Goal: Task Accomplishment & Management: Use online tool/utility

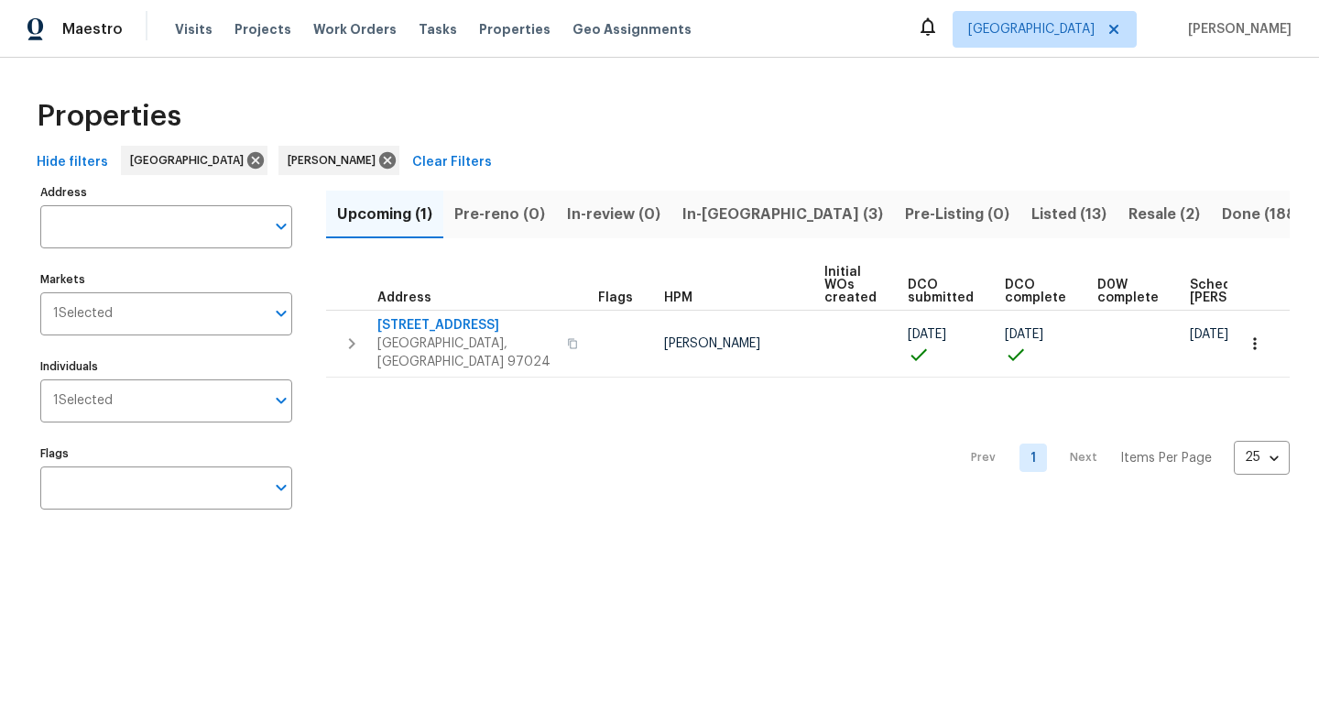
scroll to position [0, 71]
click at [1031, 217] on span "Listed (13)" at bounding box center [1068, 214] width 75 height 26
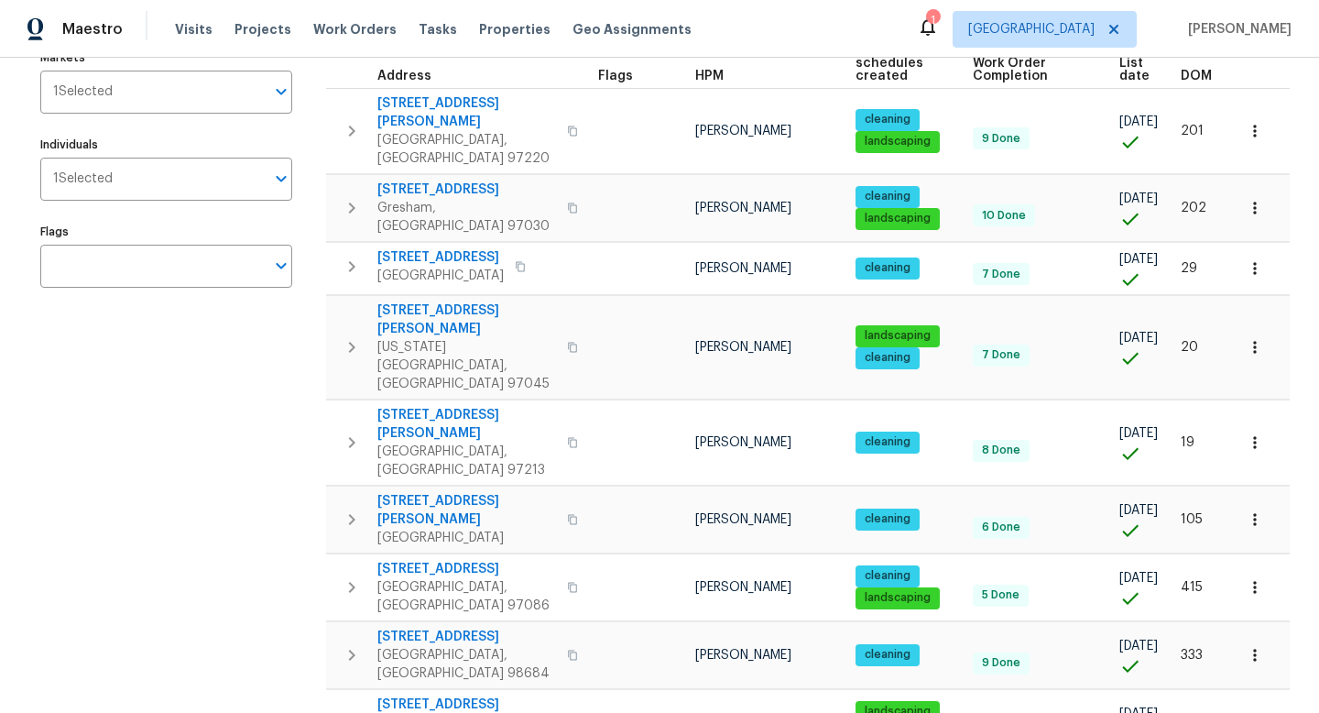
scroll to position [219, 0]
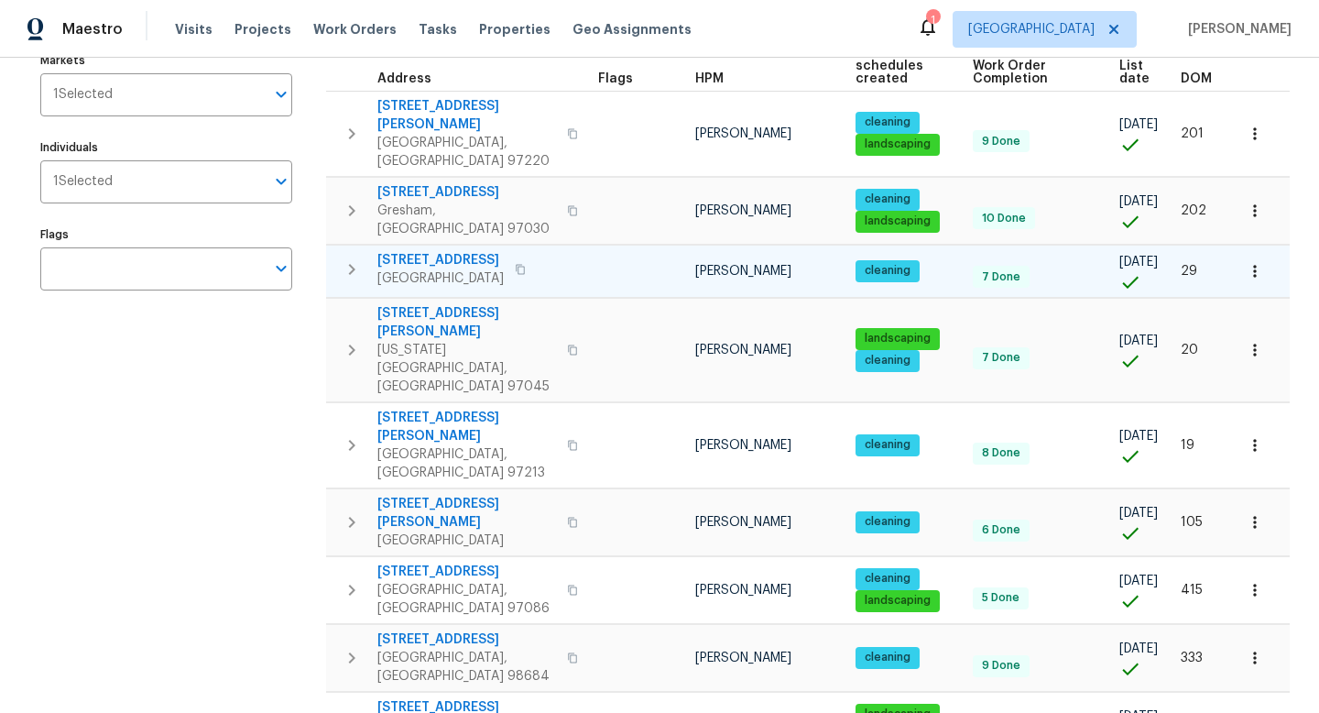
click at [526, 264] on icon "button" at bounding box center [520, 269] width 11 height 11
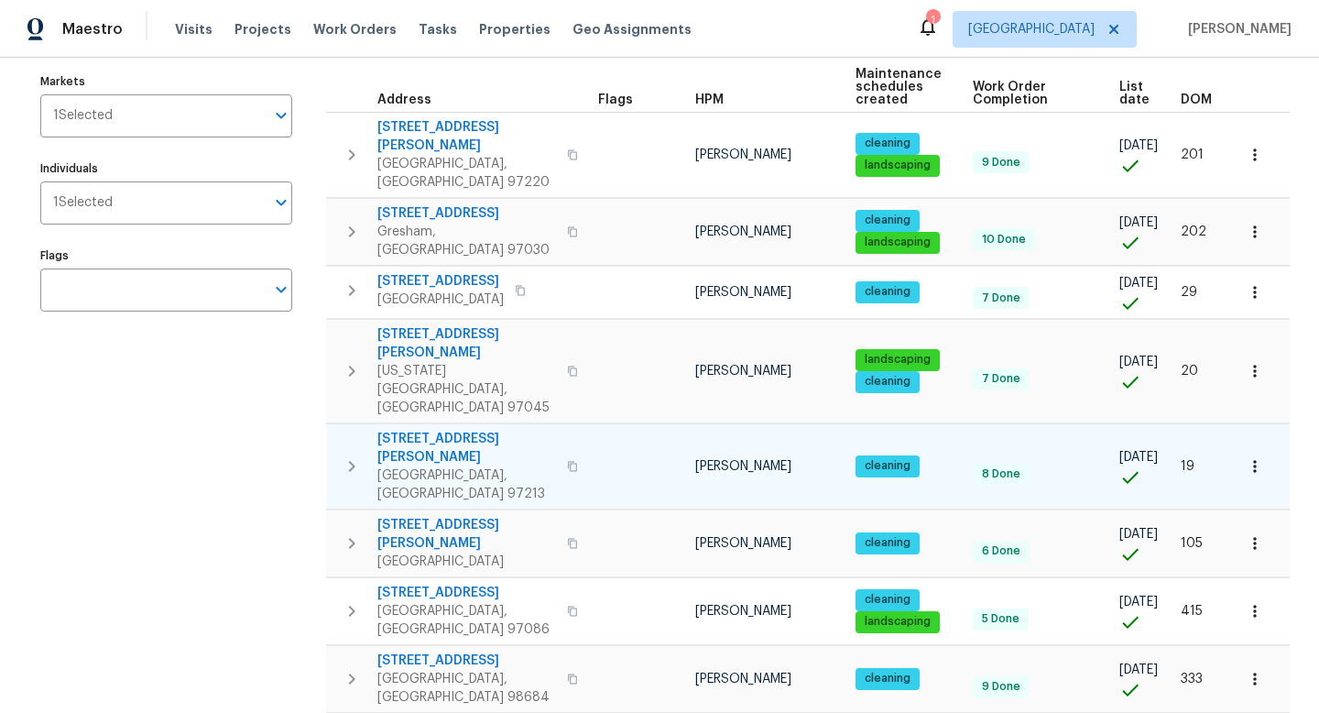
scroll to position [209, 0]
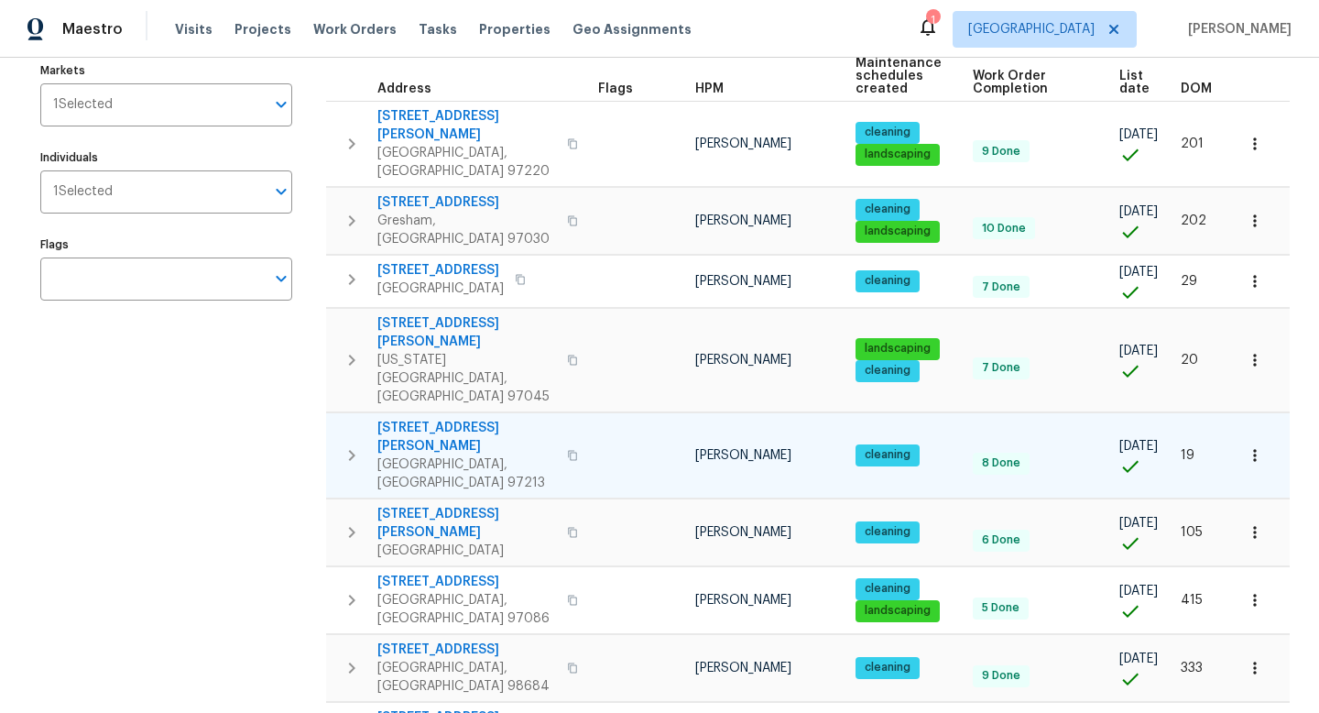
click at [567, 450] on icon "button" at bounding box center [572, 455] width 11 height 11
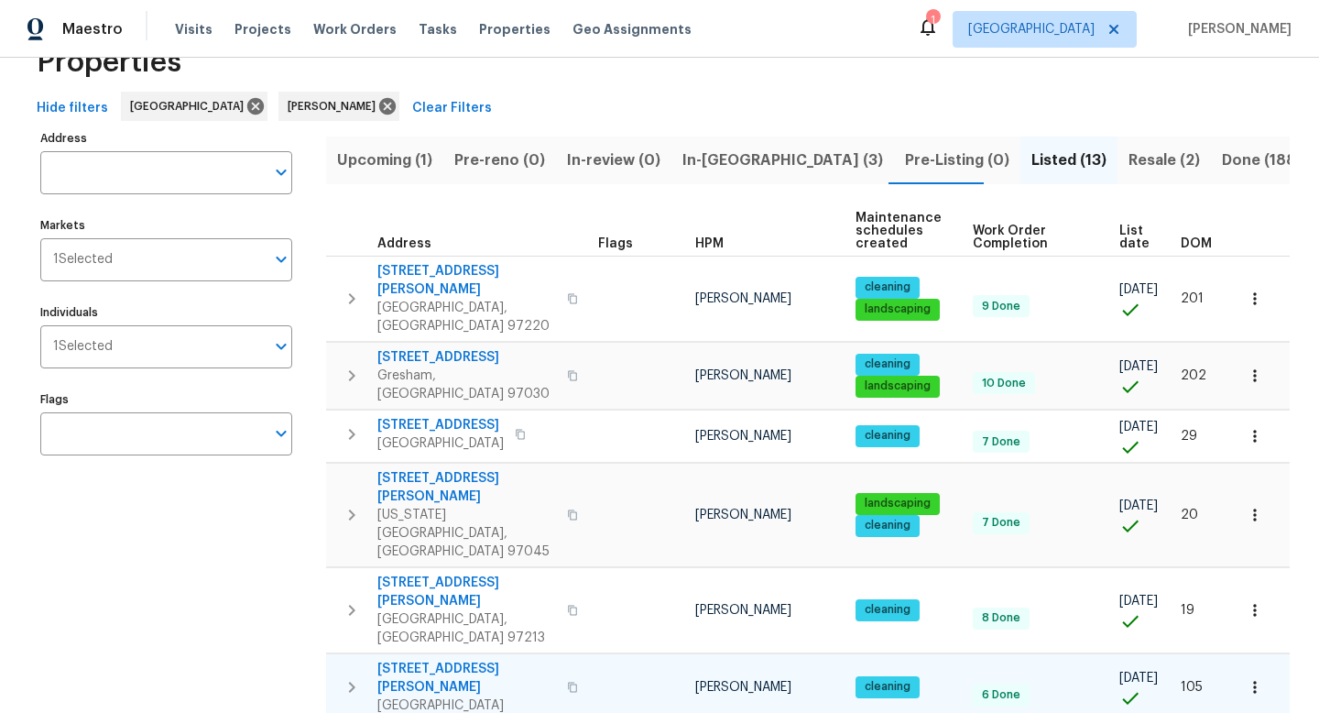
scroll to position [52, 0]
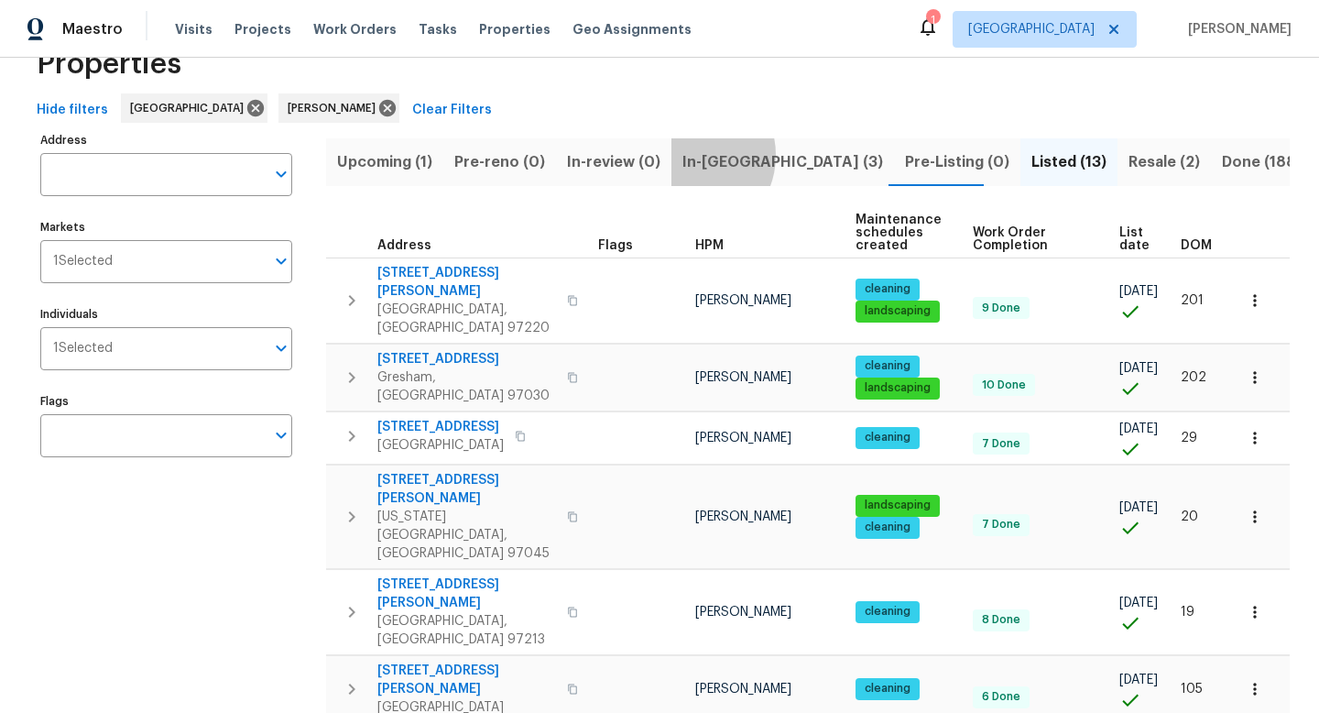
click at [684, 155] on span "In-reno (3)" at bounding box center [782, 162] width 201 height 26
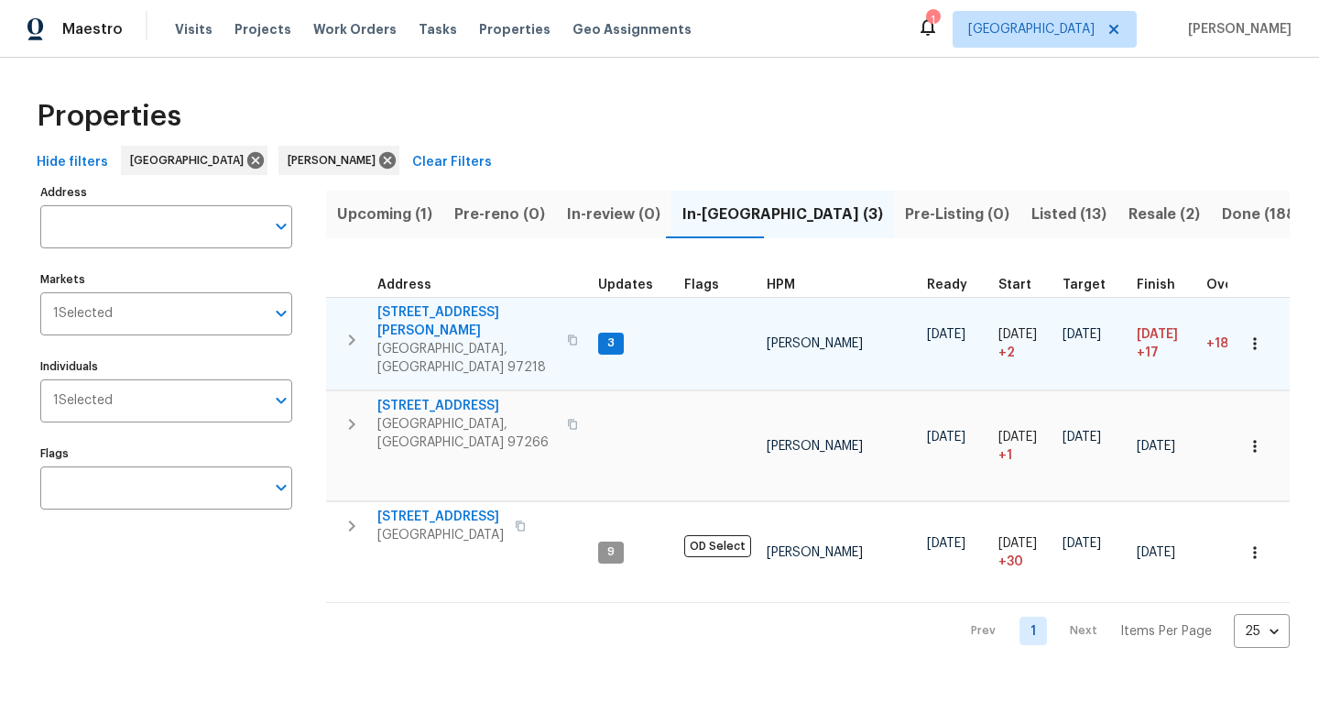
click at [1259, 334] on icon "button" at bounding box center [1255, 343] width 18 height 18
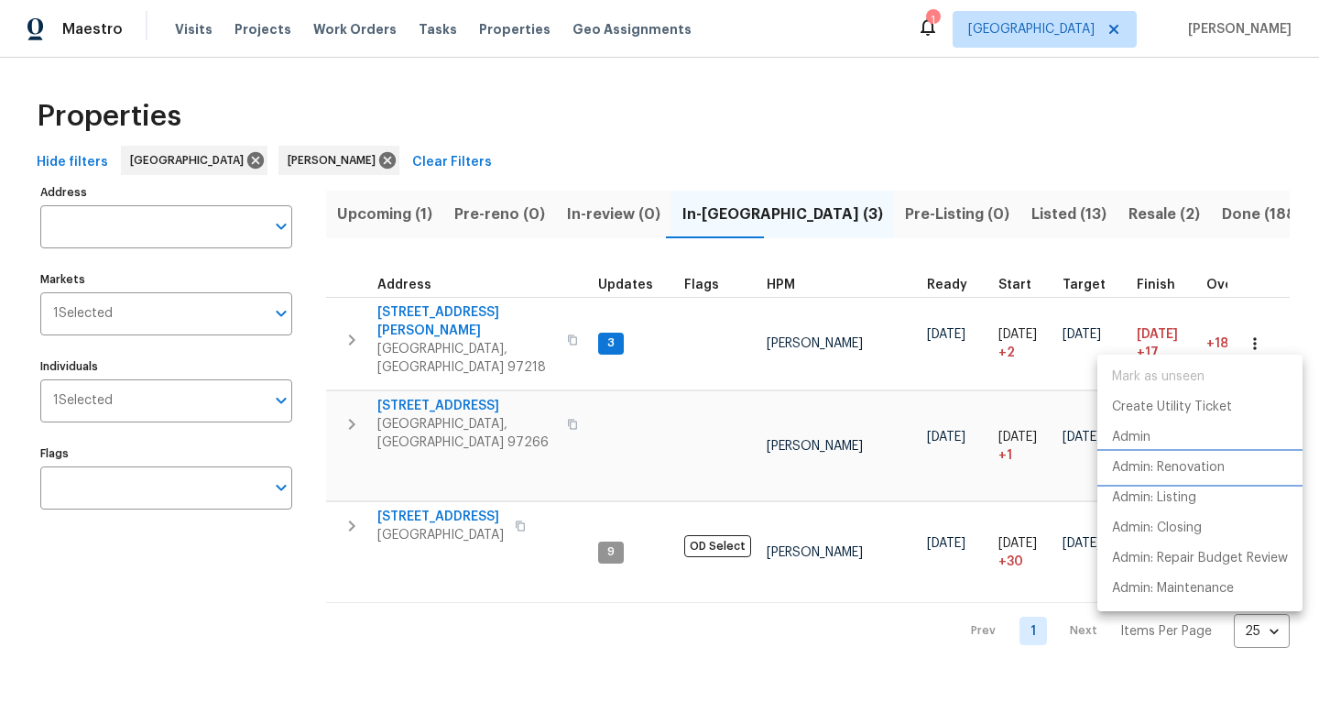
click at [1218, 473] on p "Admin: Renovation" at bounding box center [1168, 467] width 113 height 19
click at [594, 132] on div at bounding box center [659, 356] width 1319 height 713
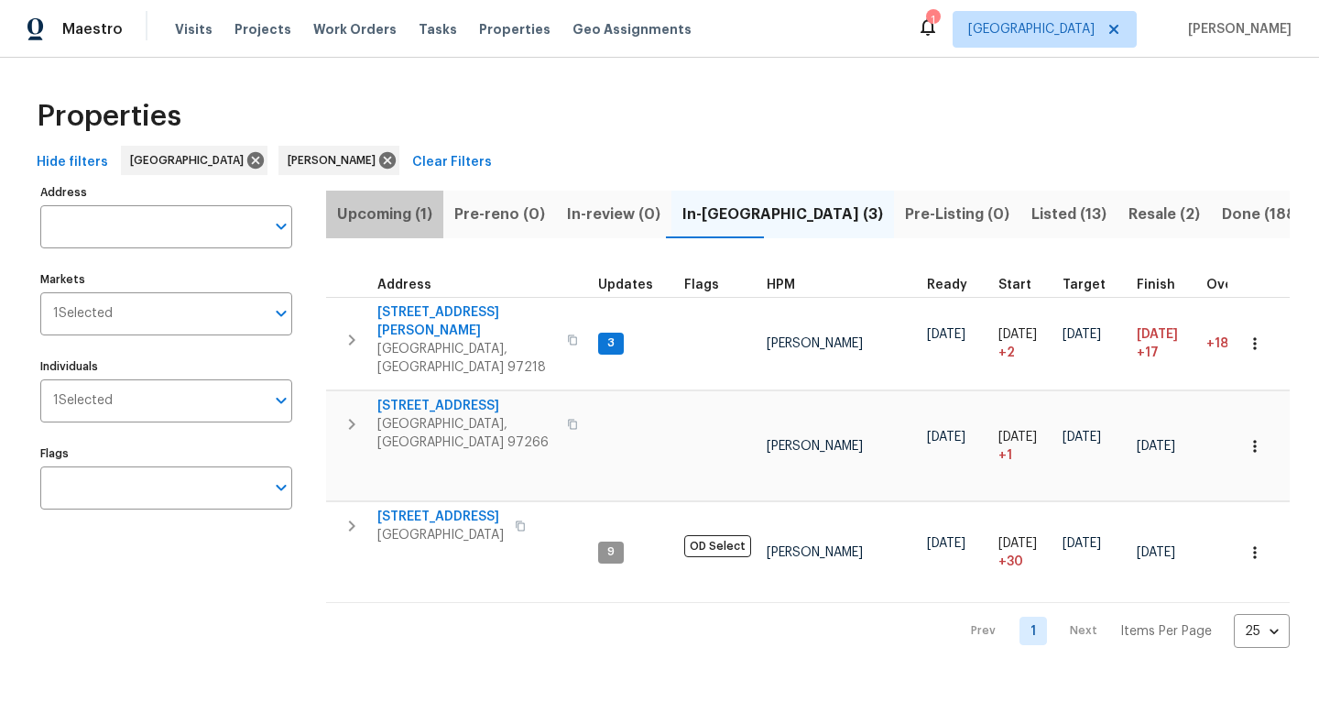
click at [383, 223] on span "Upcoming (1)" at bounding box center [384, 214] width 95 height 26
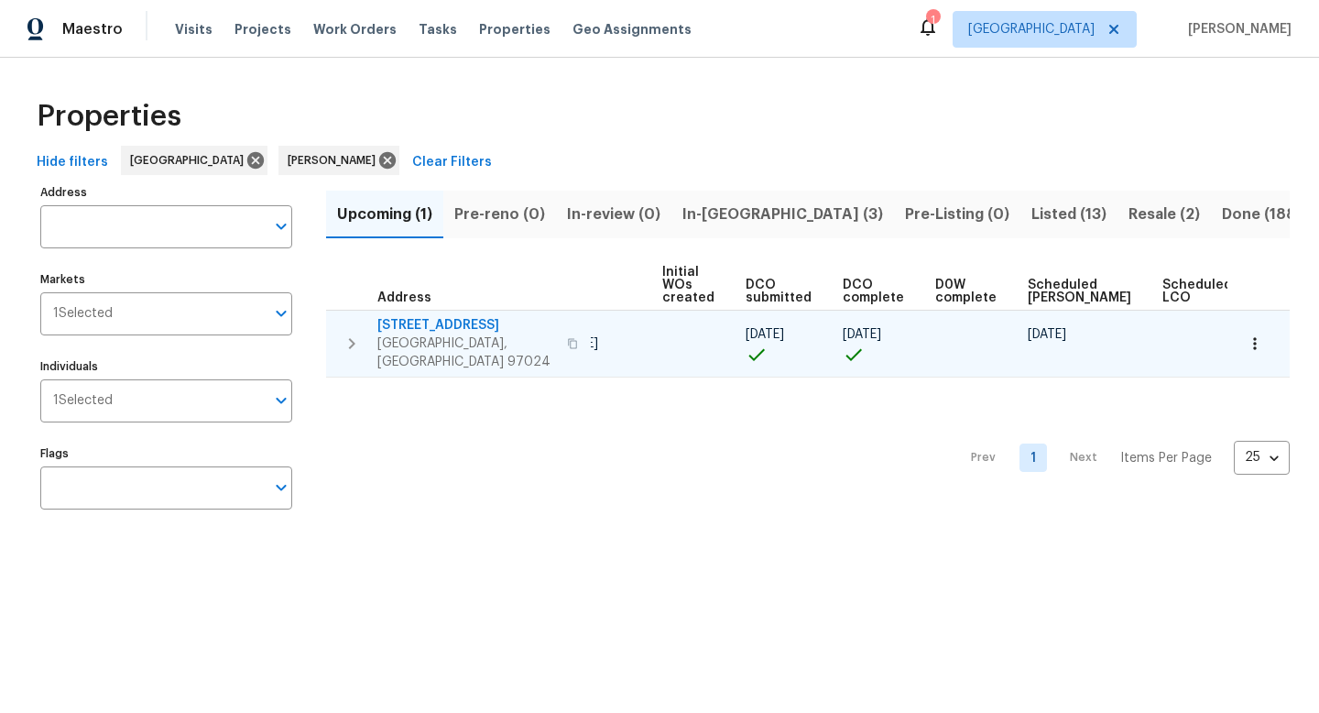
scroll to position [0, 201]
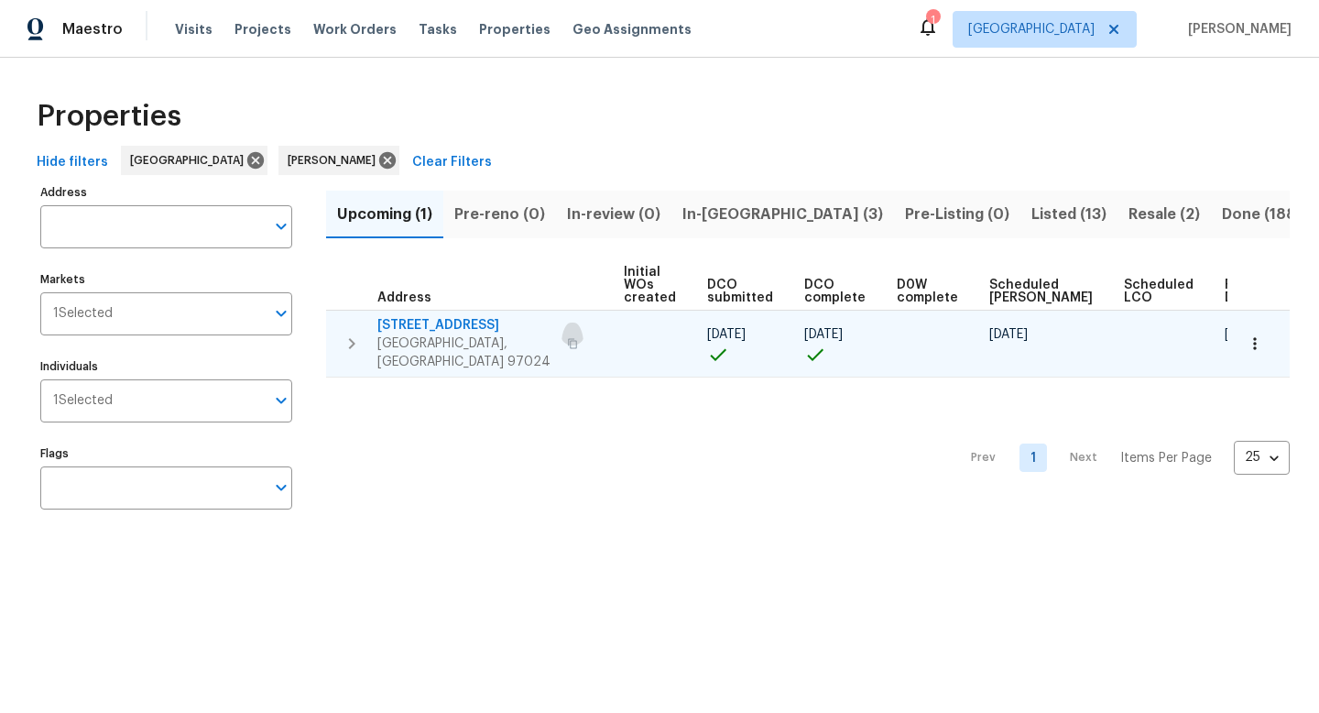
click at [567, 338] on icon "button" at bounding box center [572, 343] width 11 height 11
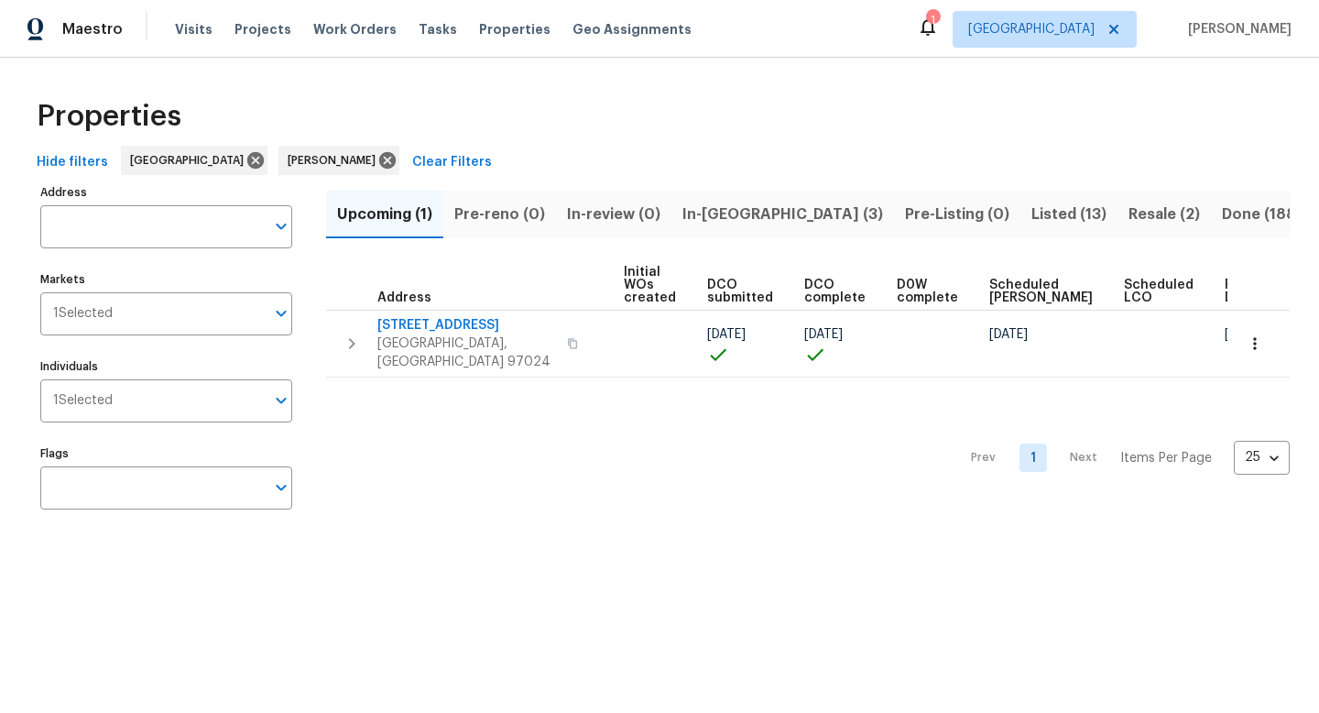
click at [939, 25] on icon at bounding box center [928, 27] width 22 height 22
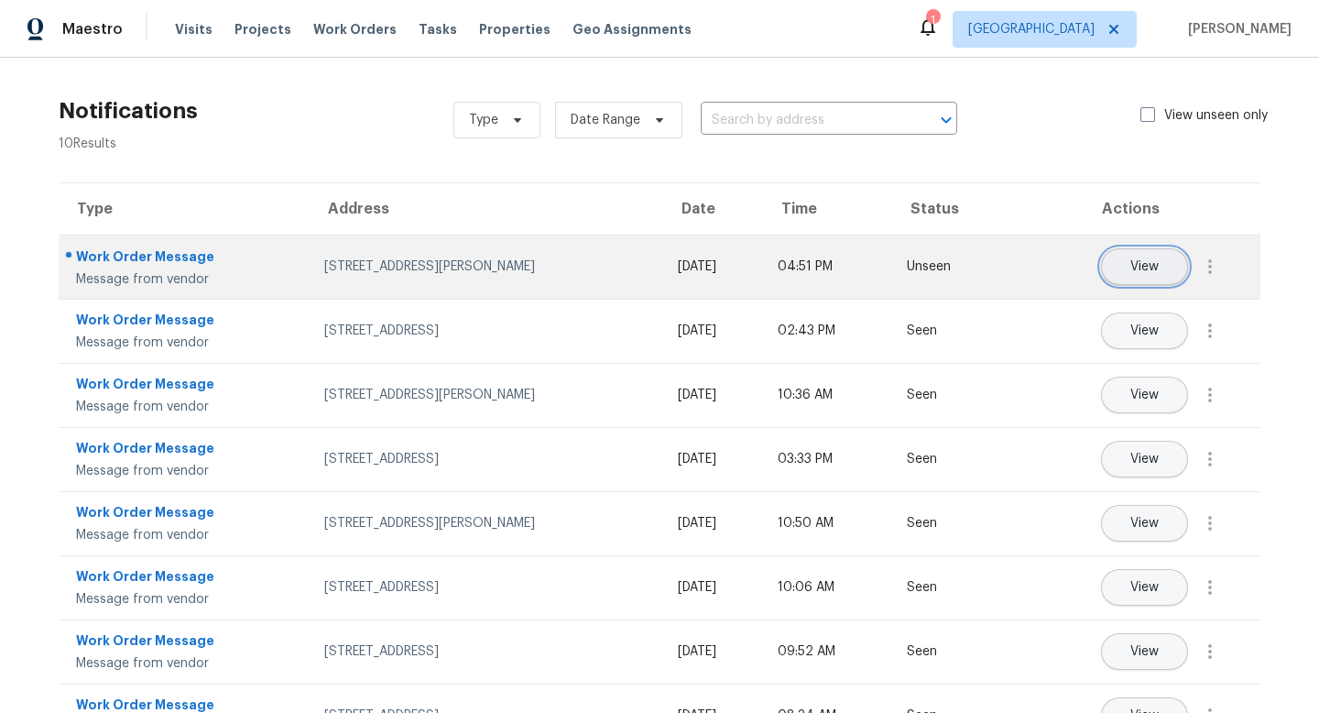
click at [1139, 278] on button "View" at bounding box center [1144, 266] width 87 height 37
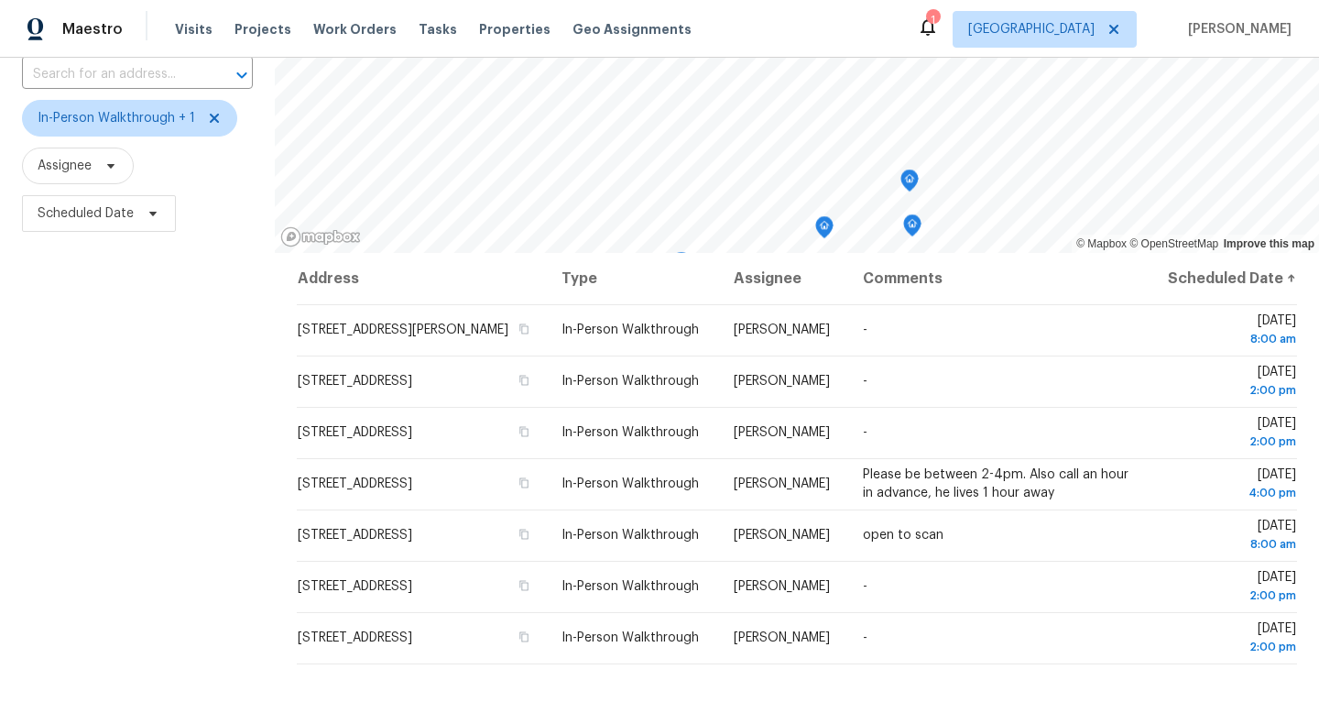
scroll to position [141, 0]
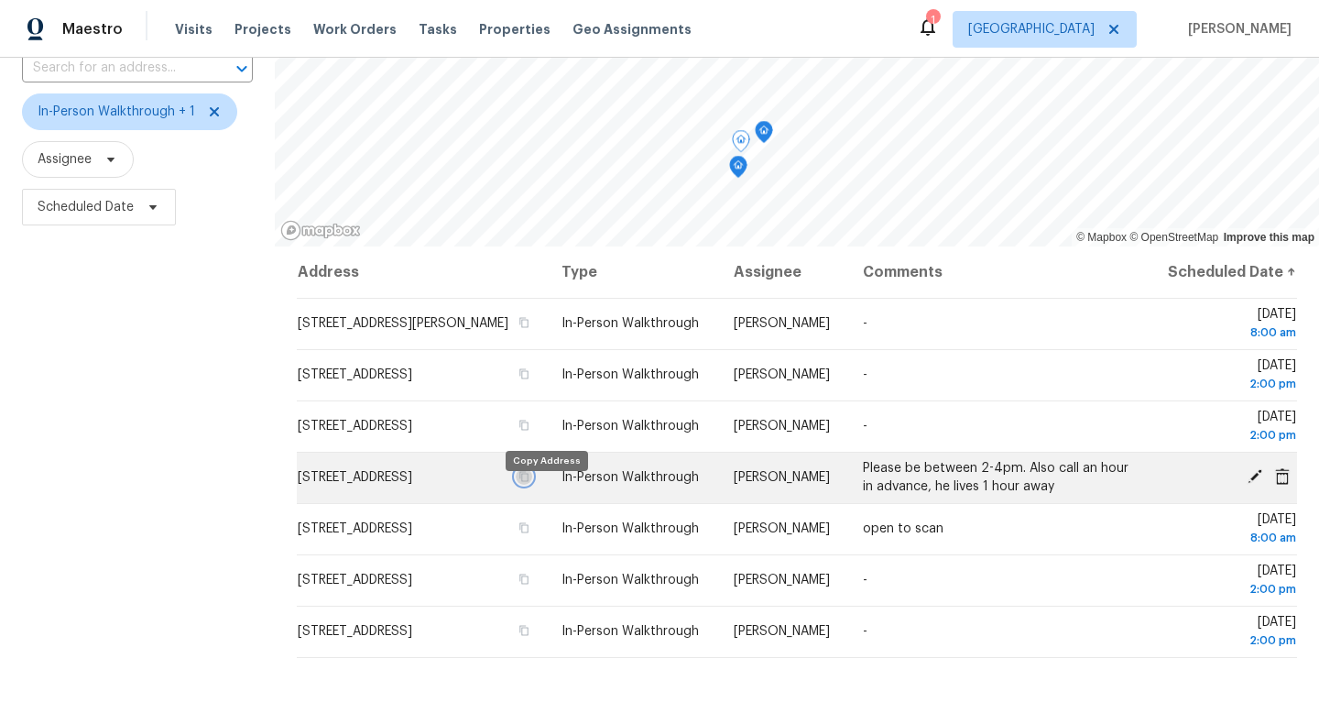
click at [529, 482] on icon "button" at bounding box center [524, 477] width 9 height 10
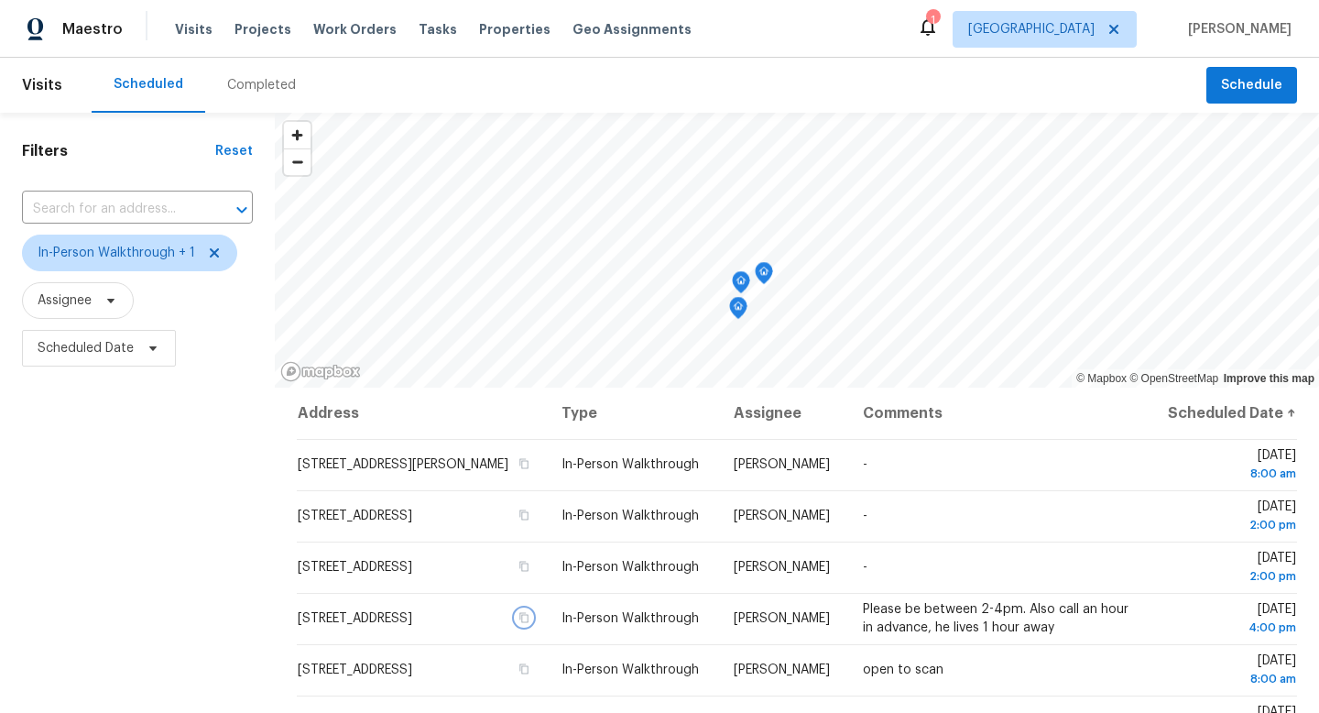
scroll to position [7, 0]
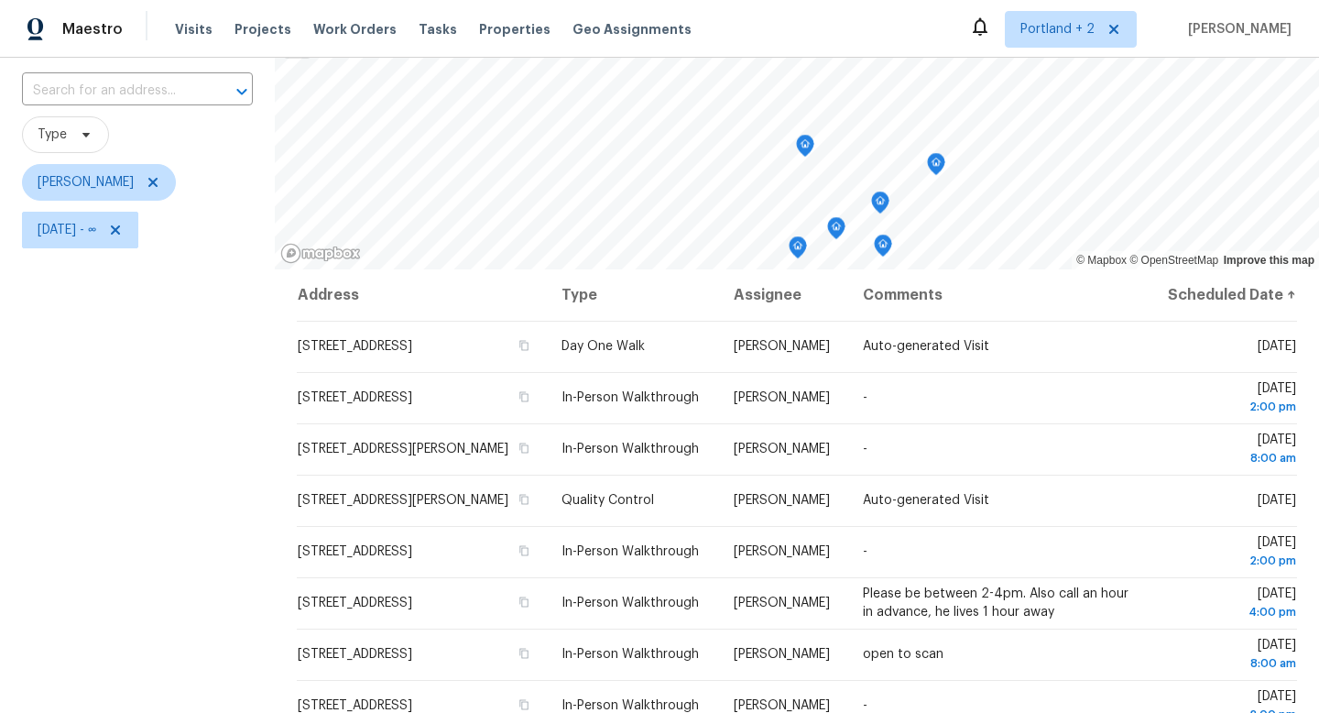
scroll to position [117, 0]
click at [123, 229] on icon at bounding box center [115, 230] width 15 height 15
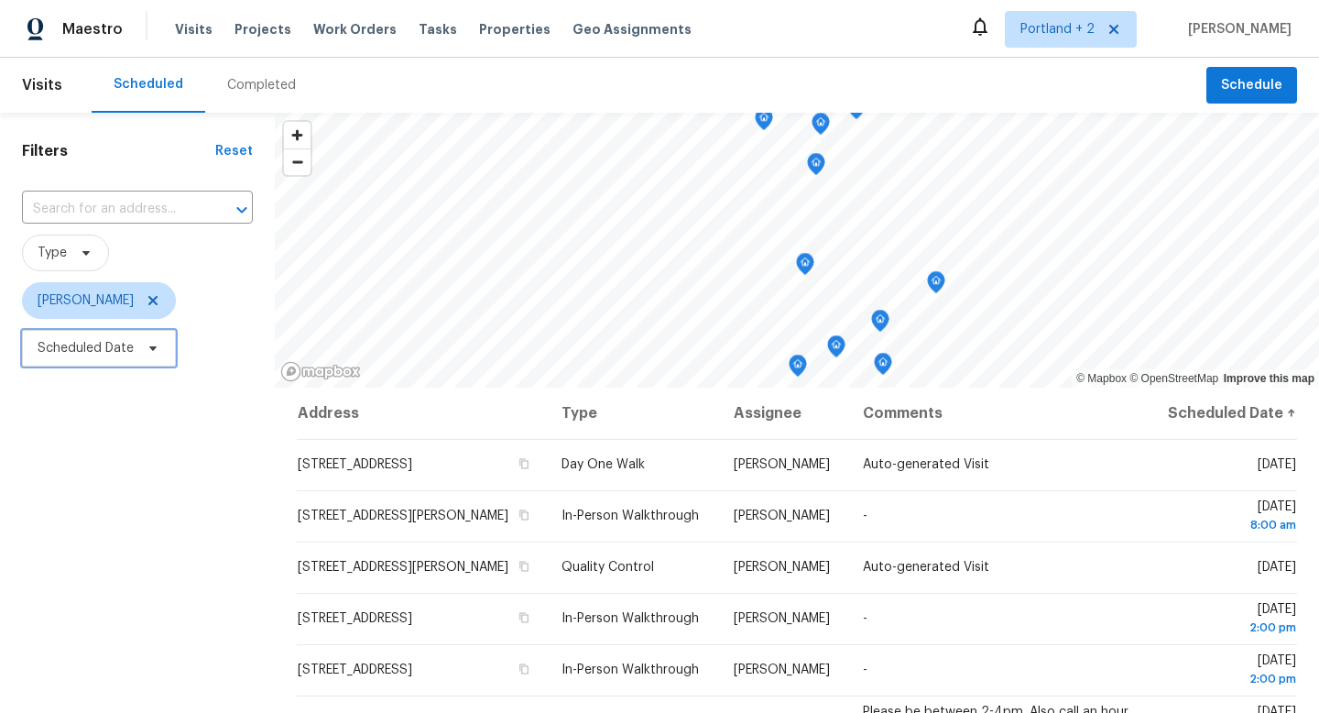
click at [149, 350] on icon at bounding box center [153, 348] width 15 height 15
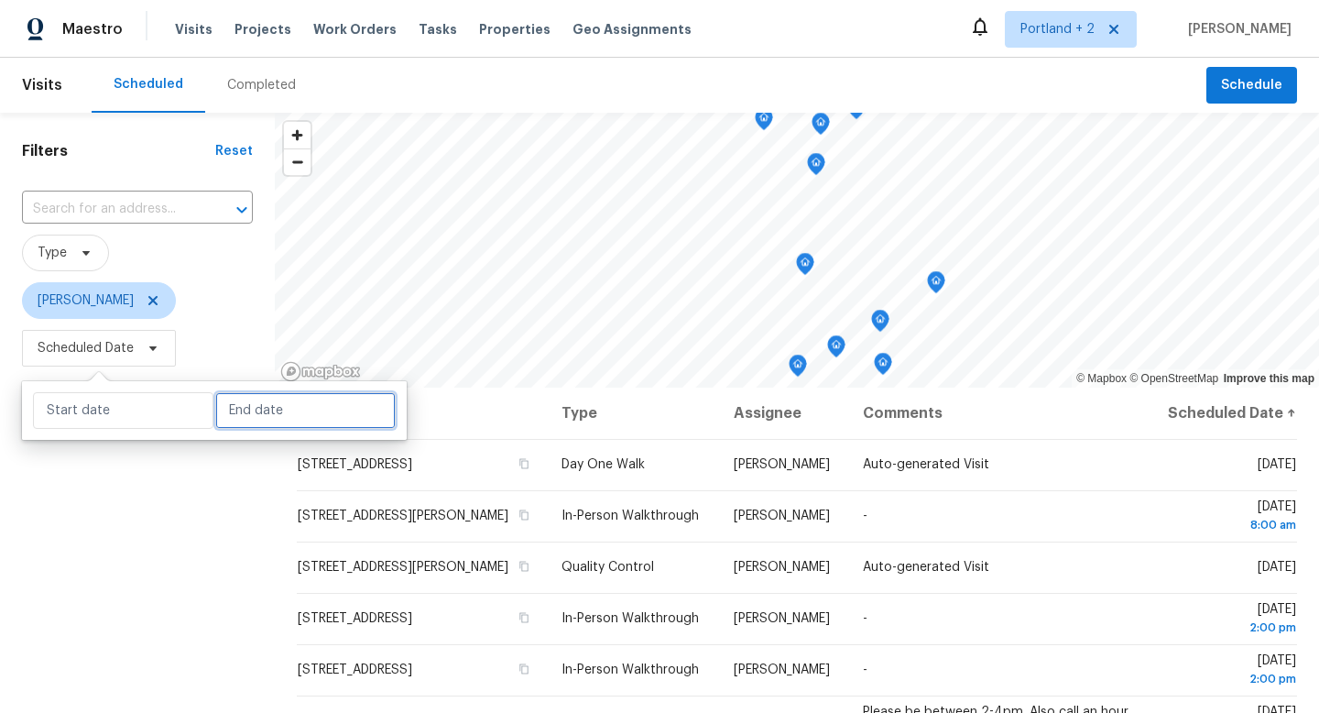
click at [223, 413] on input "text" at bounding box center [305, 410] width 180 height 37
select select "9"
select select "2025"
select select "10"
select select "2025"
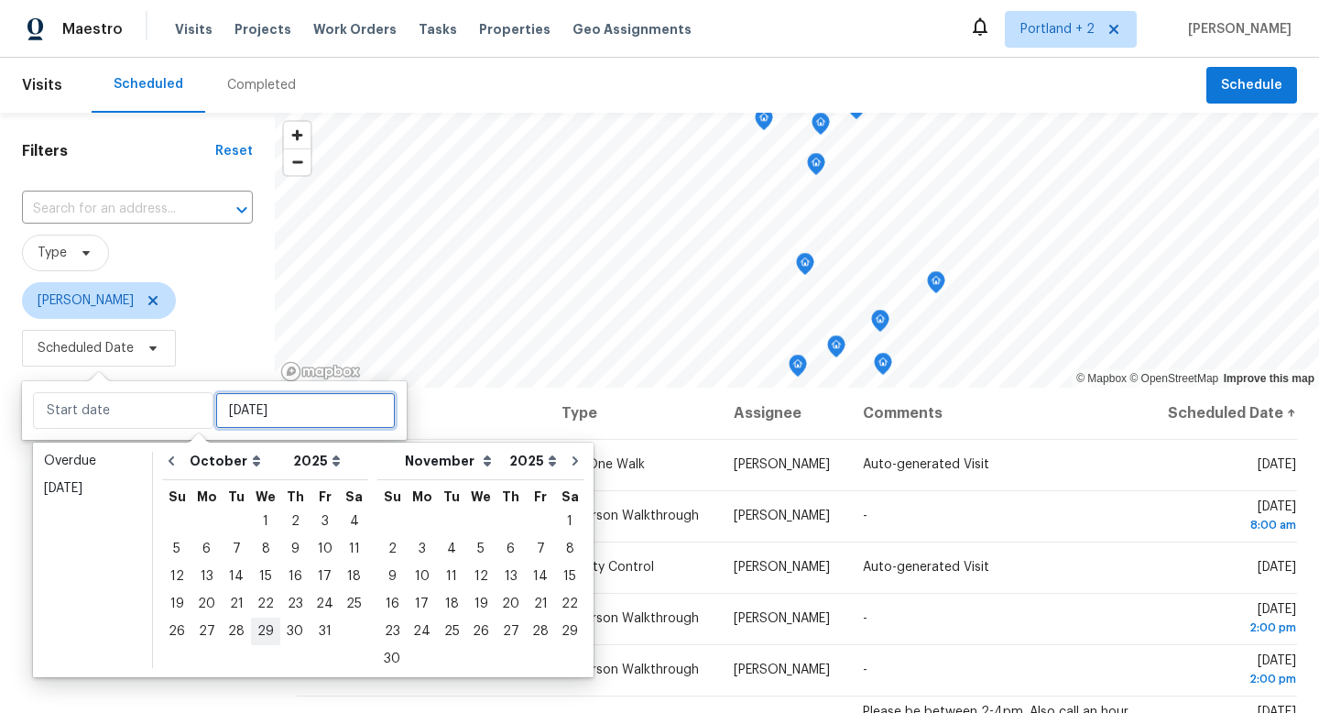
type input "Wed, Oct 29"
type input "[DATE]"
click at [267, 514] on div "1" at bounding box center [265, 521] width 29 height 26
type input "Wed, Oct 01"
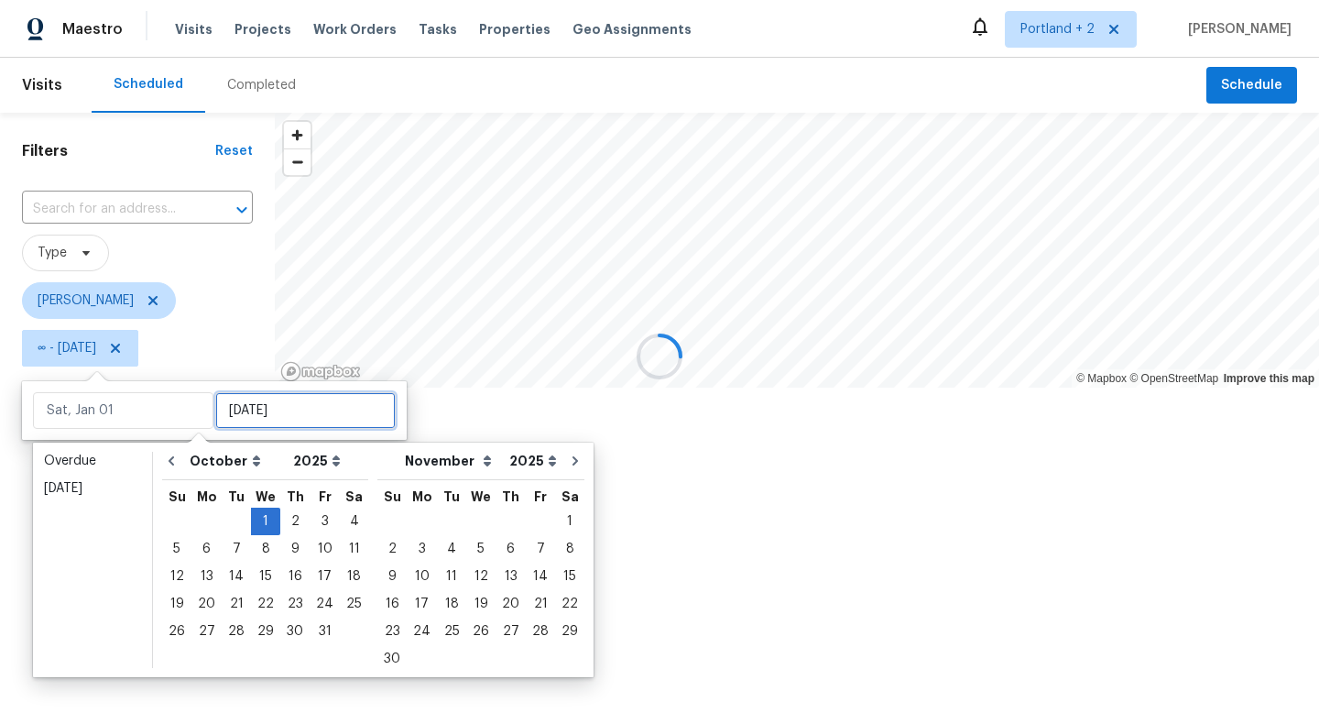
type input "Wed, Oct 01"
type input "Tue, Oct 14"
type input "Wed, Oct 01"
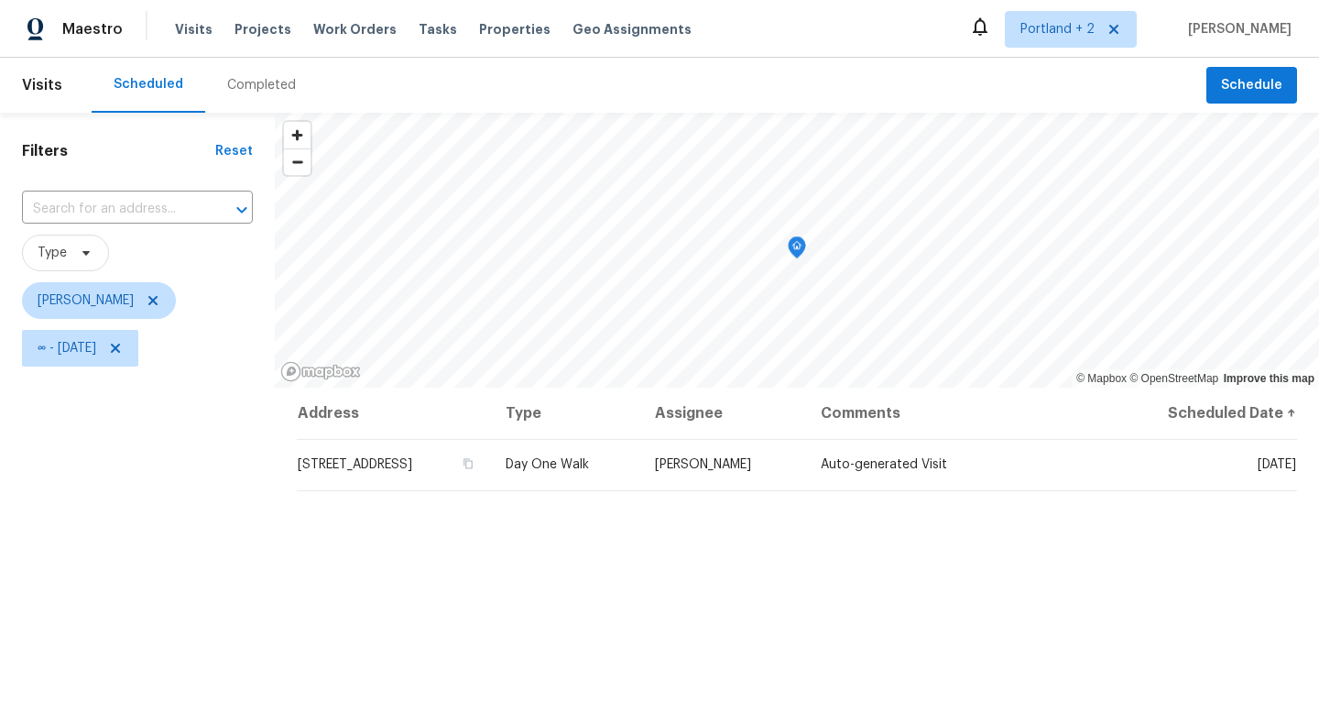
click at [128, 700] on div "Filters Reset ​ Type Karen Mattingley ∞ - Wed, Oct 01" at bounding box center [137, 535] width 275 height 844
click at [1281, 83] on span "Schedule" at bounding box center [1251, 85] width 61 height 23
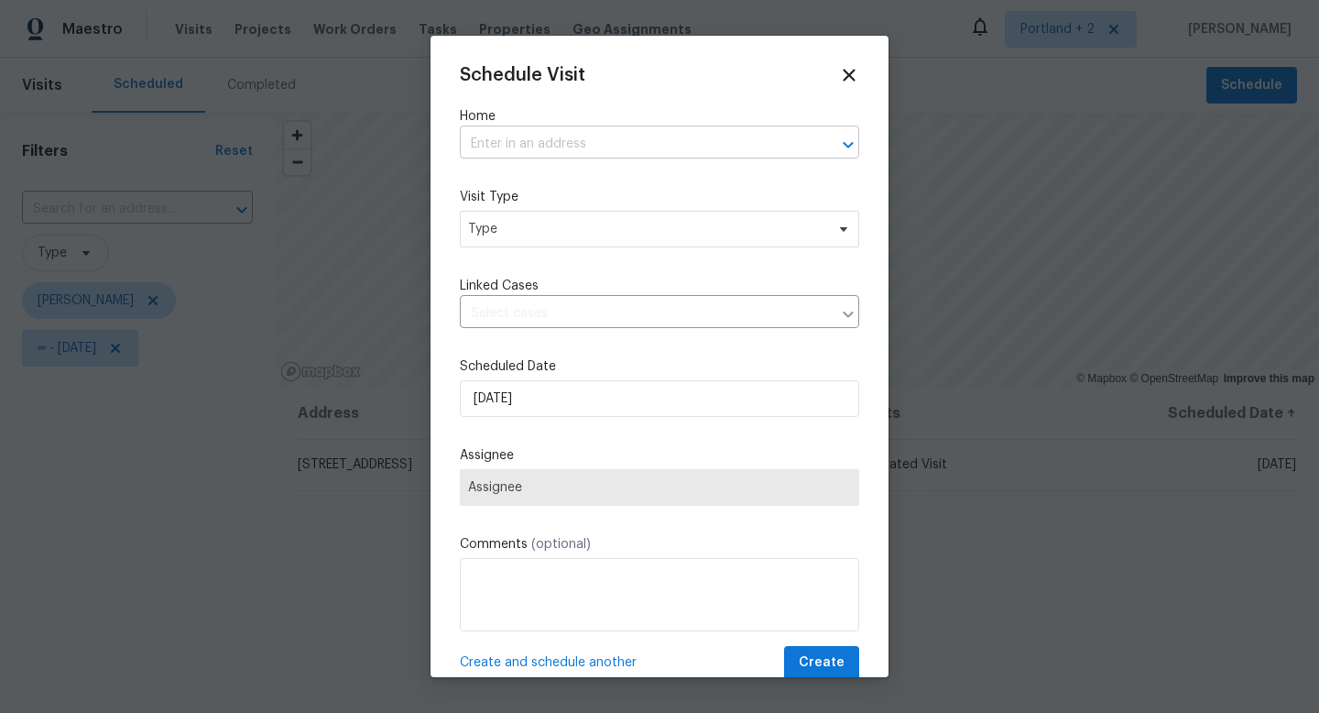
click at [558, 144] on input "text" at bounding box center [634, 144] width 348 height 28
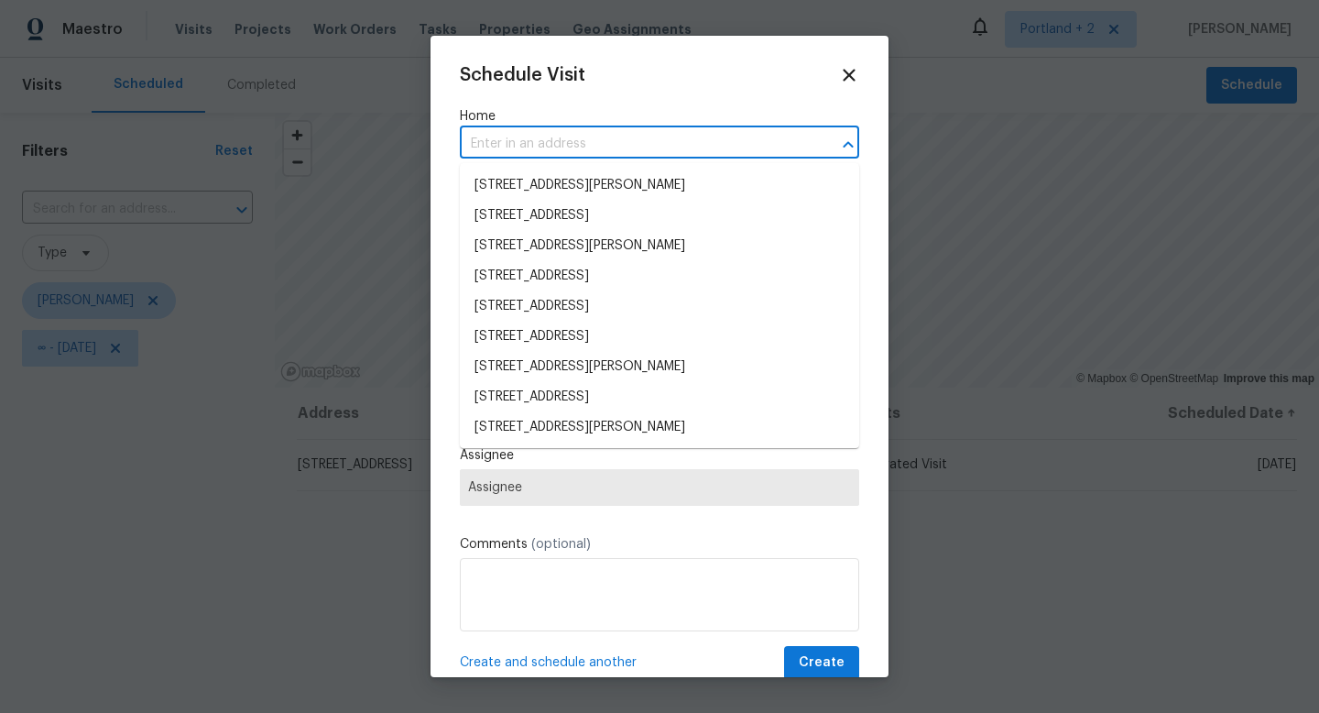
paste input "14308 SE 7th Way Vancouver WA 98683"
type input "14308 SE 7th Way Vancouver WA 98683"
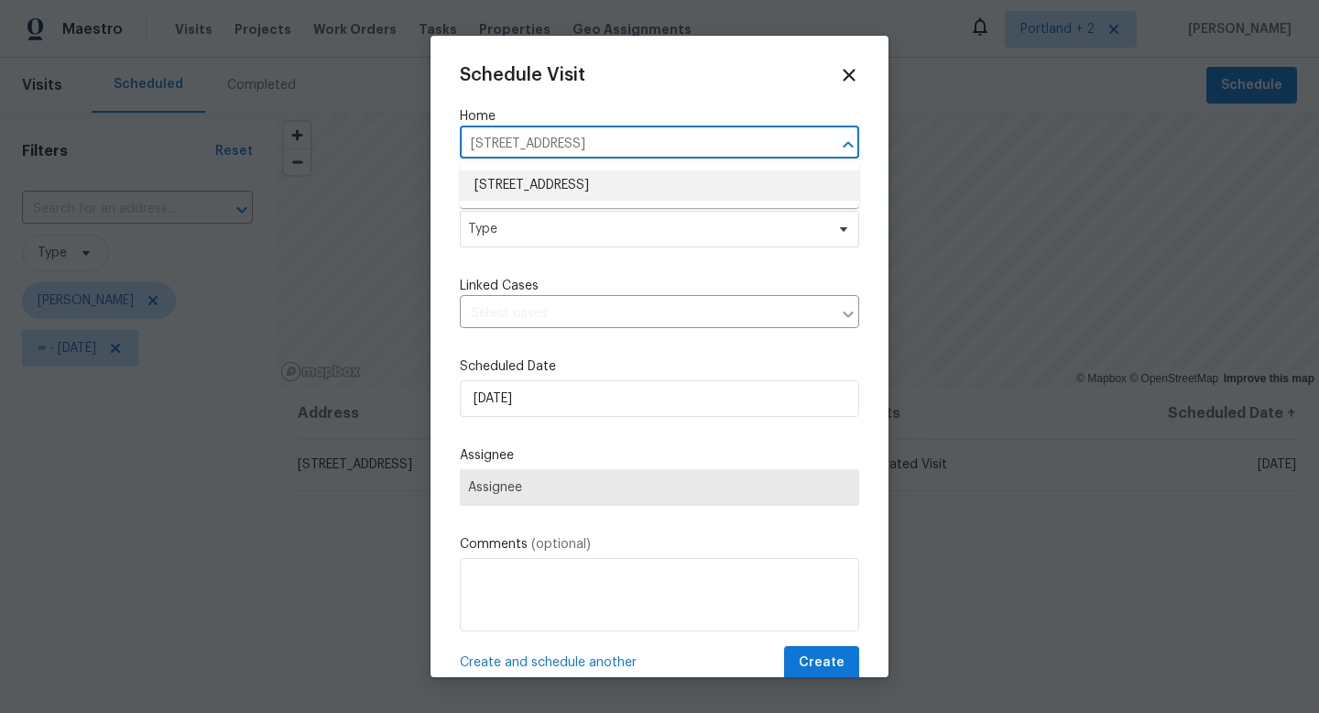
click at [542, 193] on li "14308 SE 7th Way, Vancouver, WA 98683" at bounding box center [659, 185] width 399 height 30
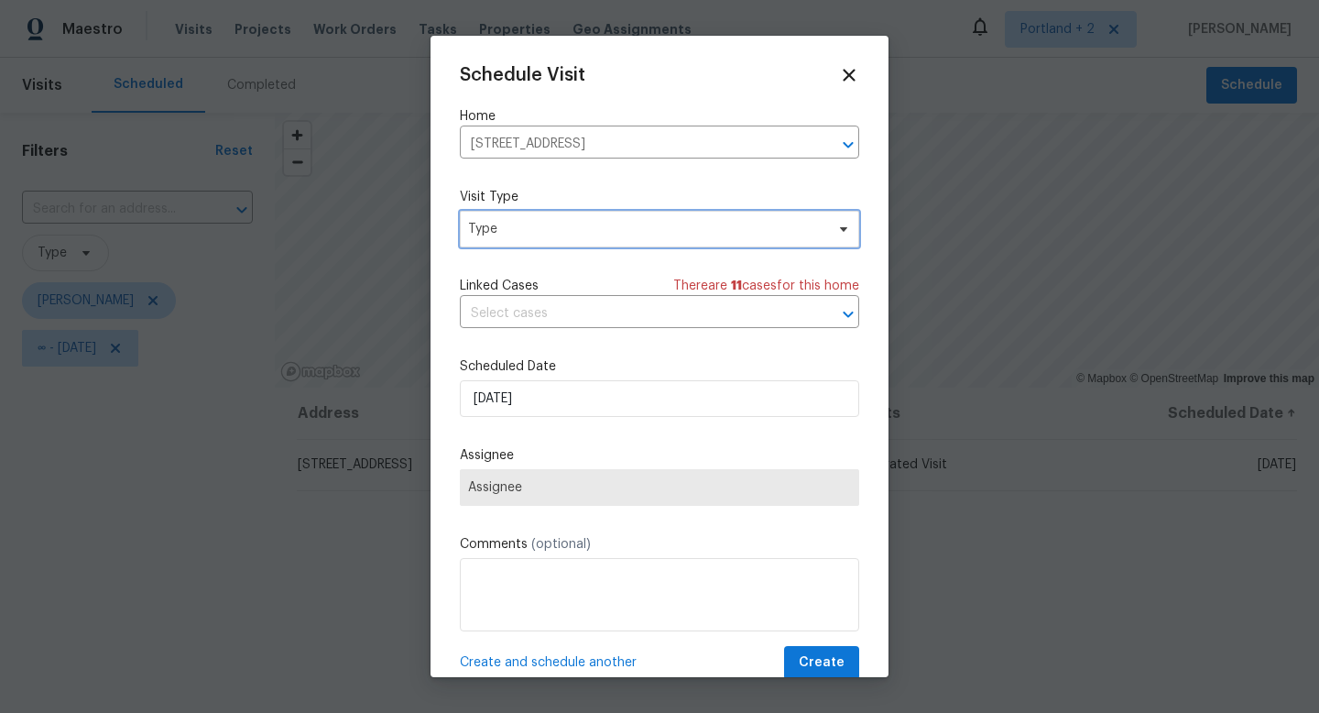
click at [531, 237] on span "Type" at bounding box center [646, 229] width 356 height 18
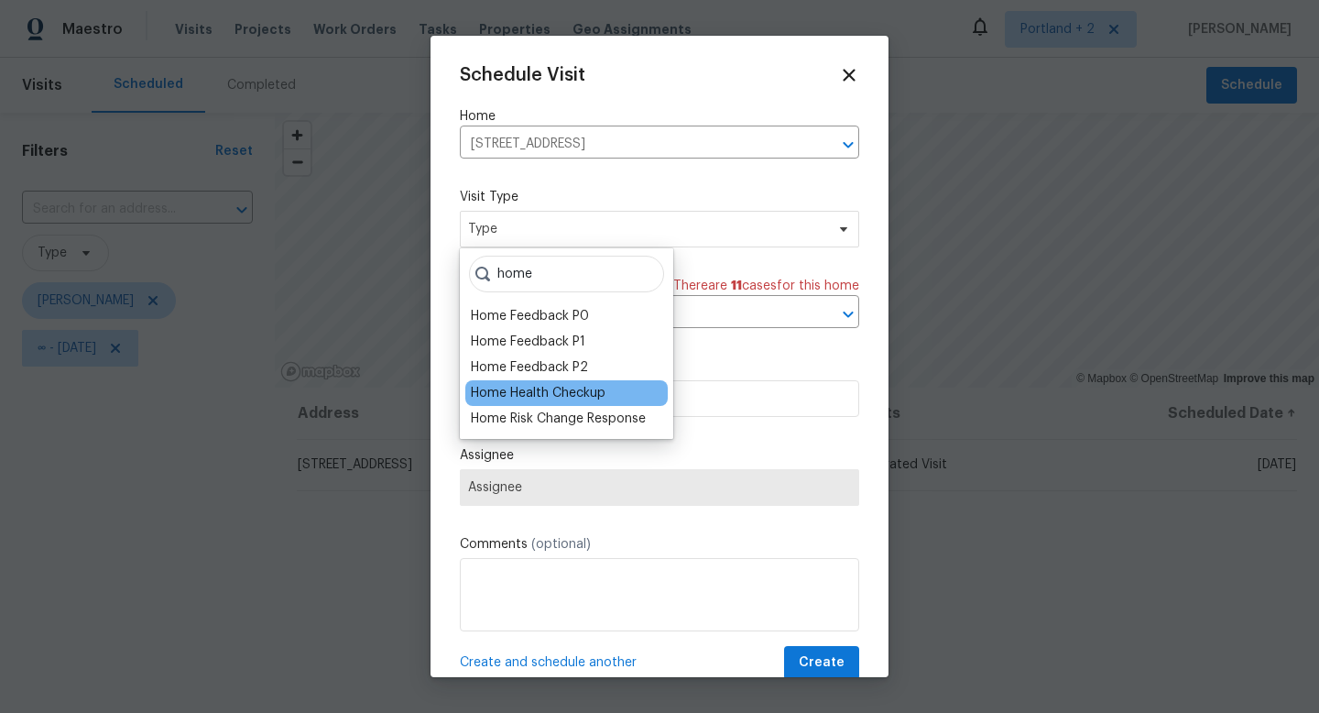
type input "home"
click at [577, 397] on div "Home Health Checkup" at bounding box center [538, 393] width 135 height 18
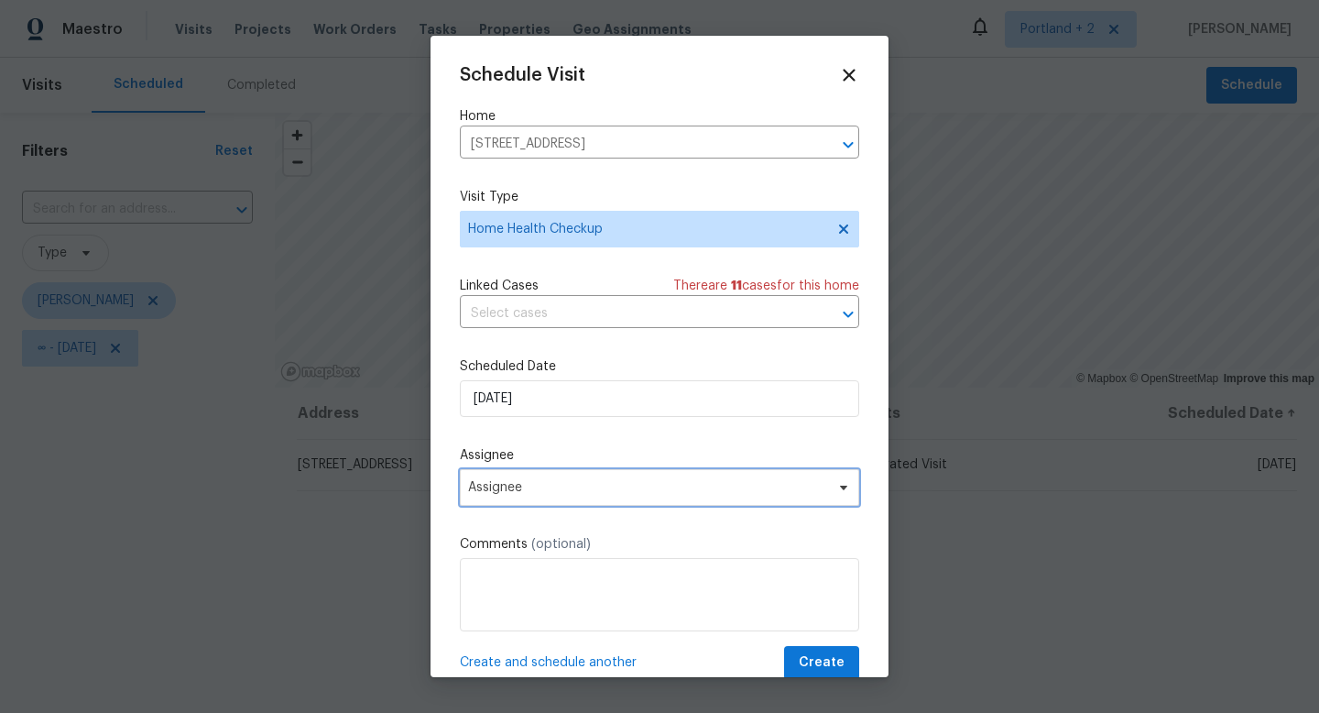
click at [567, 485] on span "Assignee" at bounding box center [647, 487] width 359 height 15
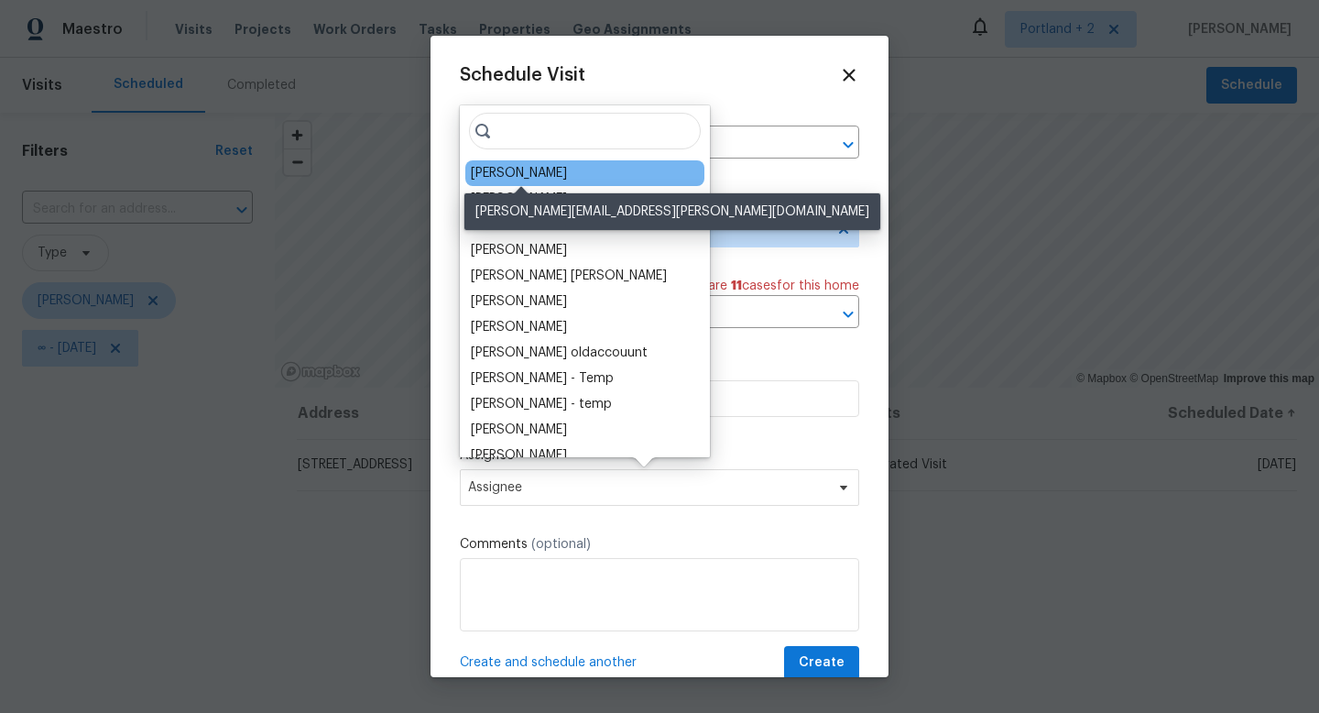
click at [561, 168] on div "[PERSON_NAME]" at bounding box center [519, 173] width 96 height 18
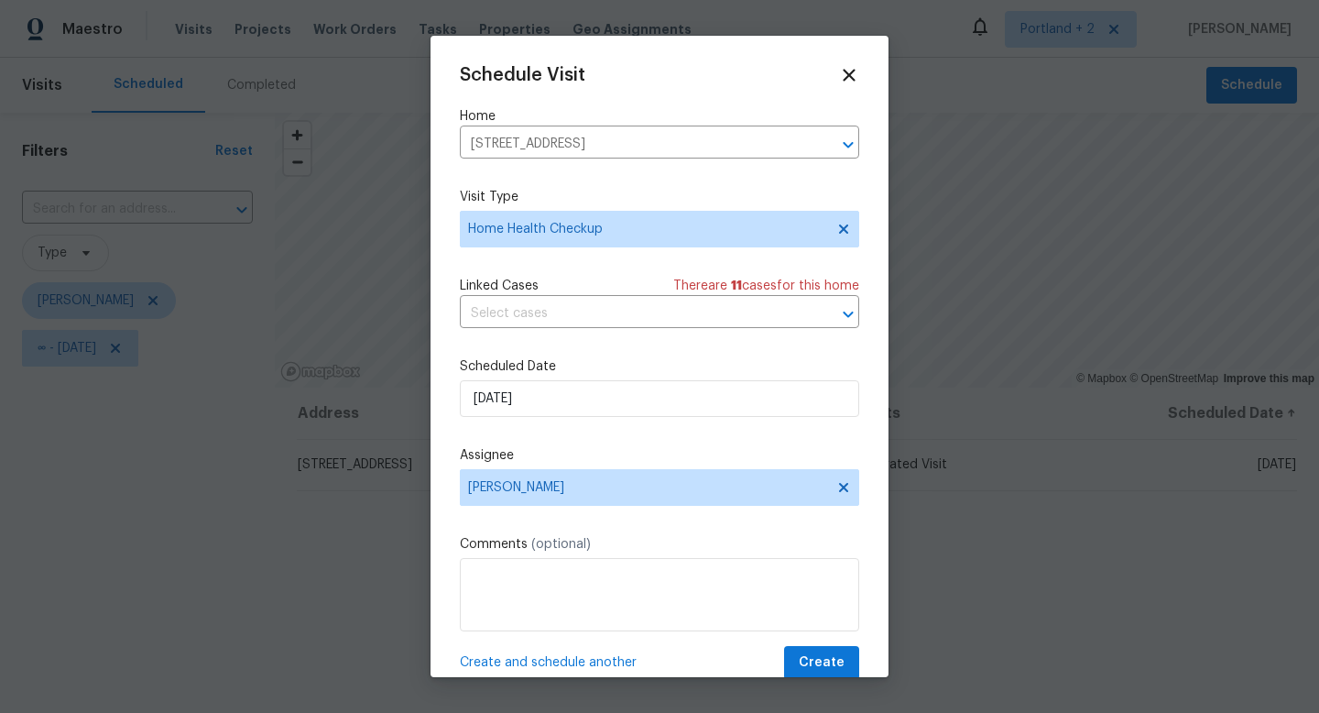
click at [839, 646] on div "Schedule Visit Home 14308 SE 7th Way, Vancouver, WA 98683 ​ Visit Type Home Hea…" at bounding box center [659, 372] width 399 height 615
click at [839, 659] on span "Create" at bounding box center [822, 662] width 46 height 23
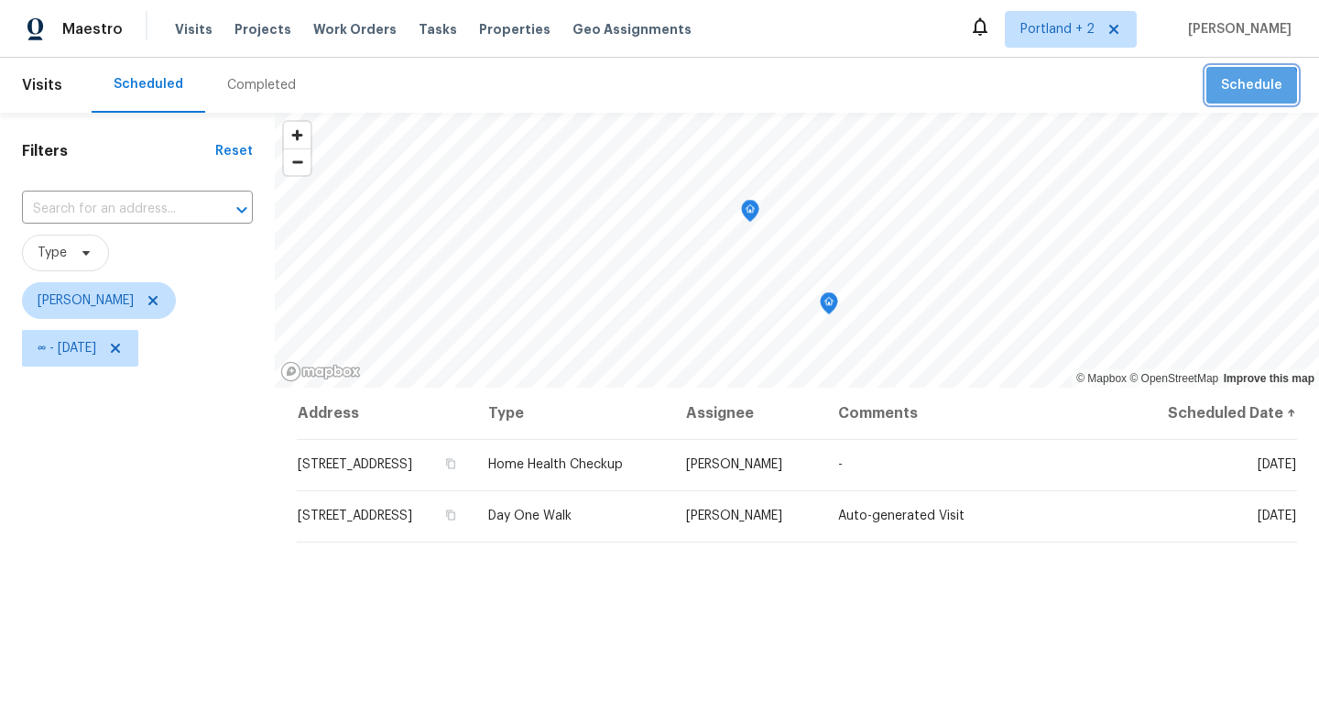
click at [1247, 93] on span "Schedule" at bounding box center [1251, 85] width 61 height 23
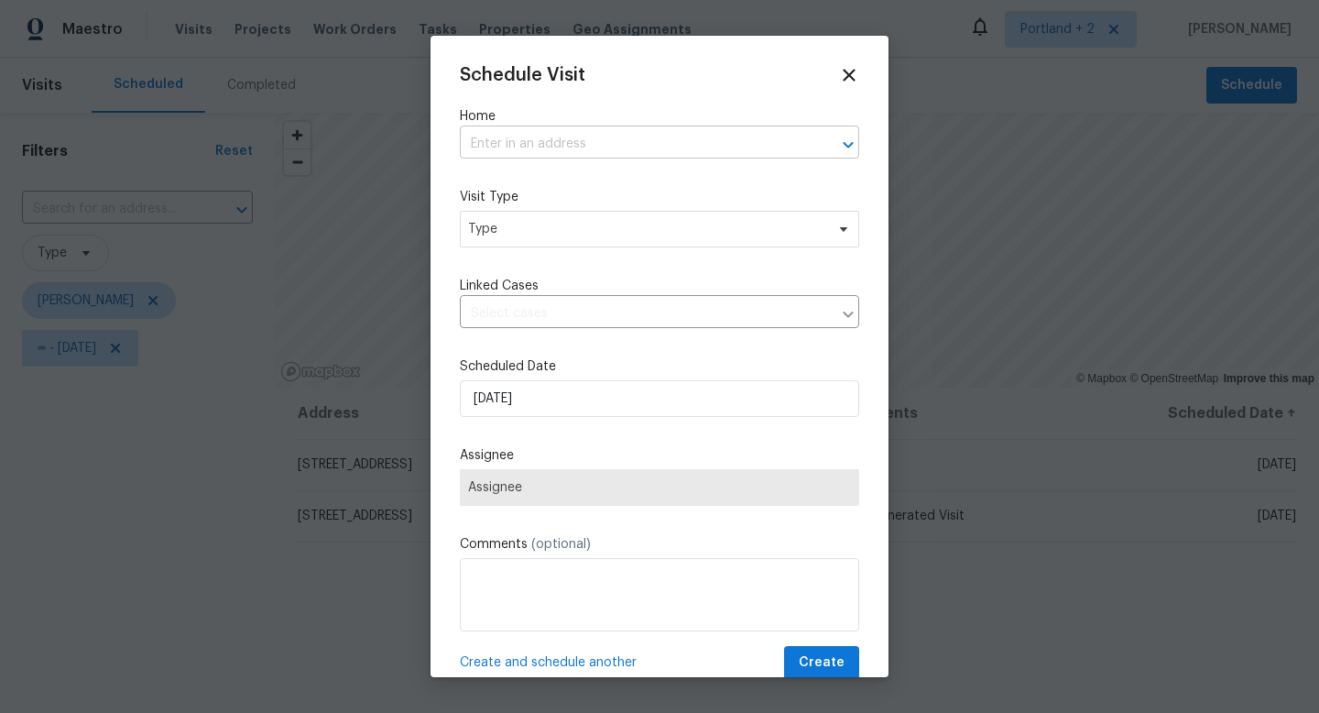
click at [501, 138] on input "text" at bounding box center [634, 144] width 348 height 28
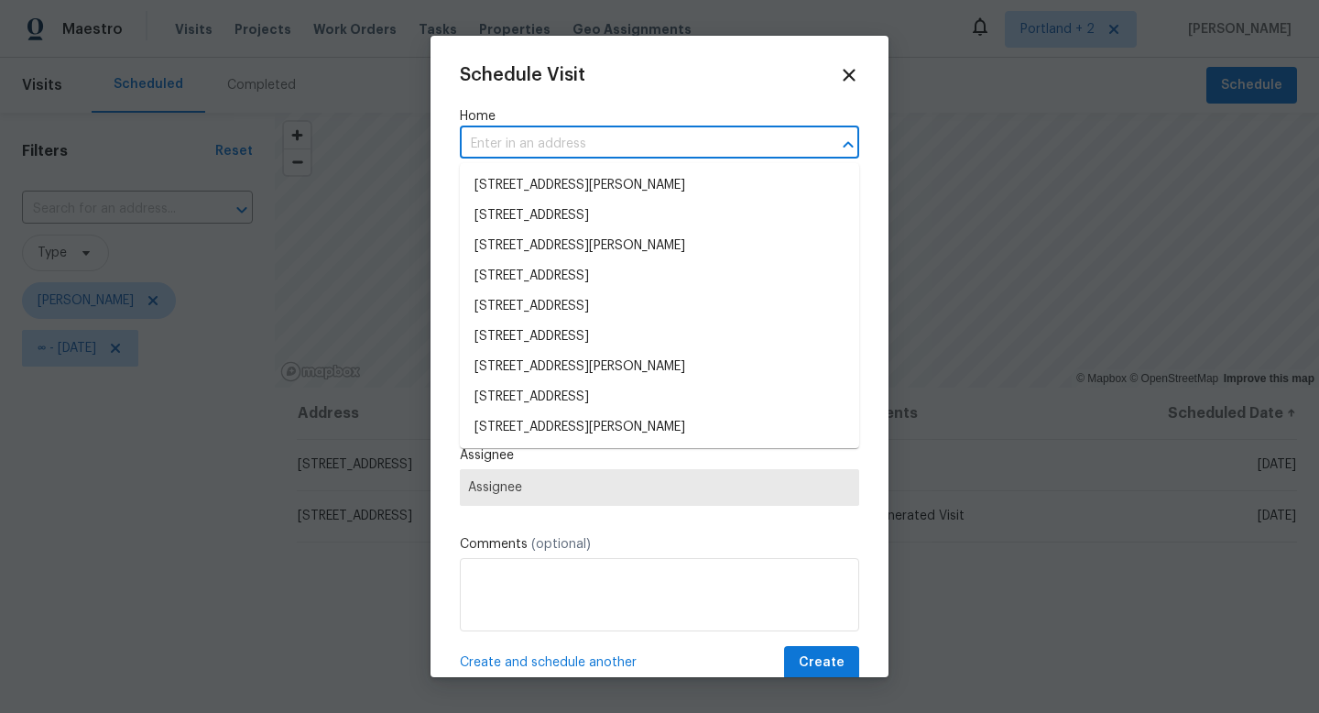
paste input "6001 NE Holladay St Portland OR 97213"
type input "6001 NE Holladay St Portland OR 97213"
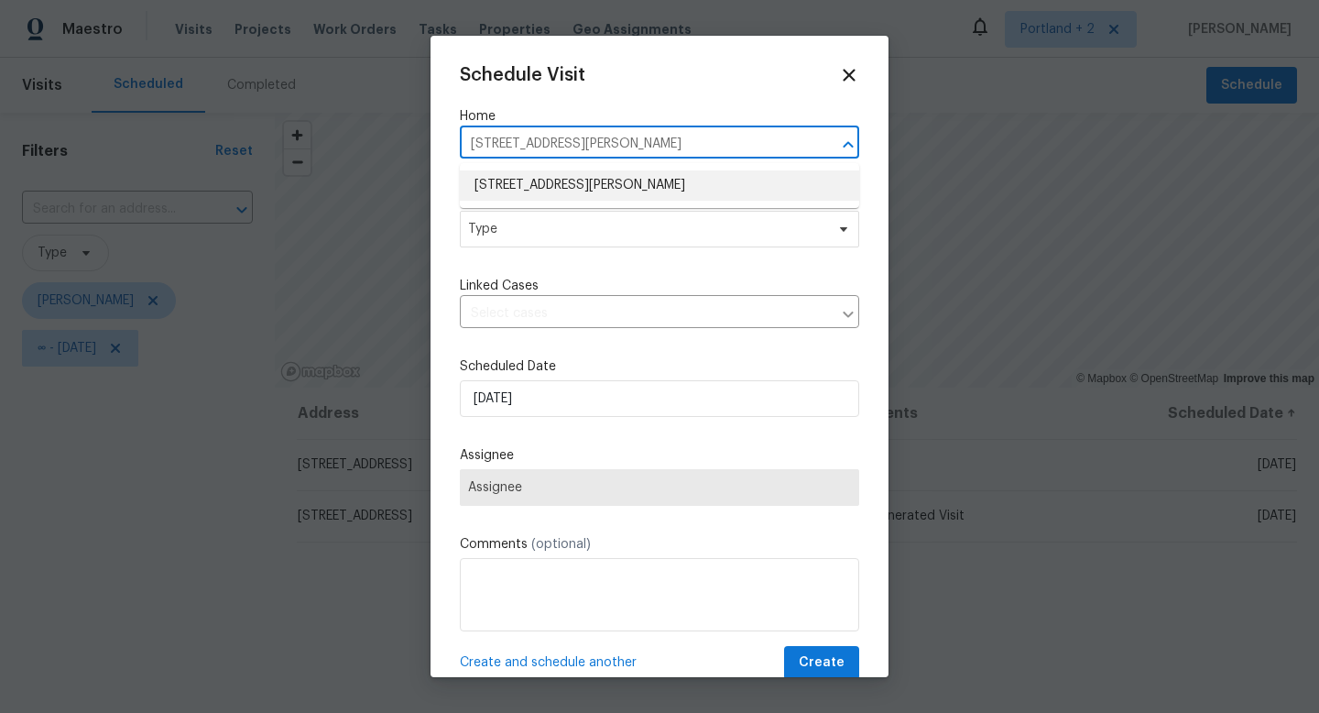
click at [506, 175] on li "6001 NE Holladay St, Portland, OR 97213" at bounding box center [659, 185] width 399 height 30
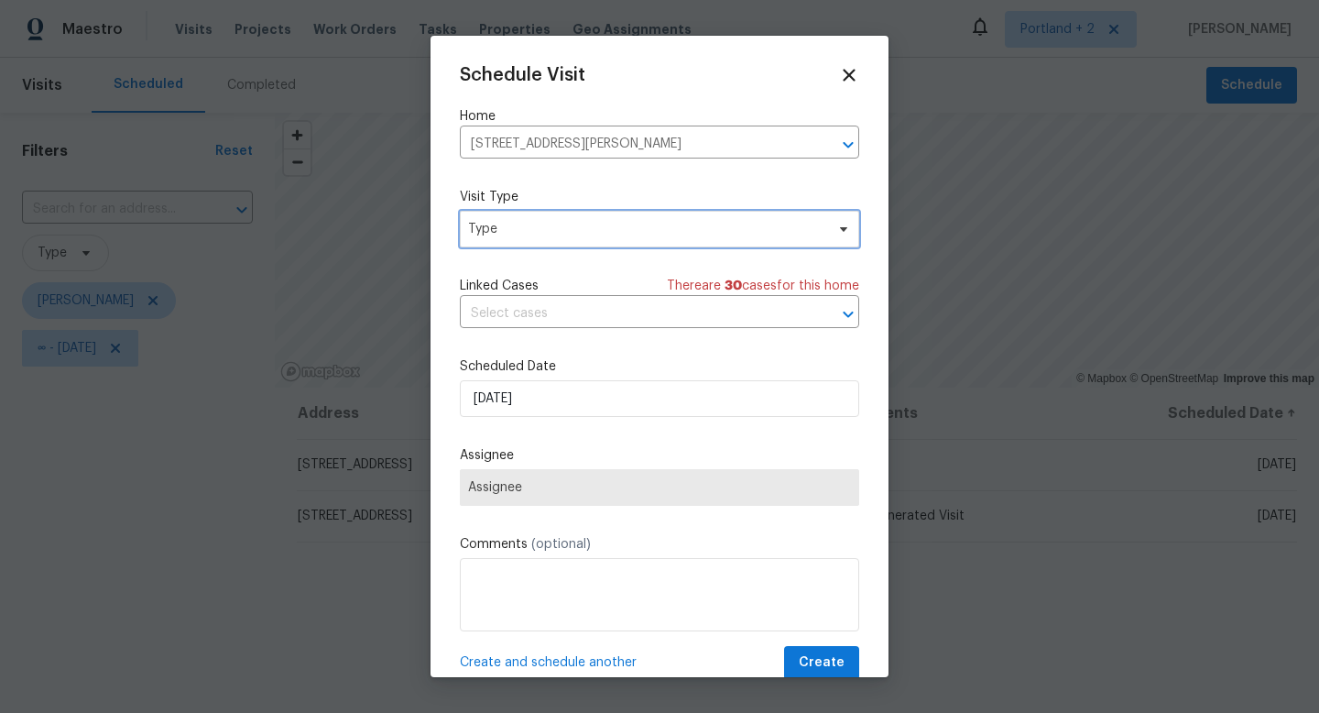
click at [506, 228] on span "Type" at bounding box center [646, 229] width 356 height 18
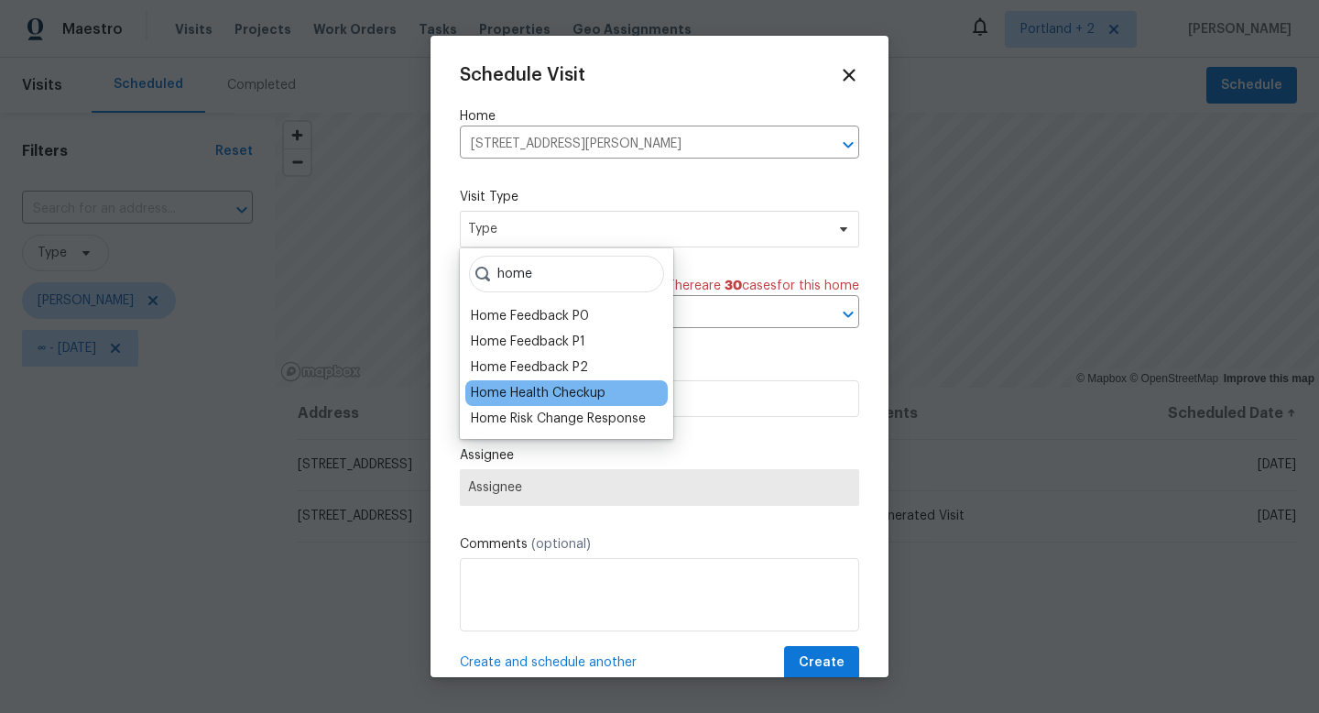
type input "home"
click at [529, 398] on div "Home Health Checkup" at bounding box center [538, 393] width 135 height 18
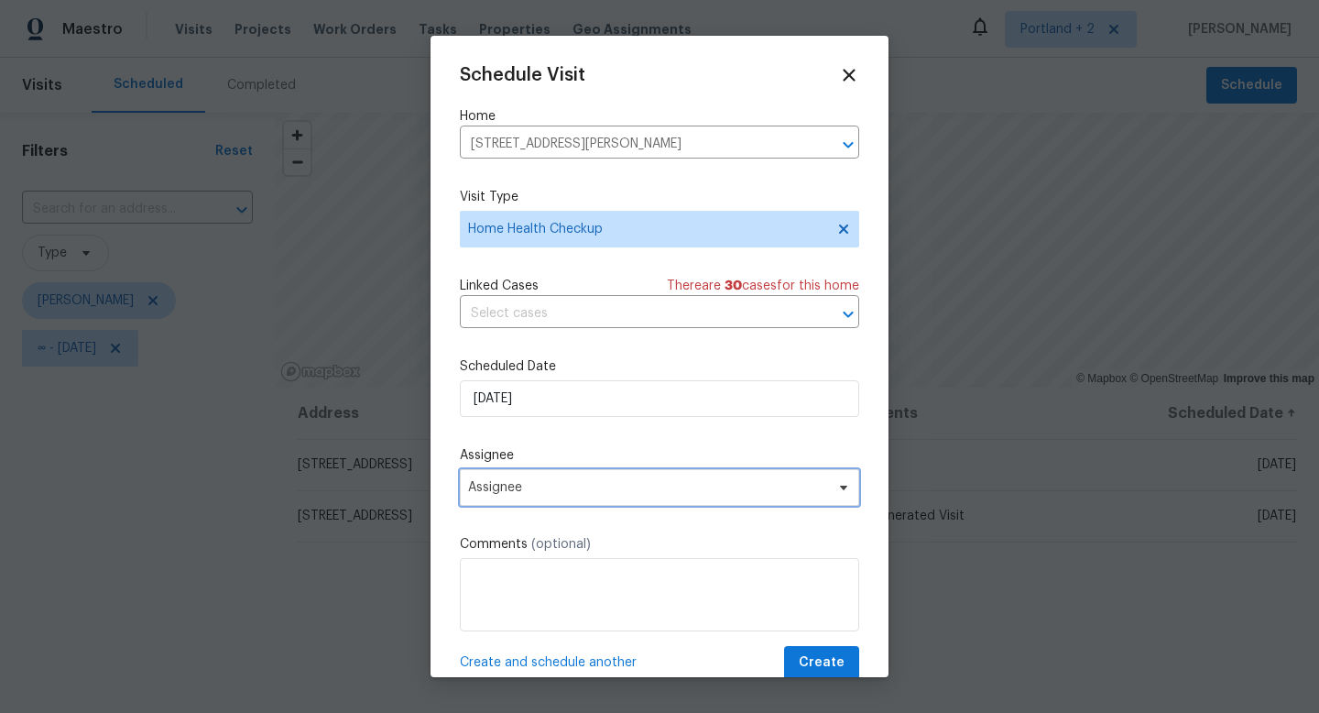
click at [545, 486] on span "Assignee" at bounding box center [647, 487] width 359 height 15
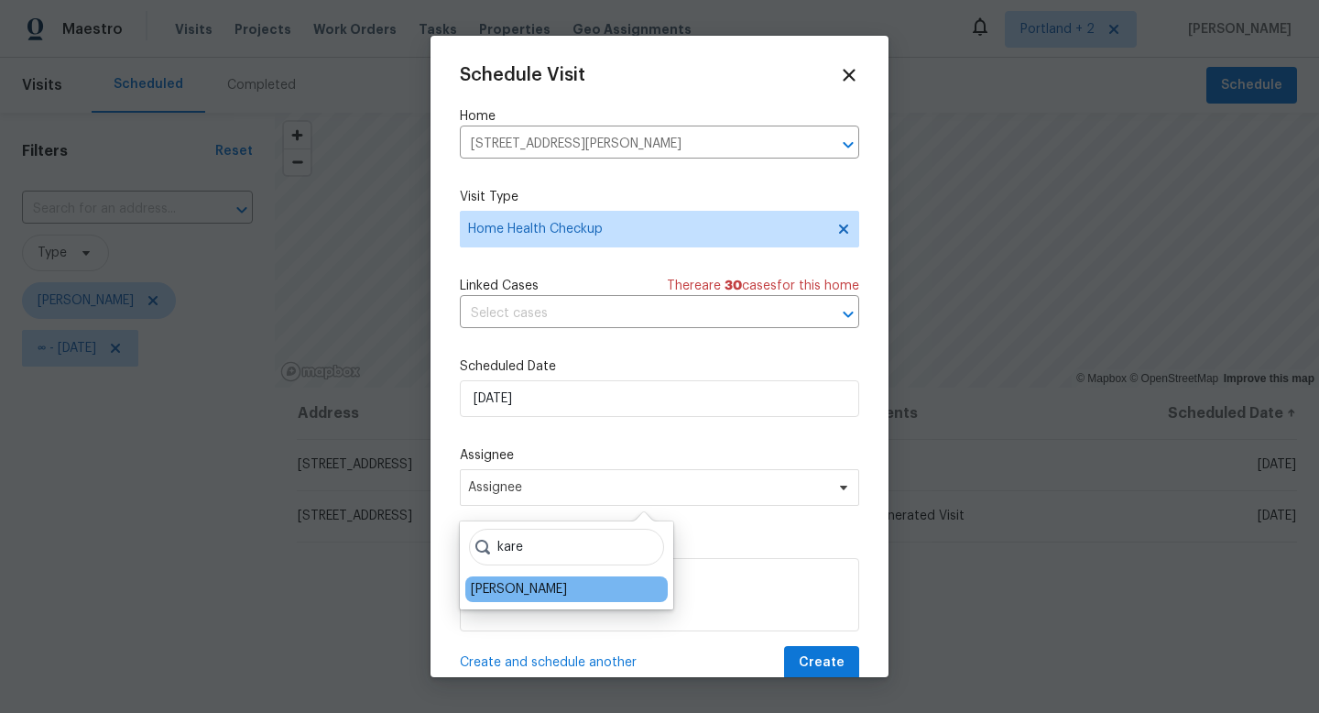
type input "kare"
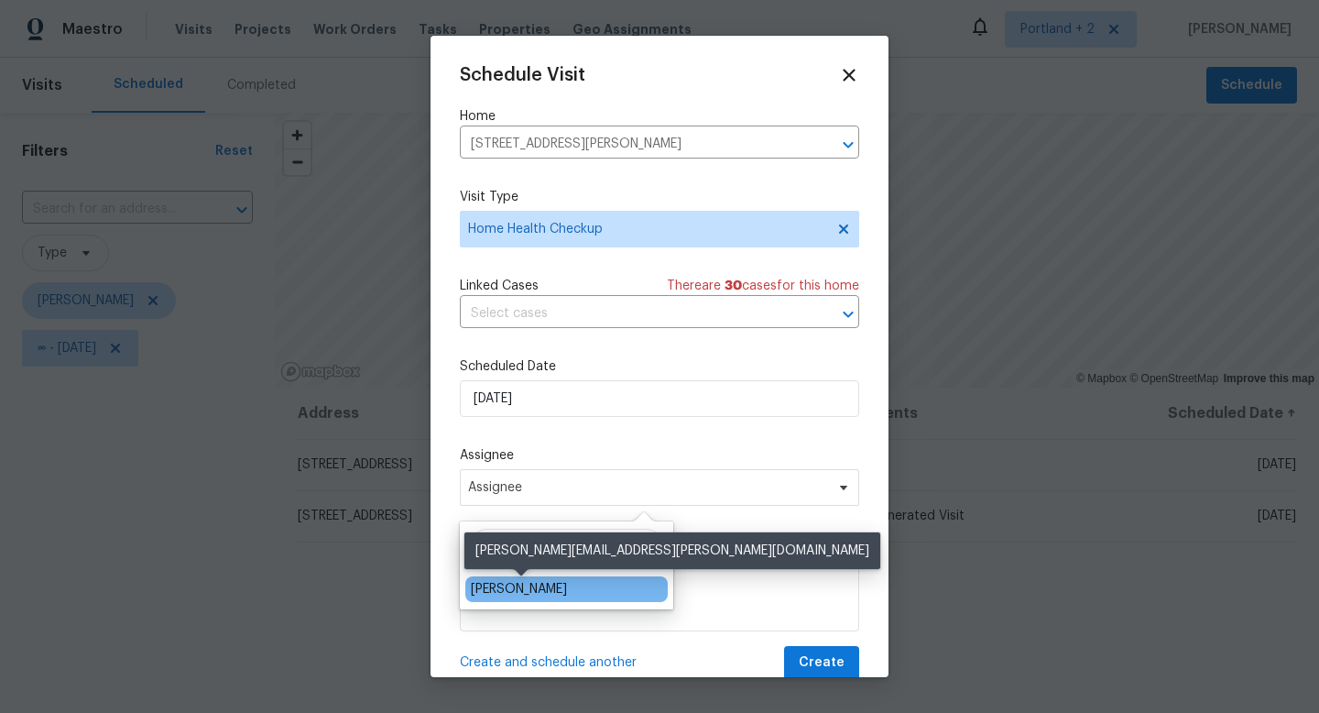
click at [545, 594] on div "[PERSON_NAME]" at bounding box center [519, 589] width 96 height 18
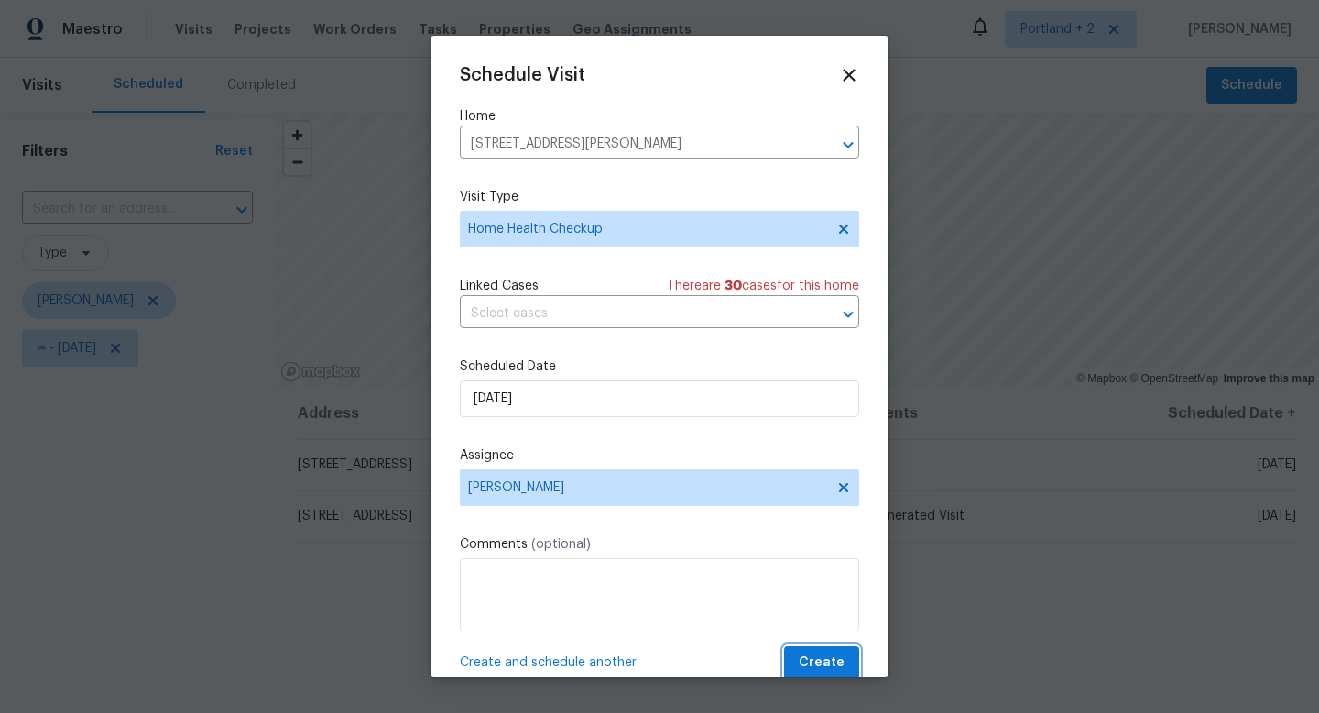
click at [831, 661] on span "Create" at bounding box center [822, 662] width 46 height 23
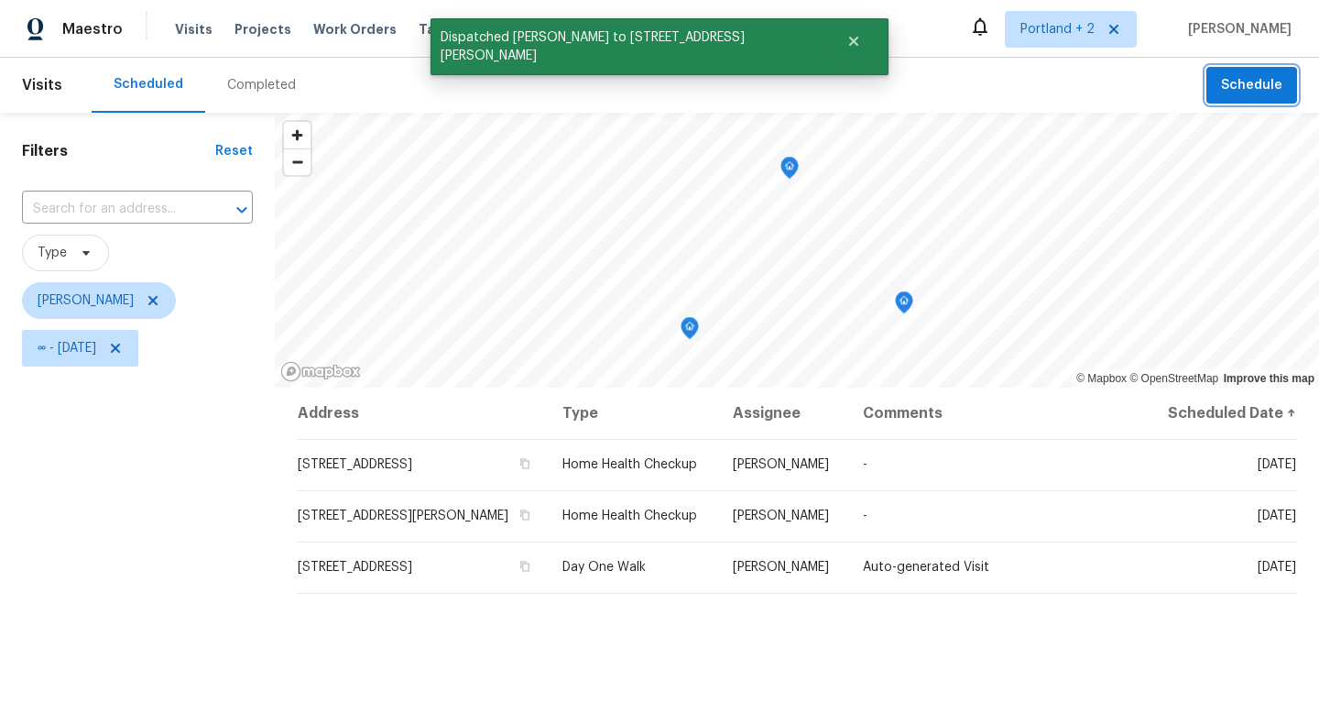
click at [1277, 90] on span "Schedule" at bounding box center [1251, 85] width 61 height 23
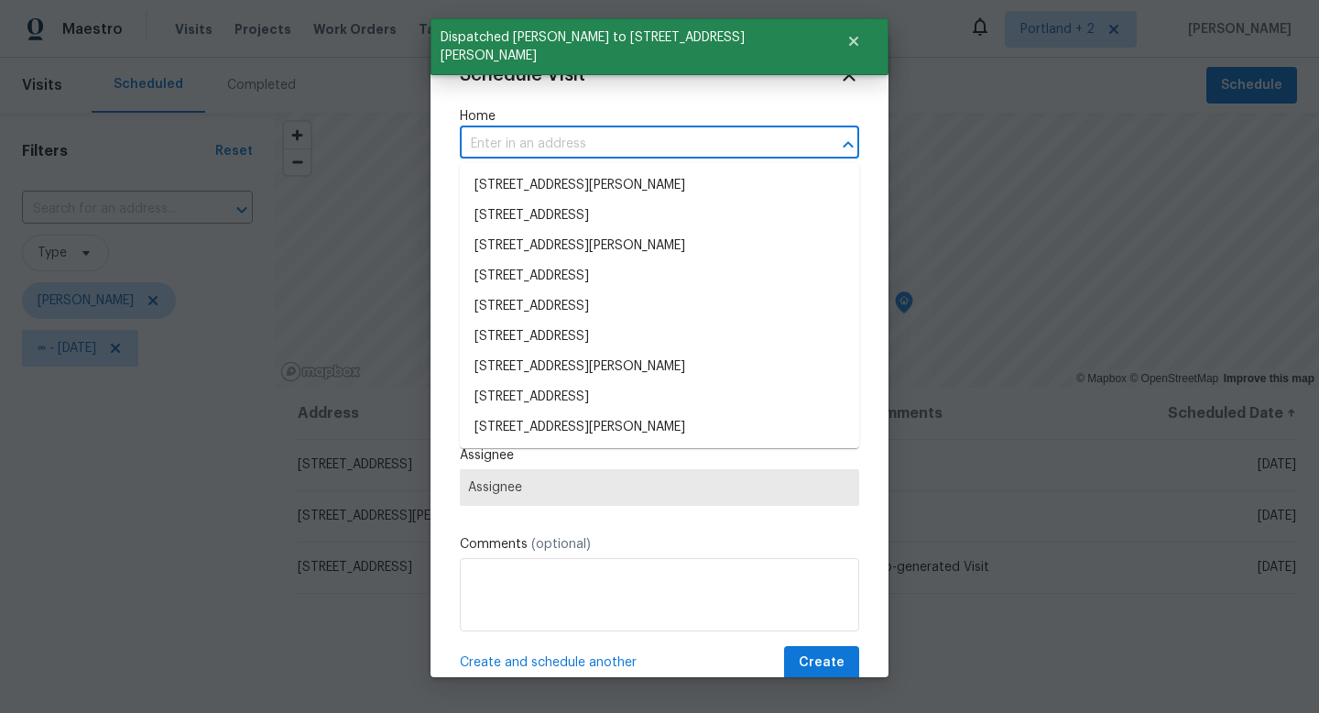
click at [608, 134] on input "text" at bounding box center [634, 144] width 348 height 28
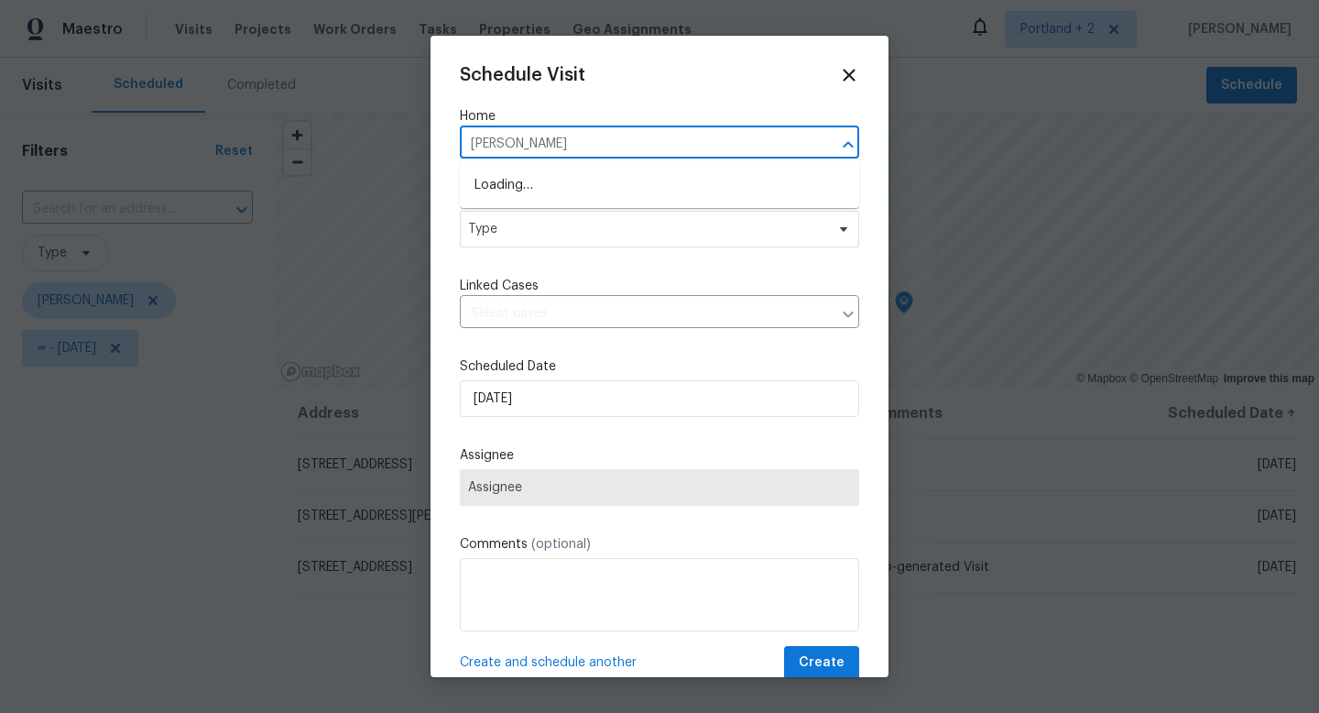
type input "sumner"
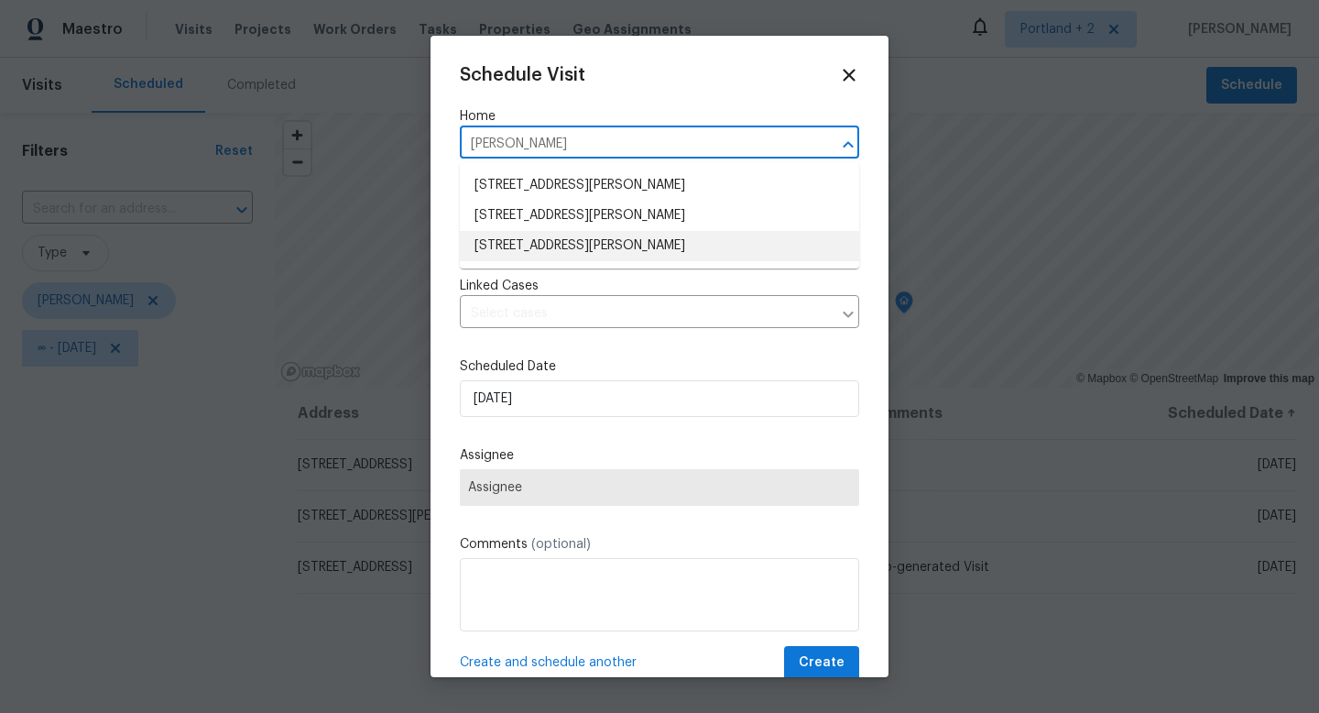
click at [581, 243] on li "[STREET_ADDRESS][PERSON_NAME]" at bounding box center [659, 246] width 399 height 30
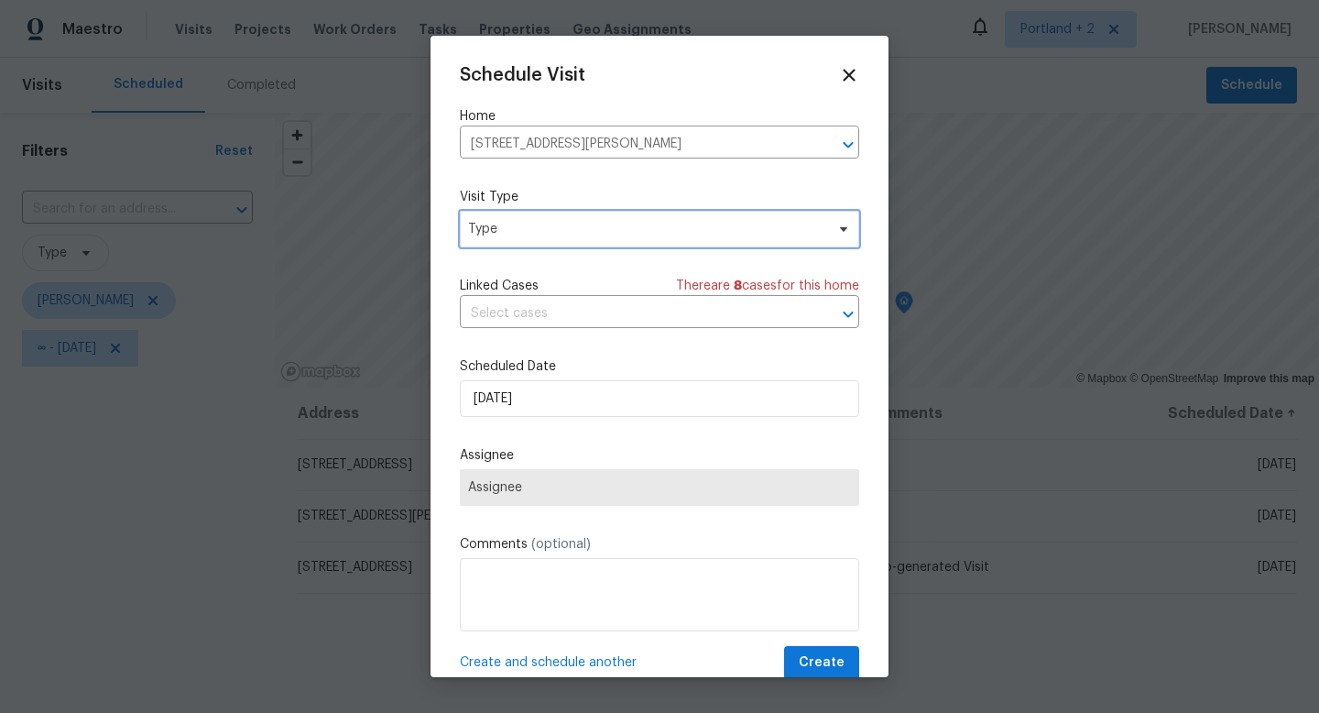
click at [572, 229] on span "Type" at bounding box center [646, 229] width 356 height 18
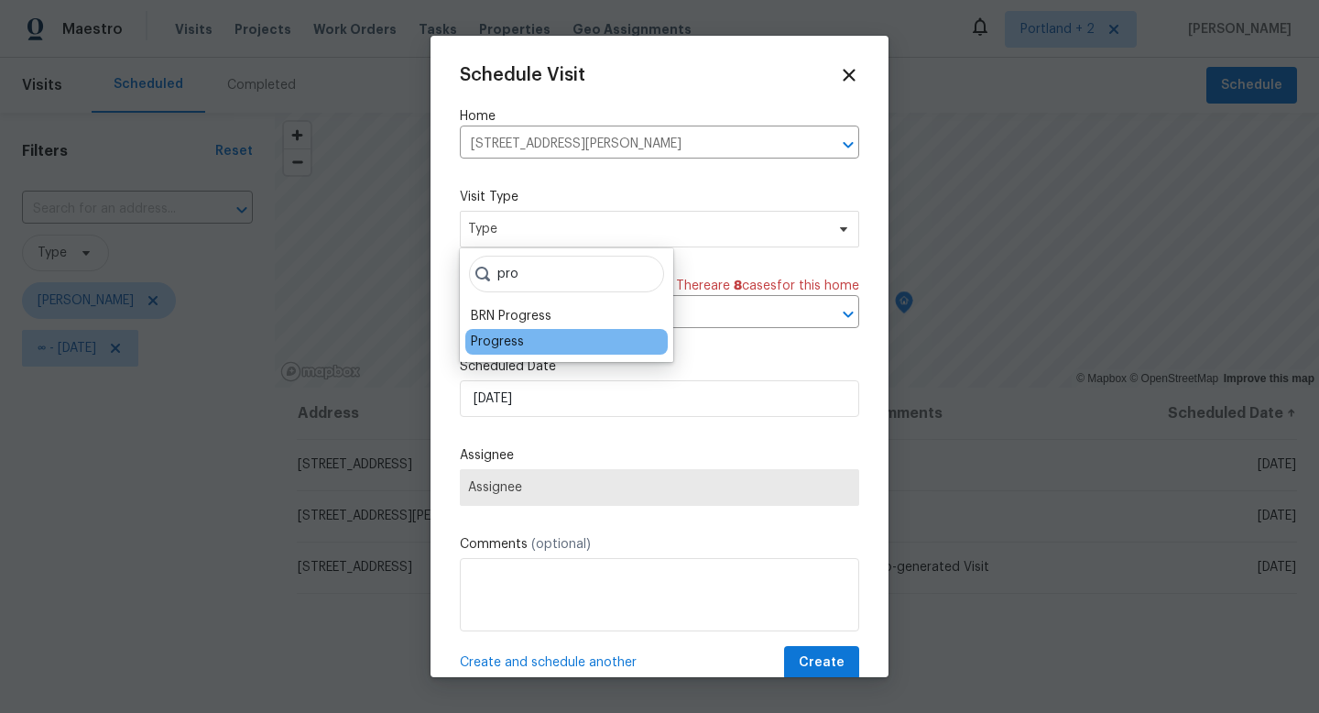
type input "pro"
click at [513, 334] on div "Progress" at bounding box center [497, 341] width 53 height 18
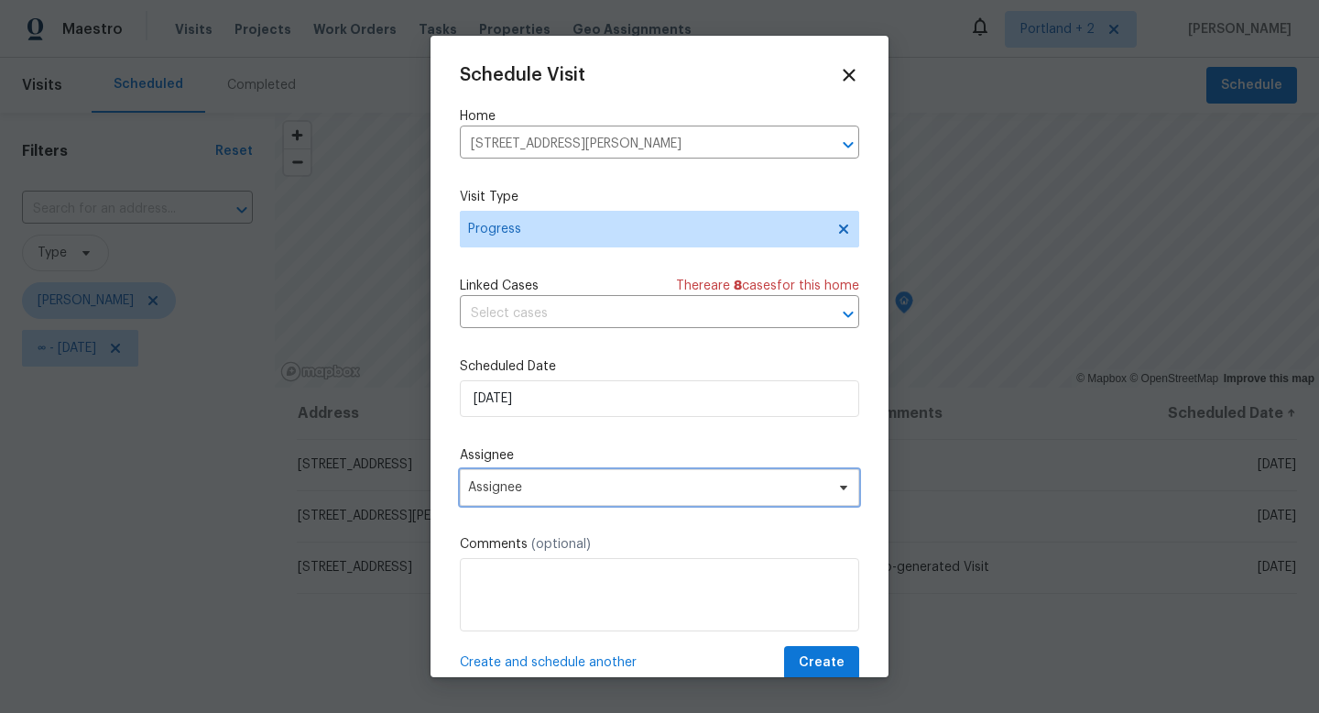
click at [536, 485] on span "Assignee" at bounding box center [647, 487] width 359 height 15
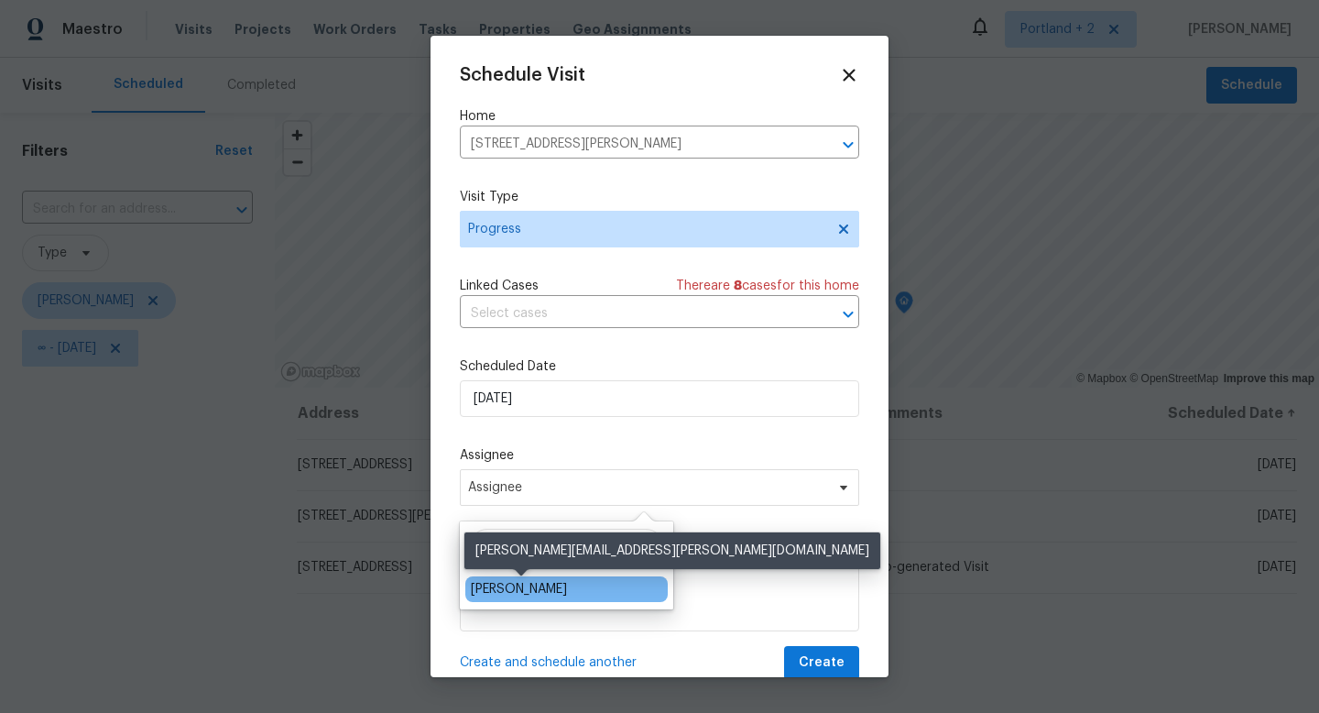
type input "kare"
click at [510, 590] on div "[PERSON_NAME]" at bounding box center [519, 589] width 96 height 18
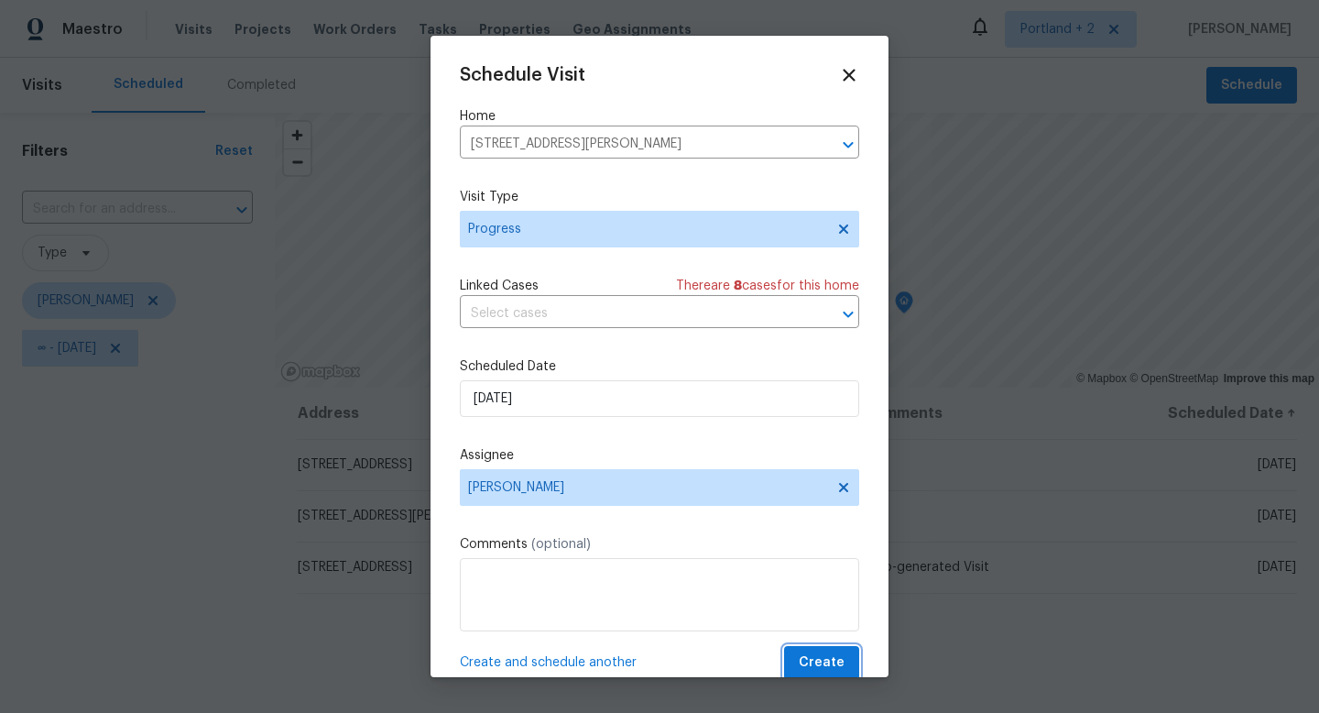
click at [824, 654] on span "Create" at bounding box center [822, 662] width 46 height 23
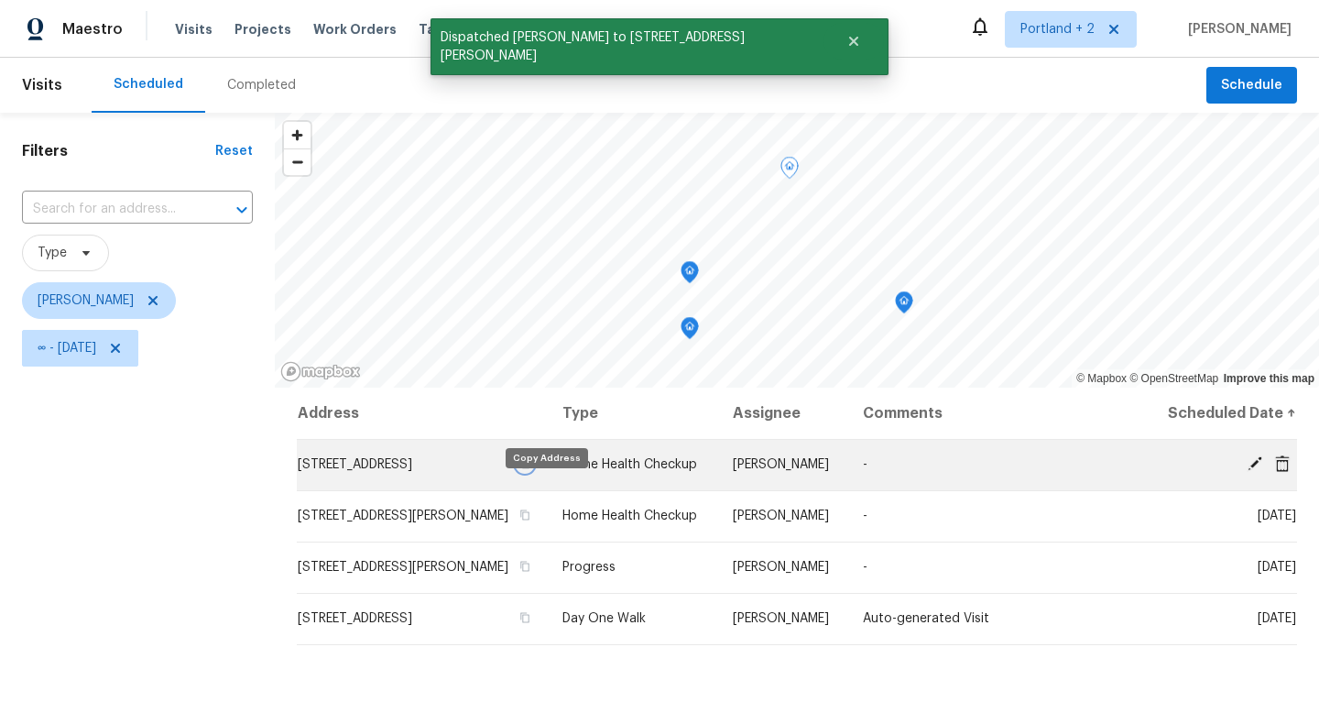
click at [530, 469] on icon "button" at bounding box center [525, 464] width 9 height 10
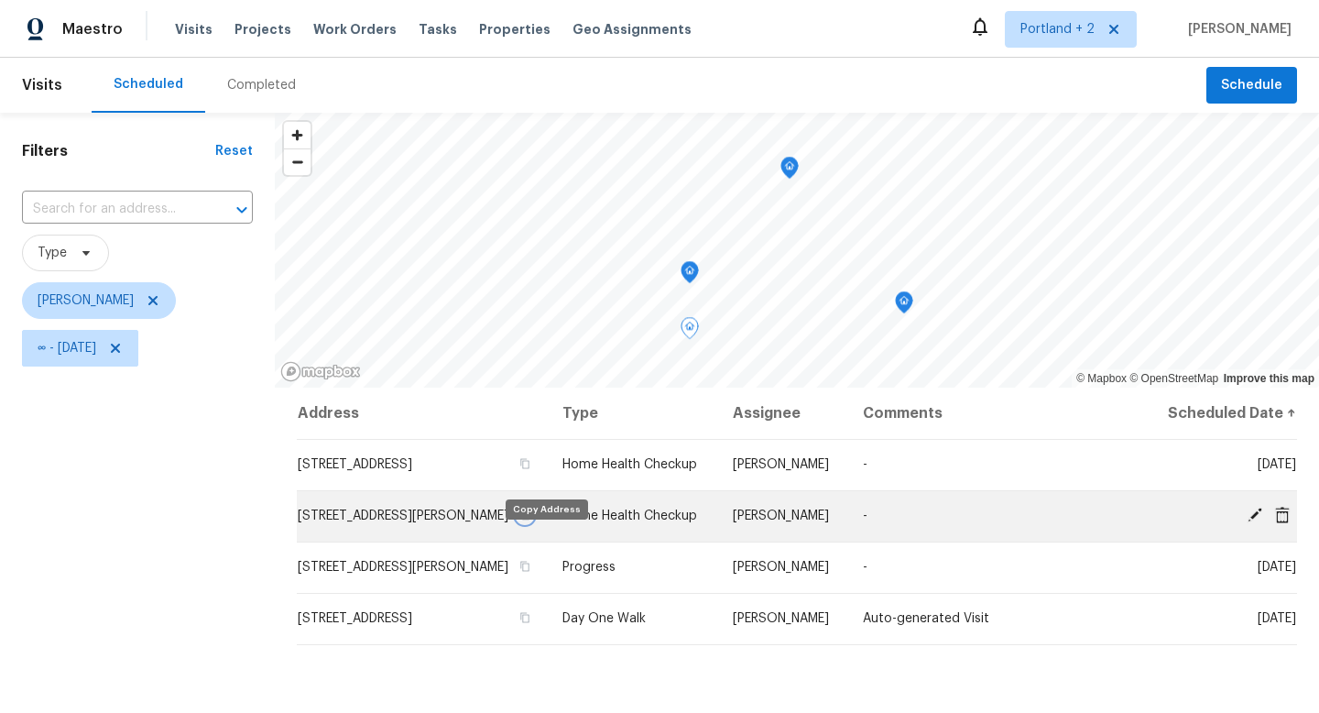
click at [530, 520] on icon "button" at bounding box center [524, 514] width 11 height 11
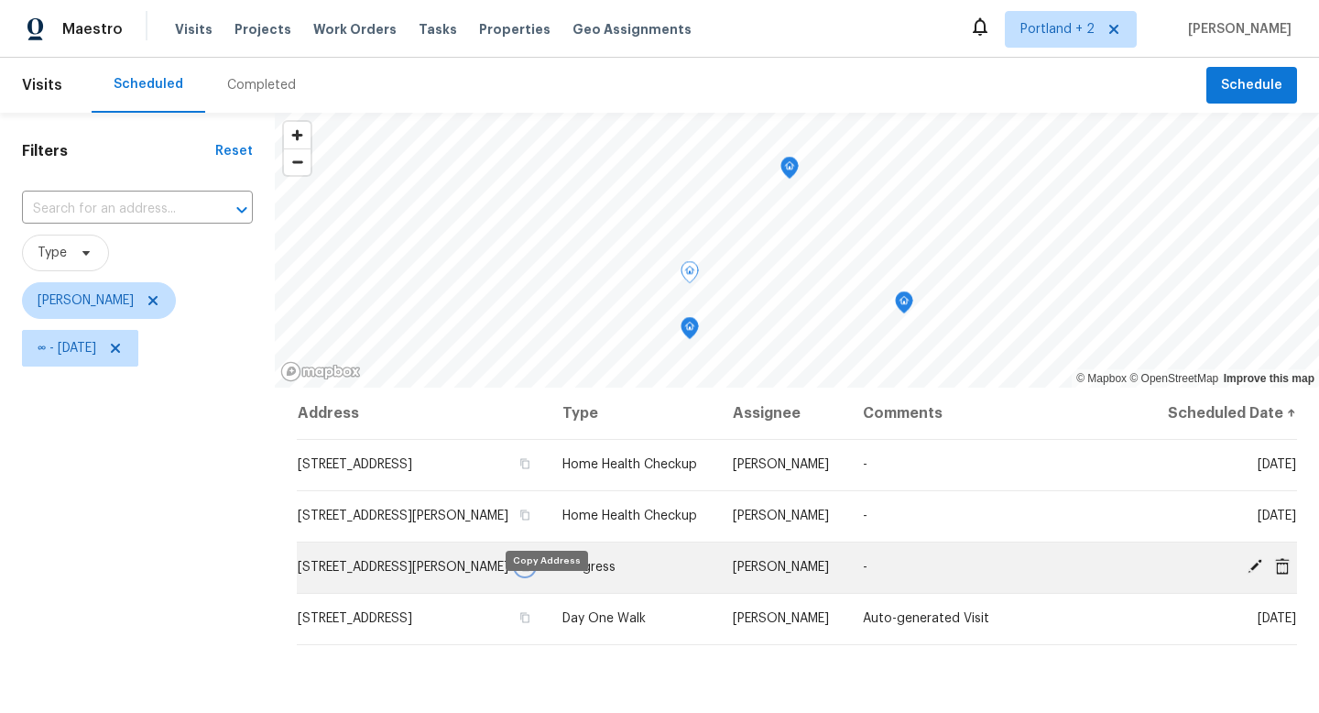
click at [533, 574] on button "button" at bounding box center [525, 566] width 16 height 16
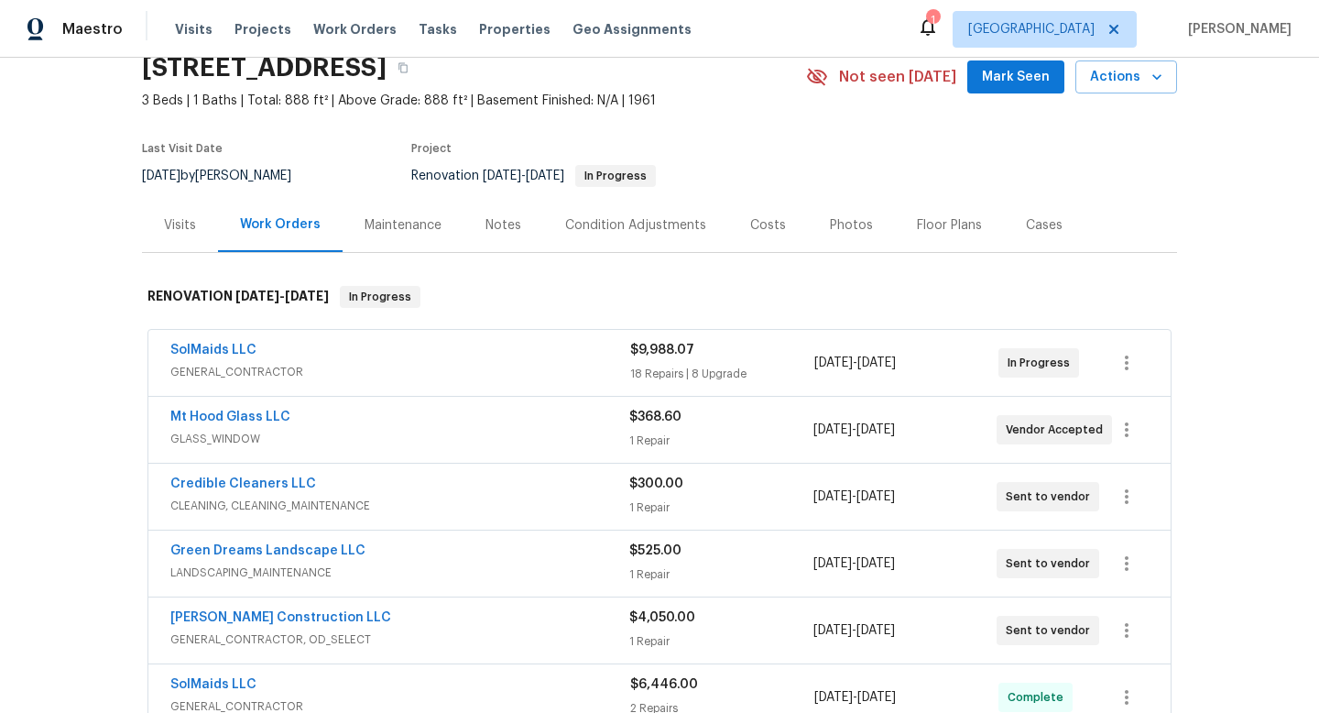
scroll to position [69, 0]
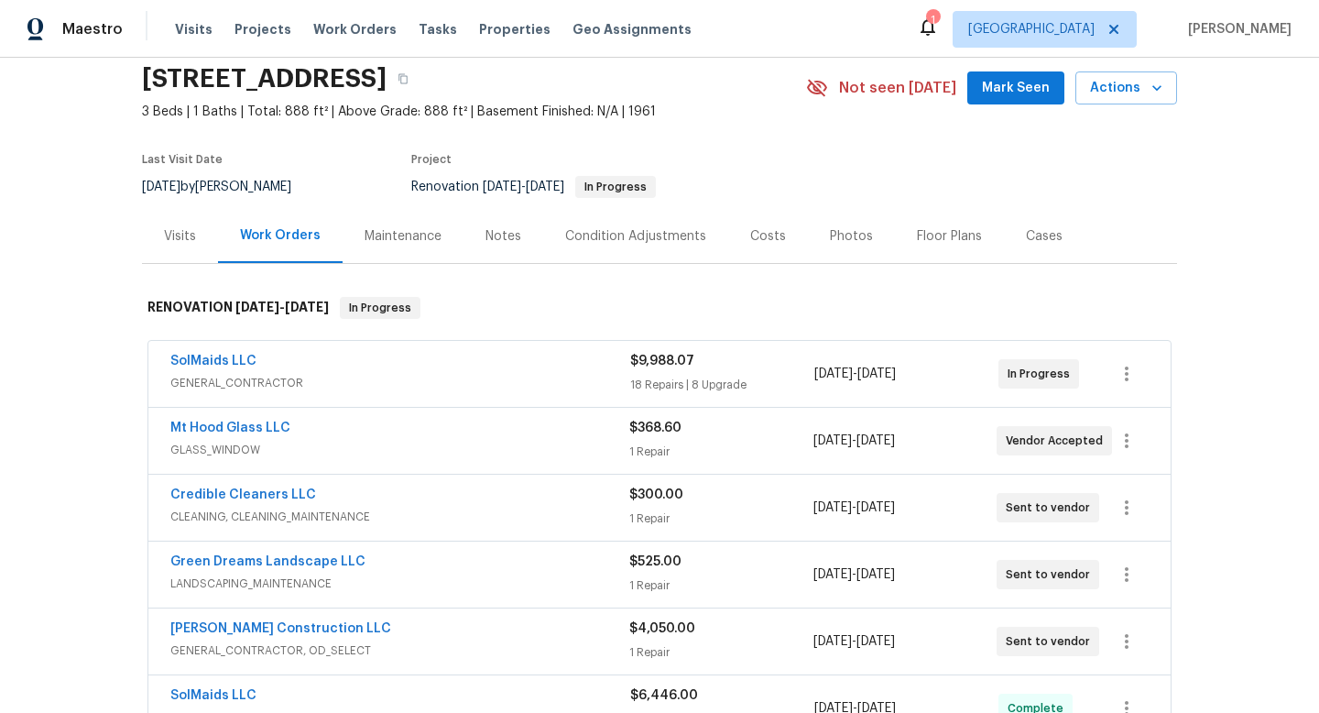
click at [513, 249] on div "Notes" at bounding box center [503, 236] width 80 height 54
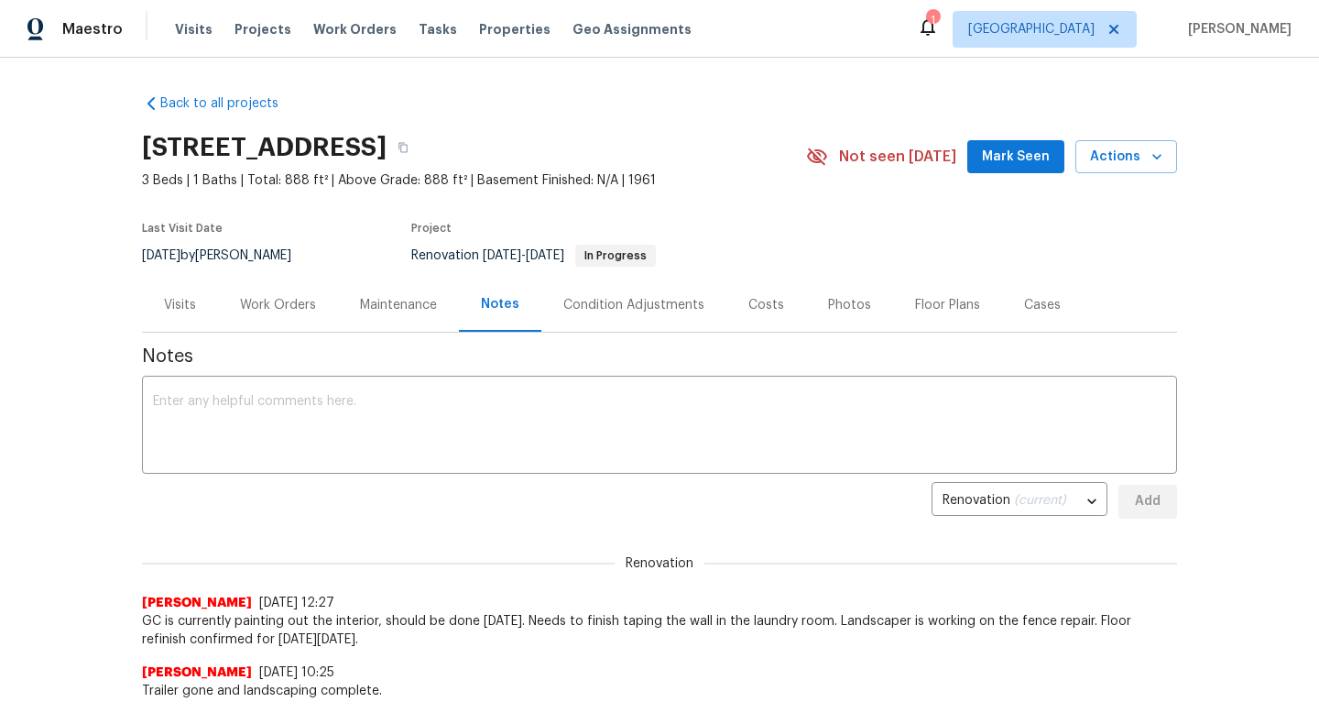
click at [281, 304] on div "Work Orders" at bounding box center [278, 305] width 76 height 18
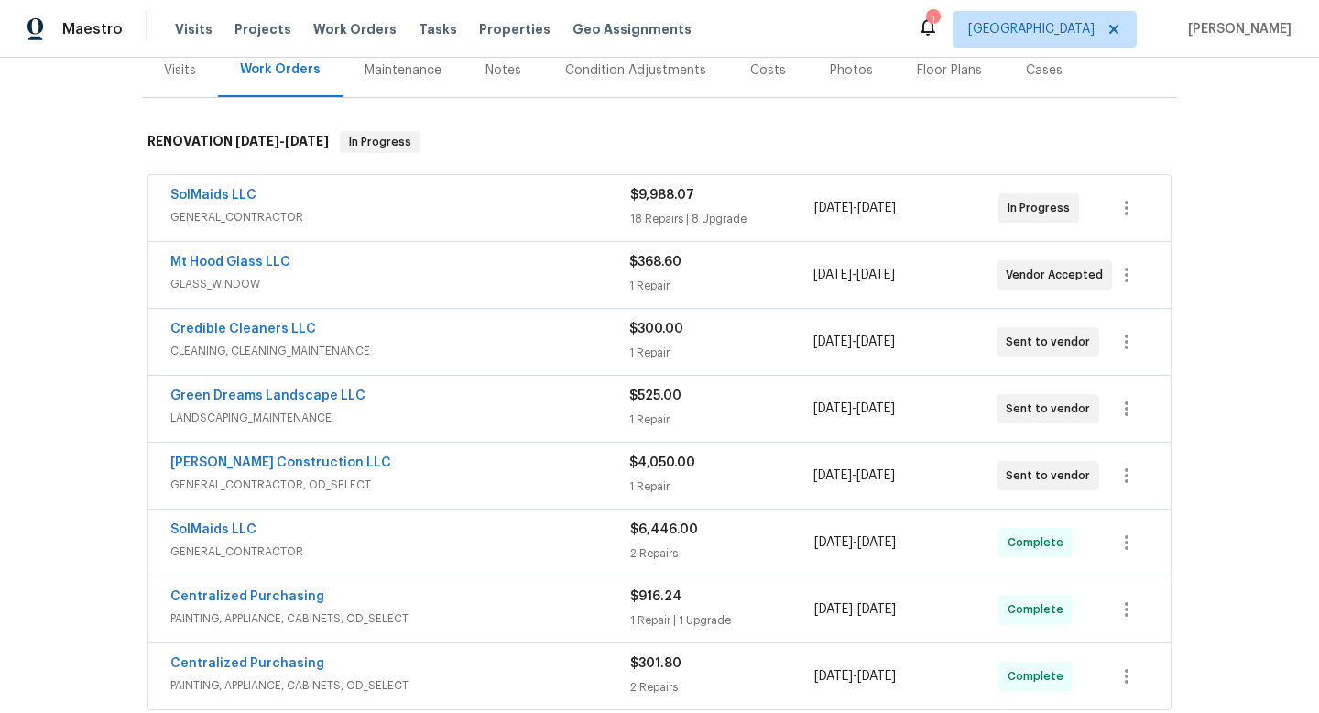
scroll to position [208, 0]
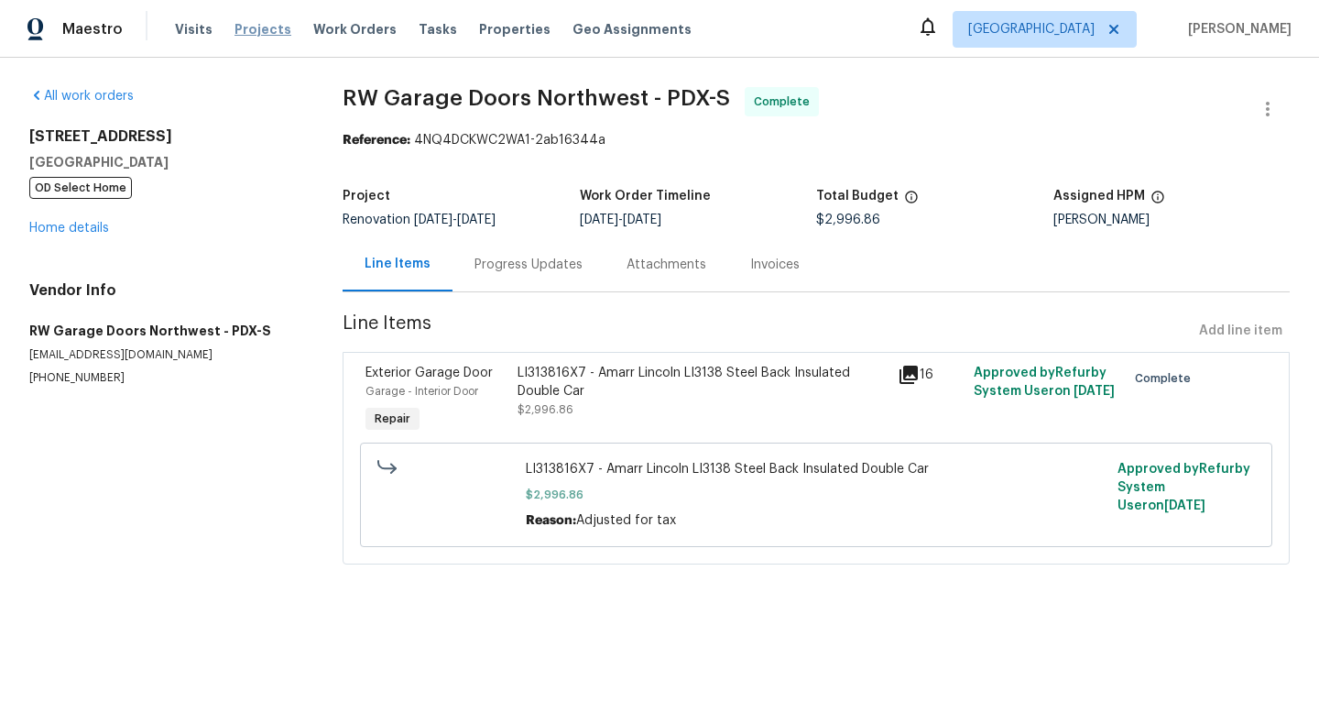
click at [268, 30] on span "Projects" at bounding box center [262, 29] width 57 height 18
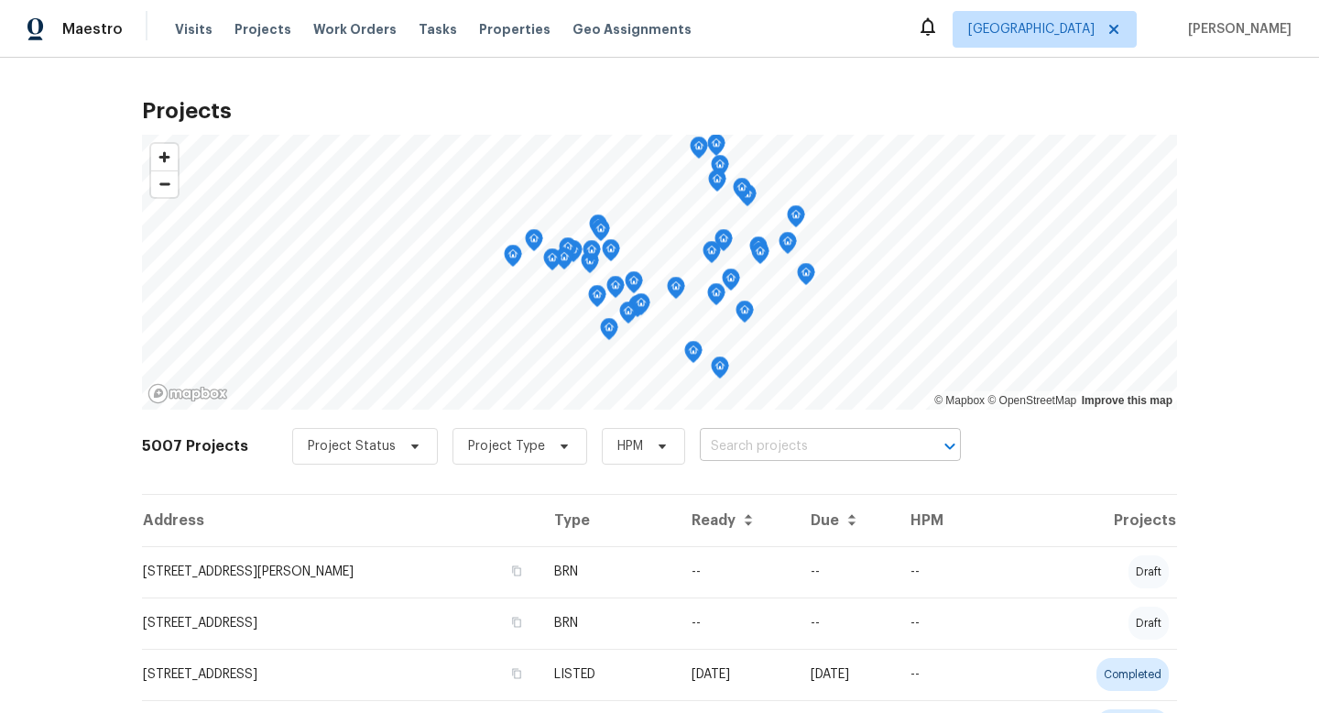
click at [798, 442] on input "text" at bounding box center [805, 446] width 210 height 28
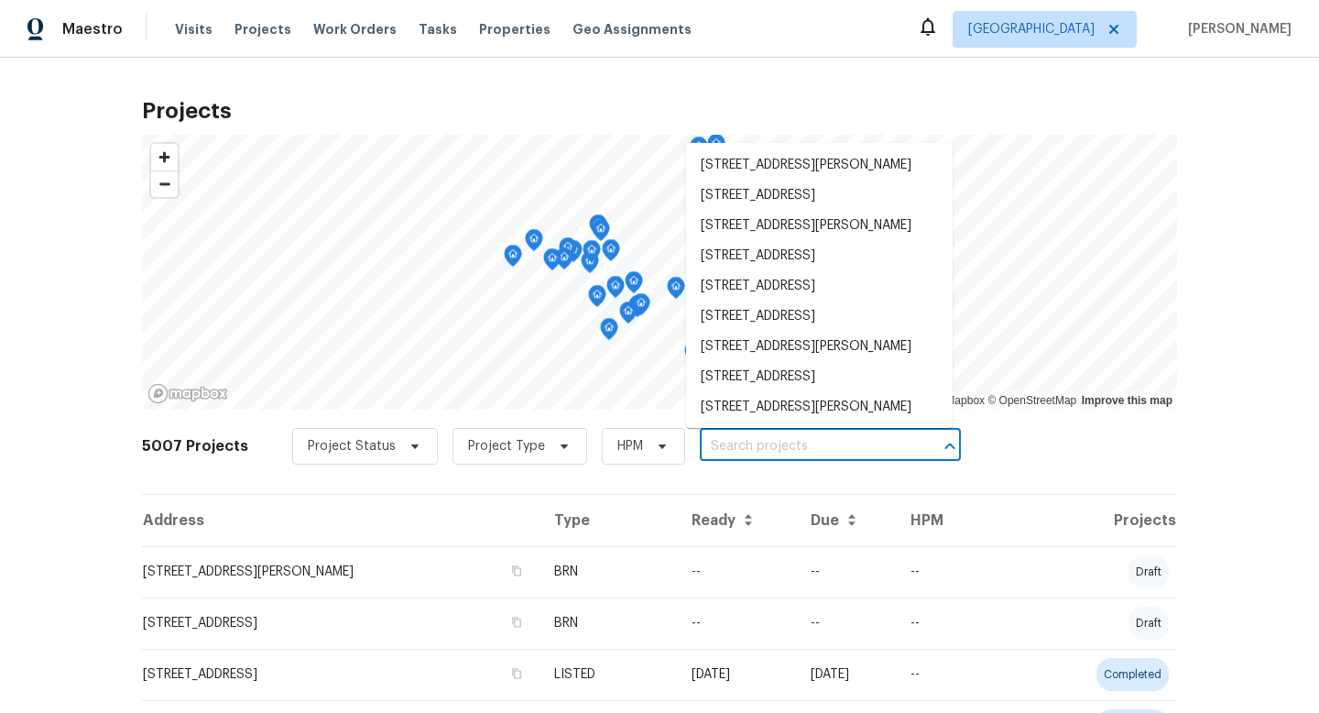
paste input "21730 Palisade Pl Fairview OR 97024"
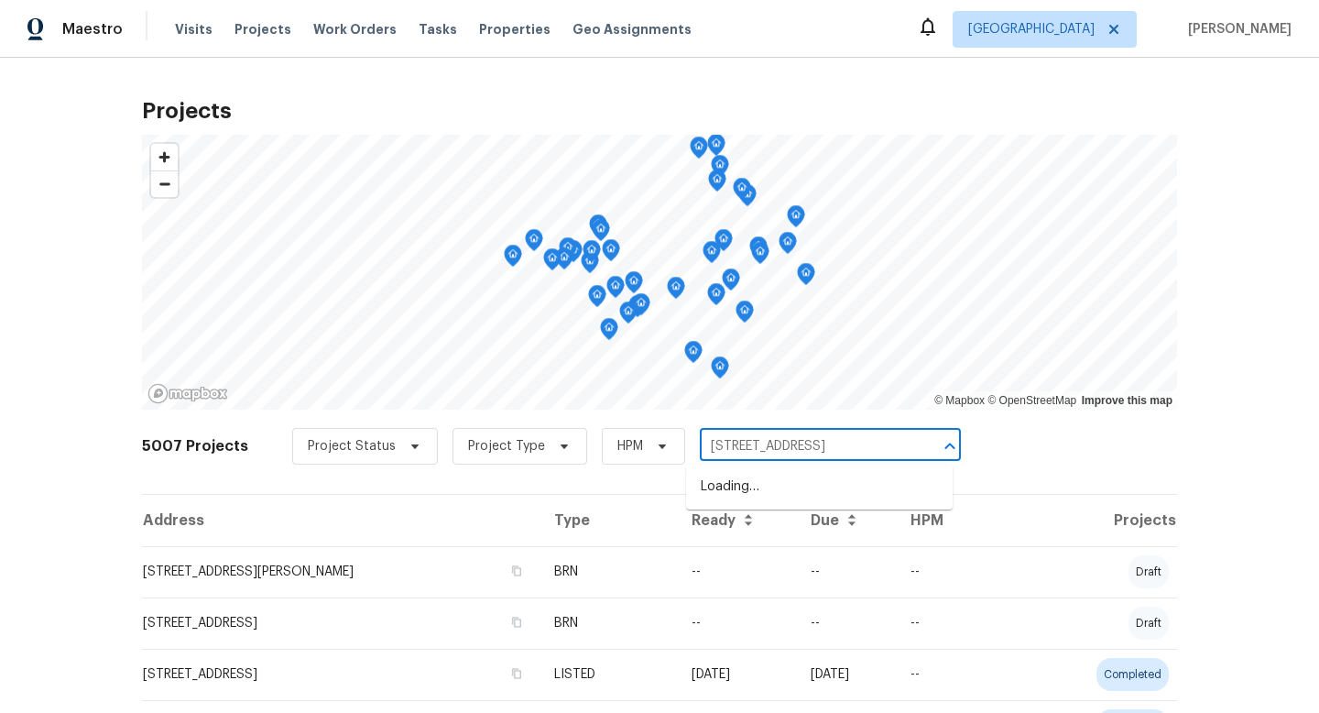
scroll to position [0, 14]
type input "21730 Palisade Pl Fairview OR 97024"
click at [795, 484] on li "21730 Palisade Pl, Fairview, OR 97024" at bounding box center [819, 487] width 267 height 30
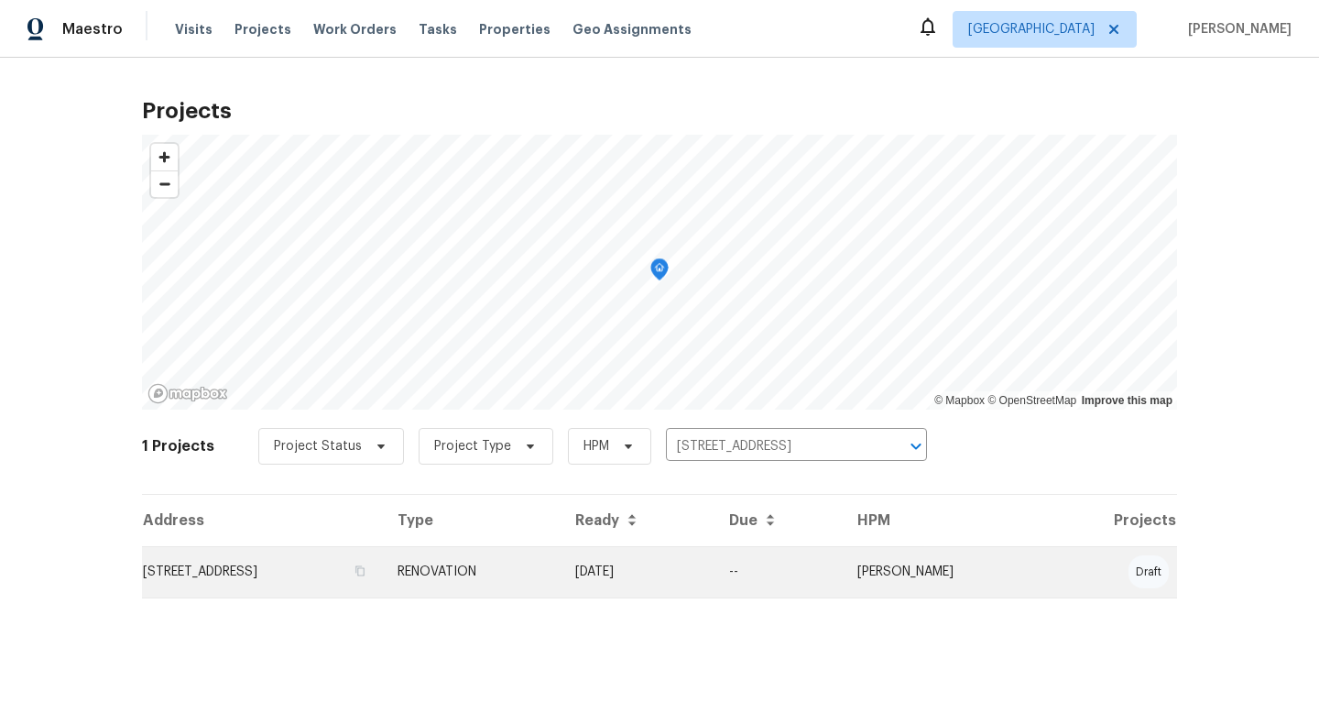
click at [261, 571] on td "21730 Palisade Pl, Fairview, OR 97024" at bounding box center [262, 571] width 241 height 51
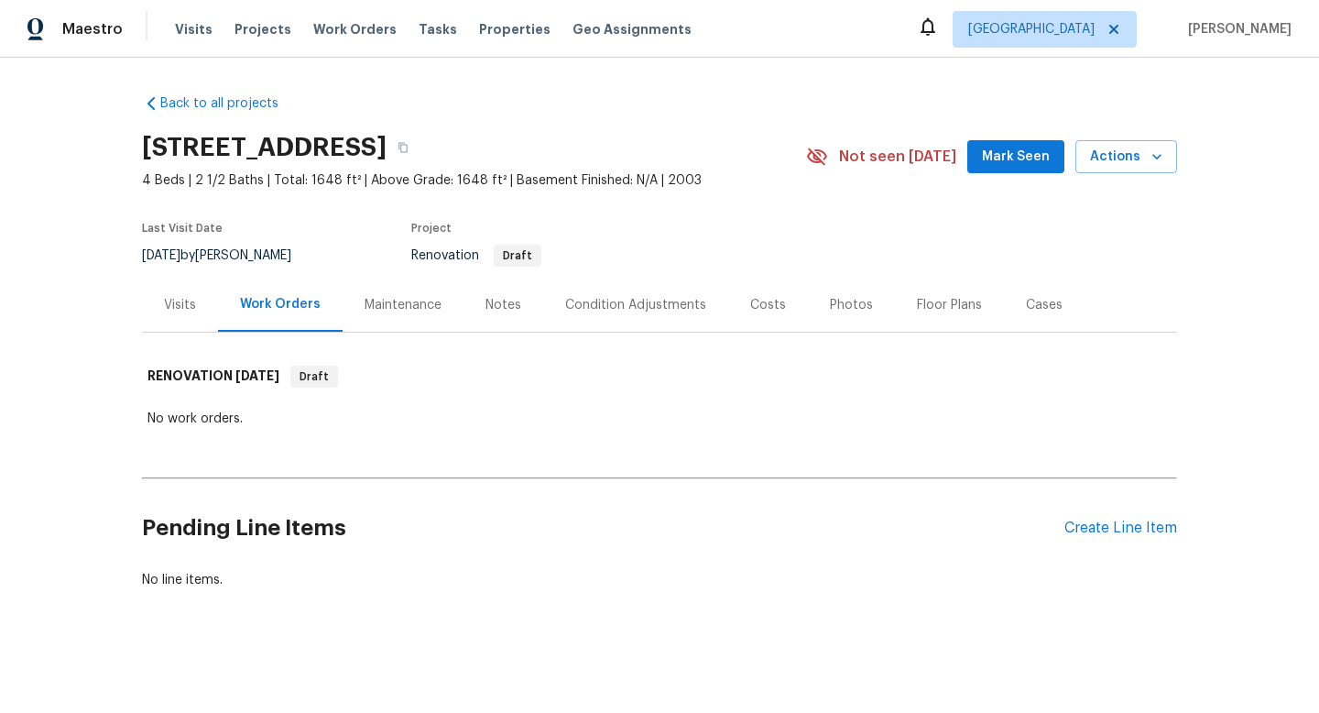
click at [485, 302] on div "Notes" at bounding box center [503, 305] width 36 height 18
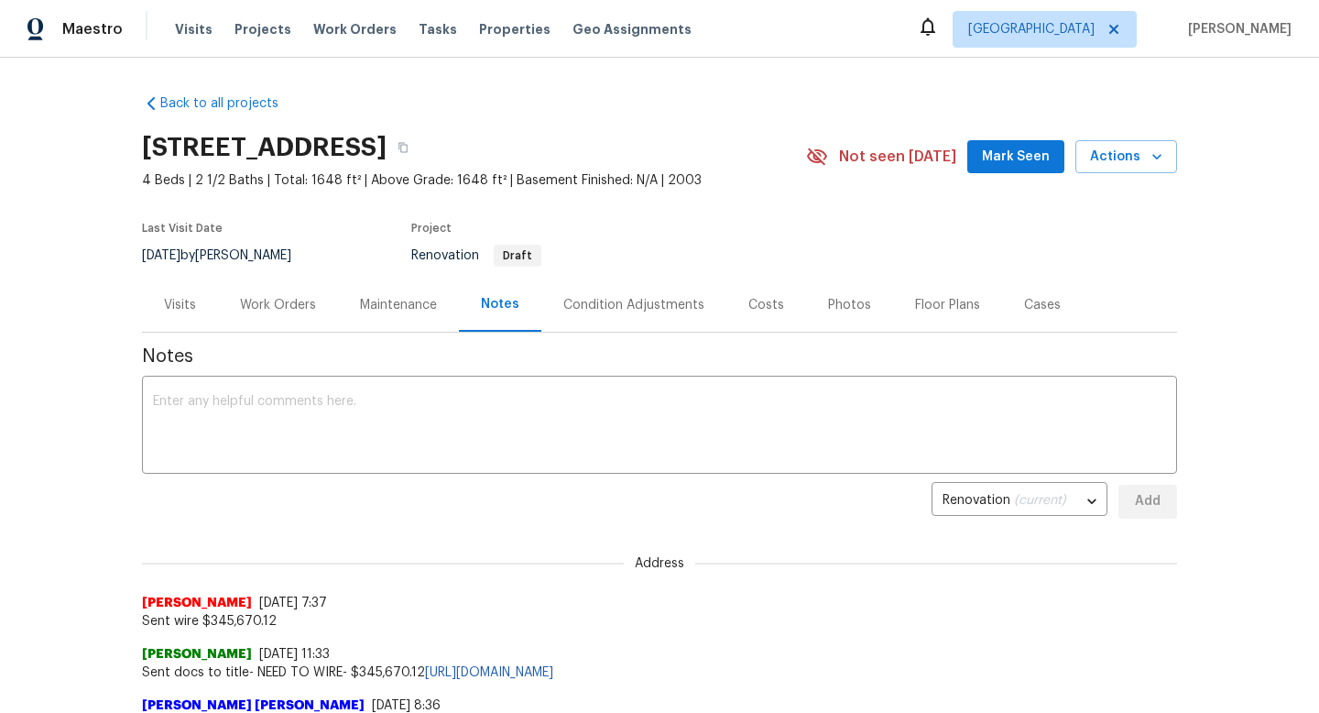
click at [285, 304] on div "Work Orders" at bounding box center [278, 305] width 76 height 18
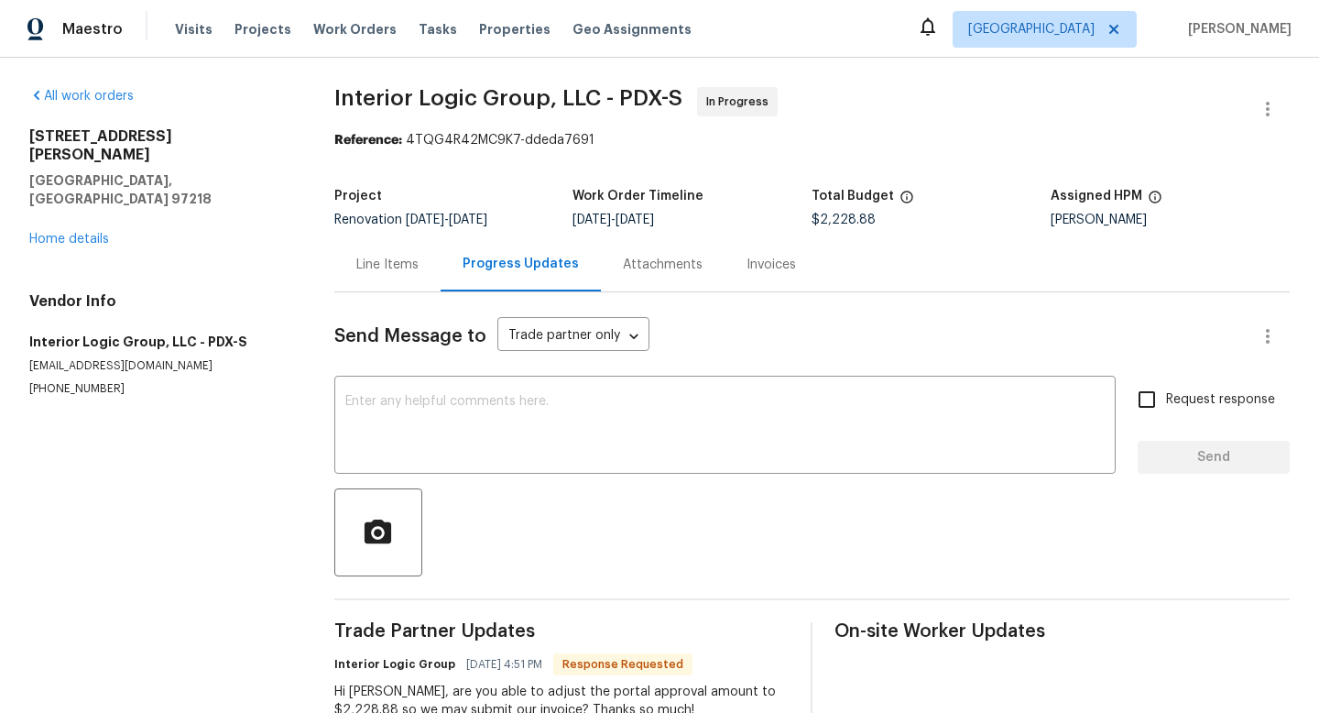
scroll to position [58, 0]
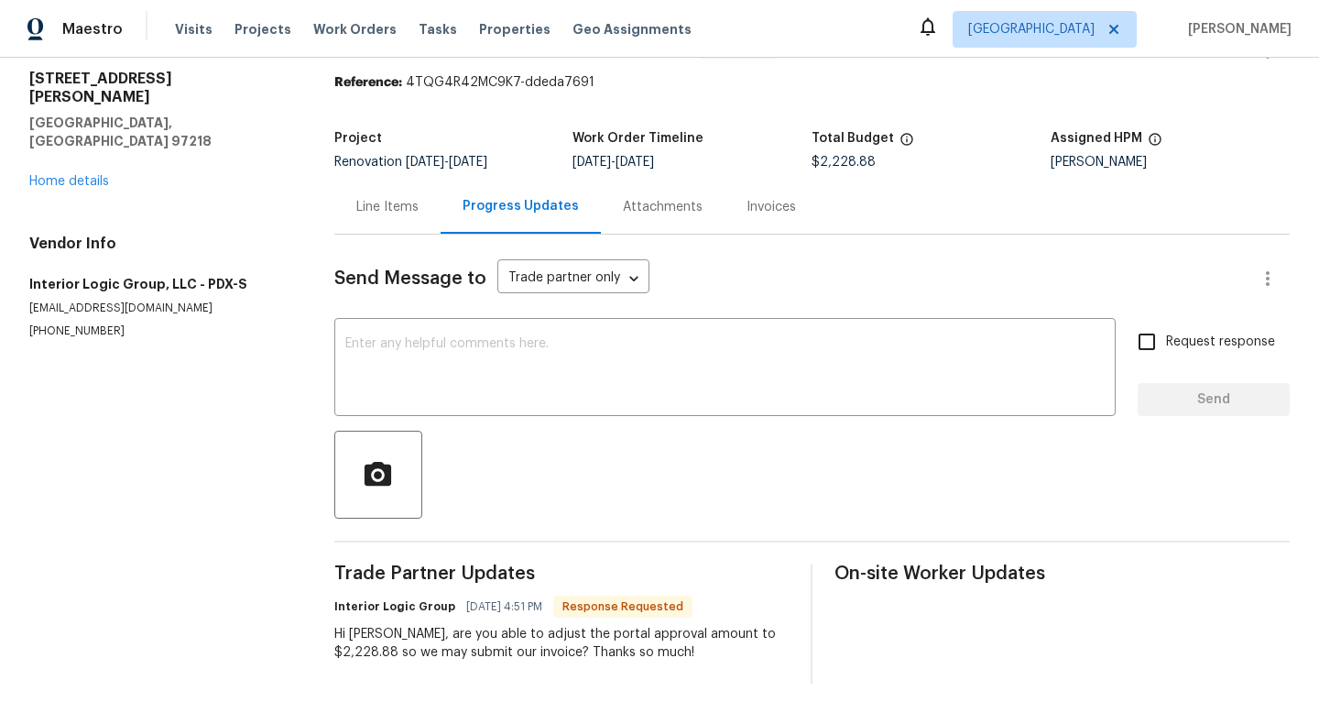
click at [389, 208] on div "Line Items" at bounding box center [387, 207] width 62 height 18
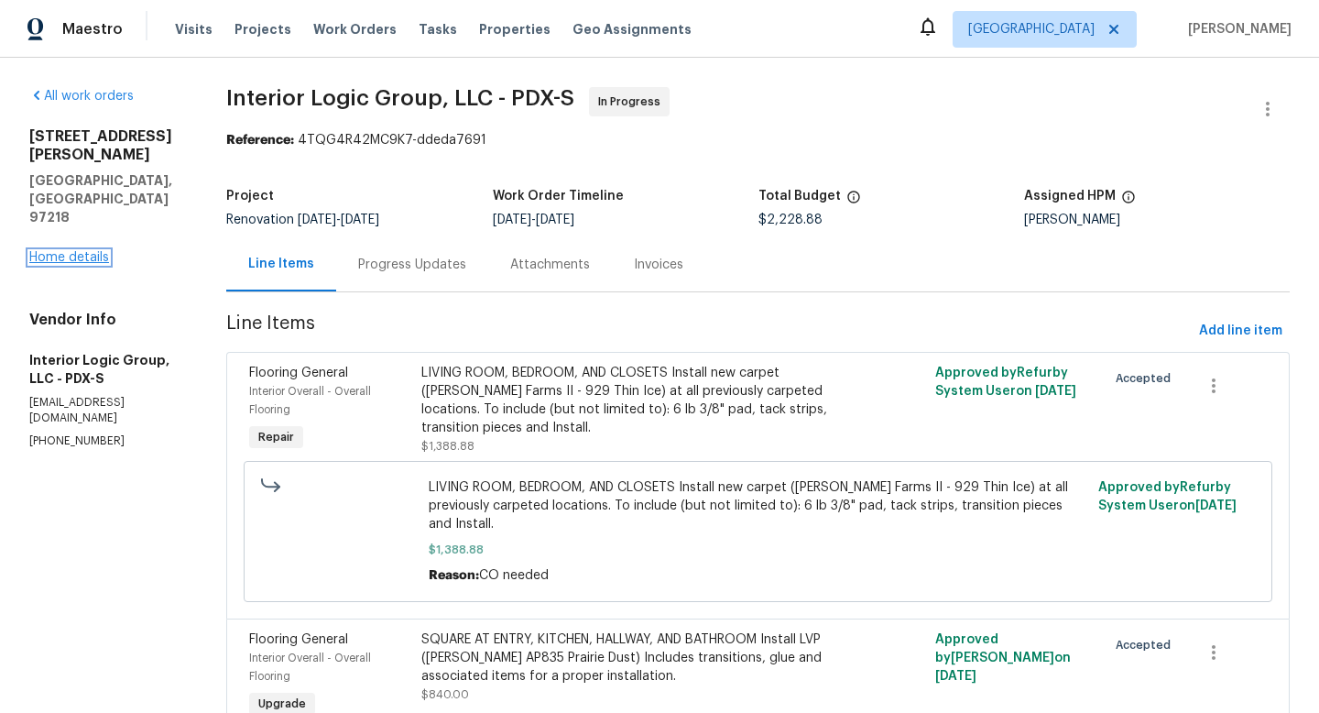
click at [82, 251] on link "Home details" at bounding box center [69, 257] width 80 height 13
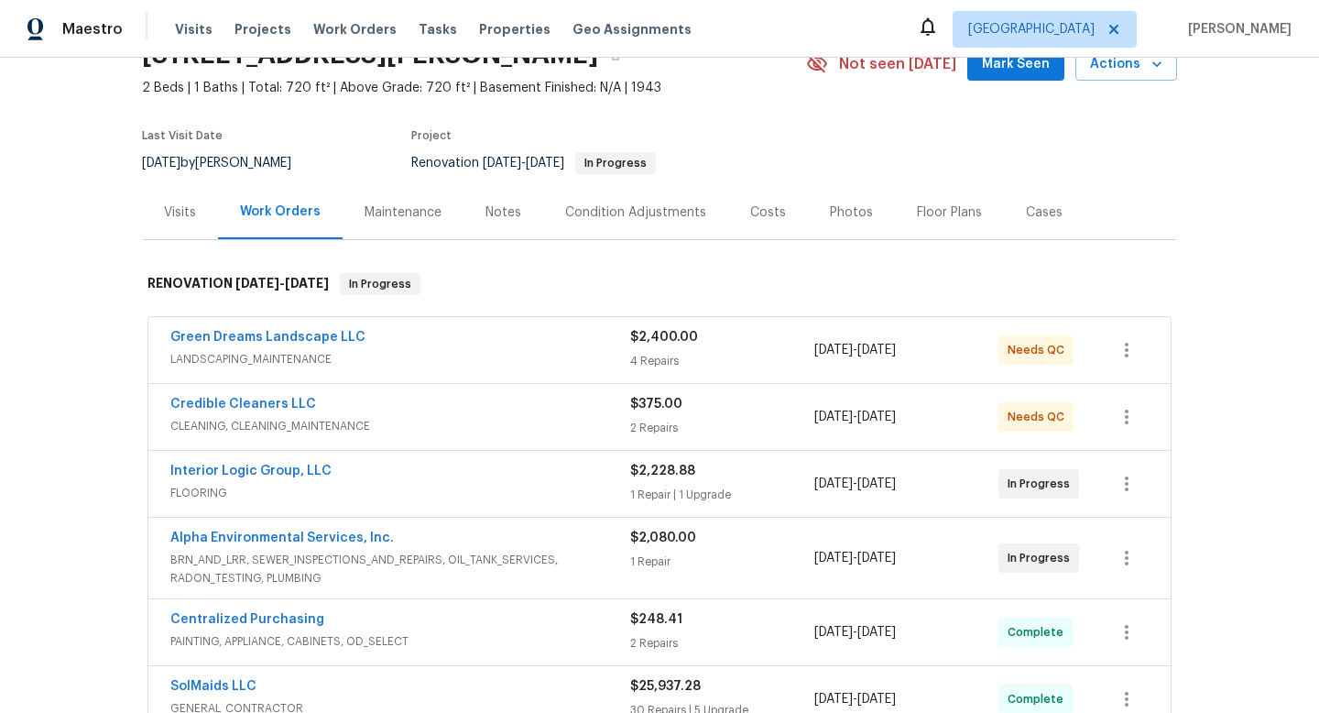
scroll to position [94, 0]
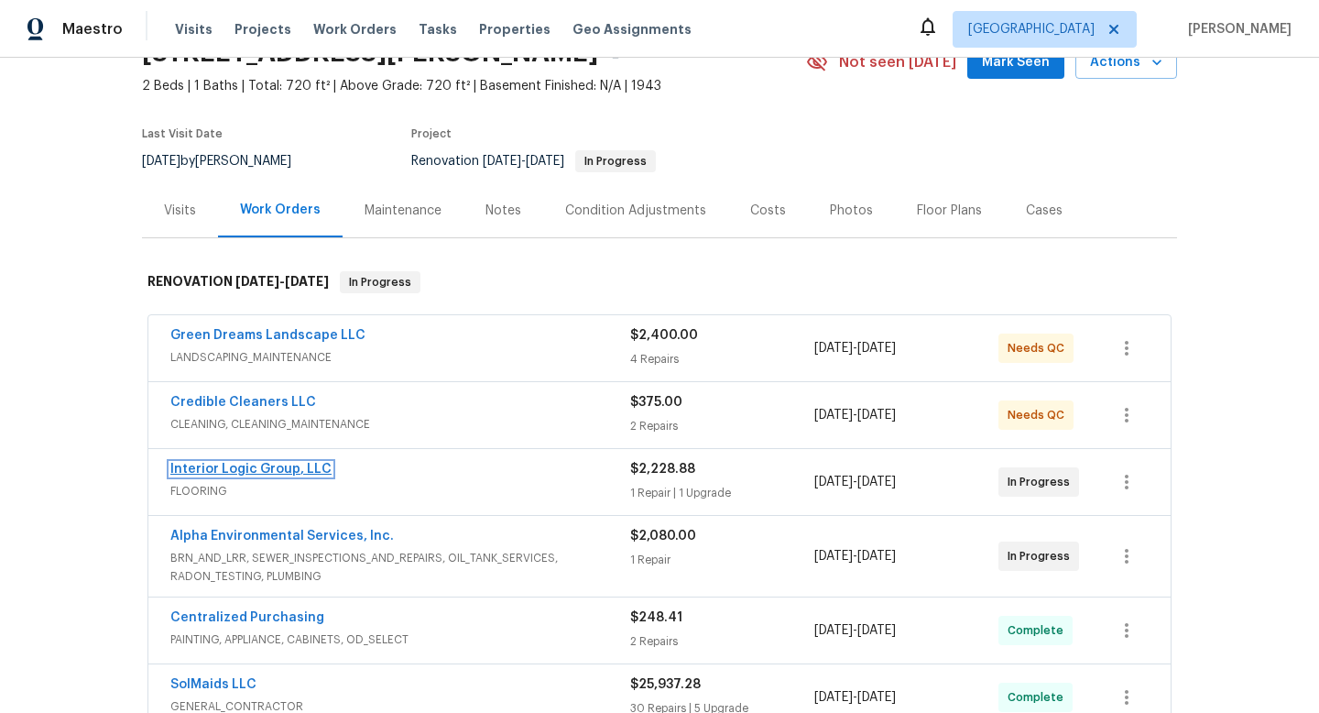
click at [302, 467] on link "Interior Logic Group, LLC" at bounding box center [250, 469] width 161 height 13
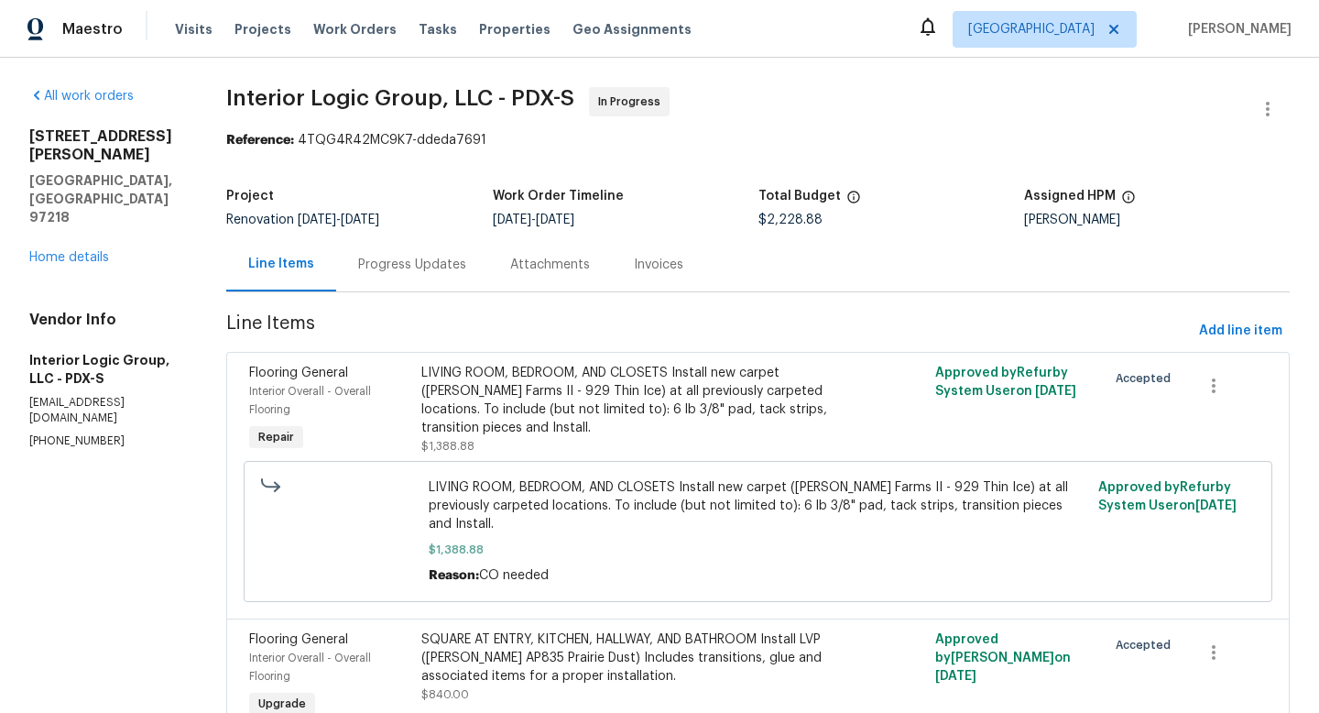
click at [410, 261] on div "Progress Updates" at bounding box center [412, 265] width 108 height 18
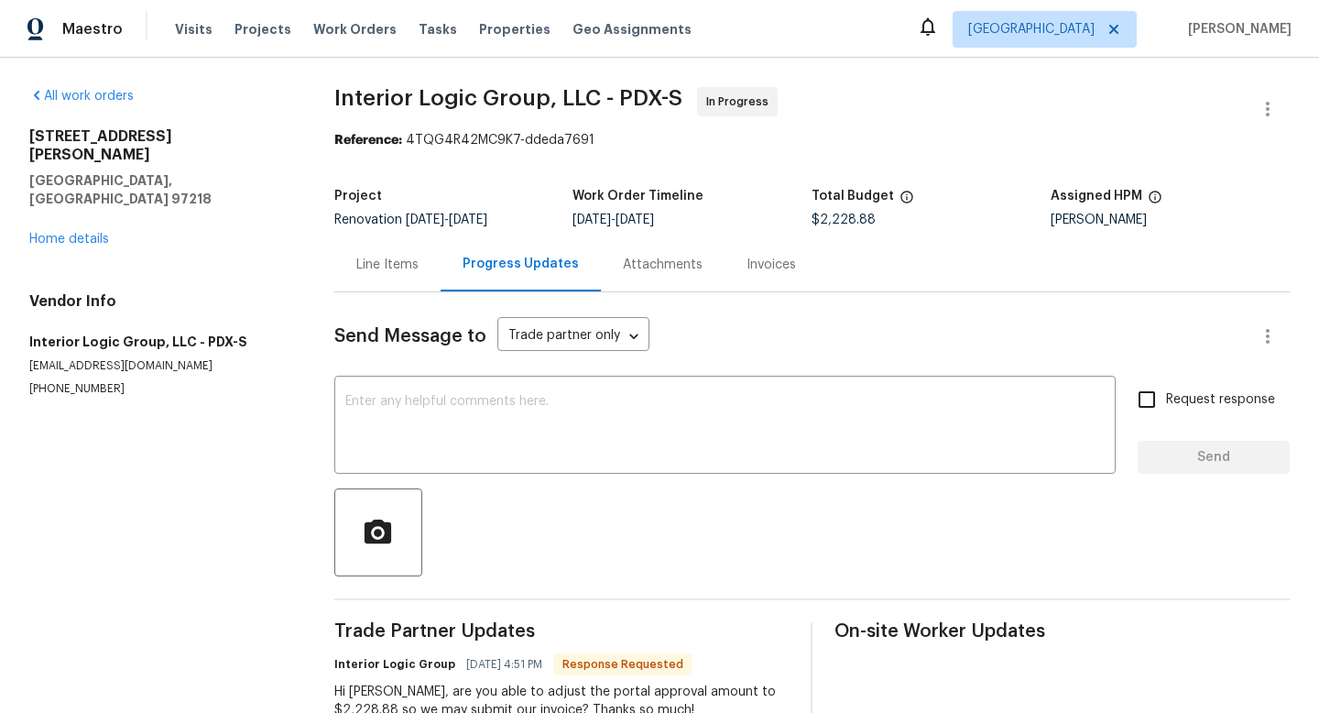
scroll to position [58, 0]
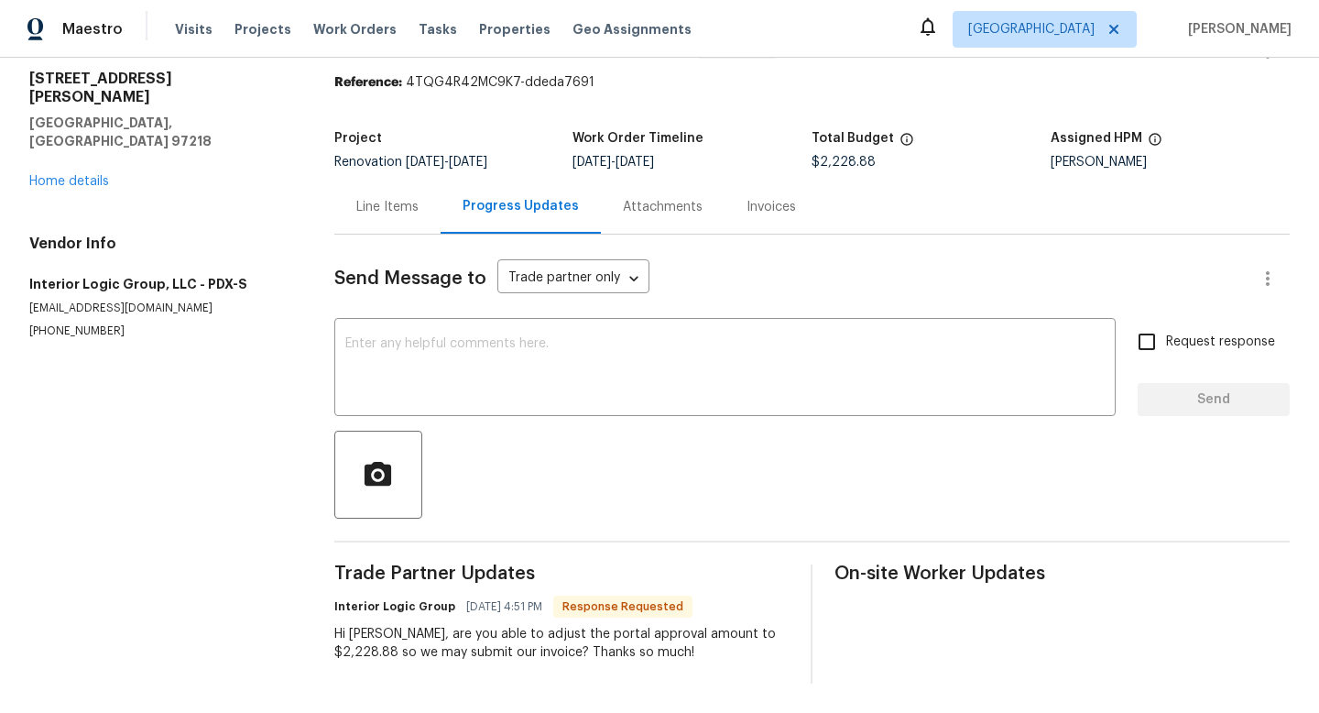
click at [419, 207] on div "Line Items" at bounding box center [387, 207] width 62 height 18
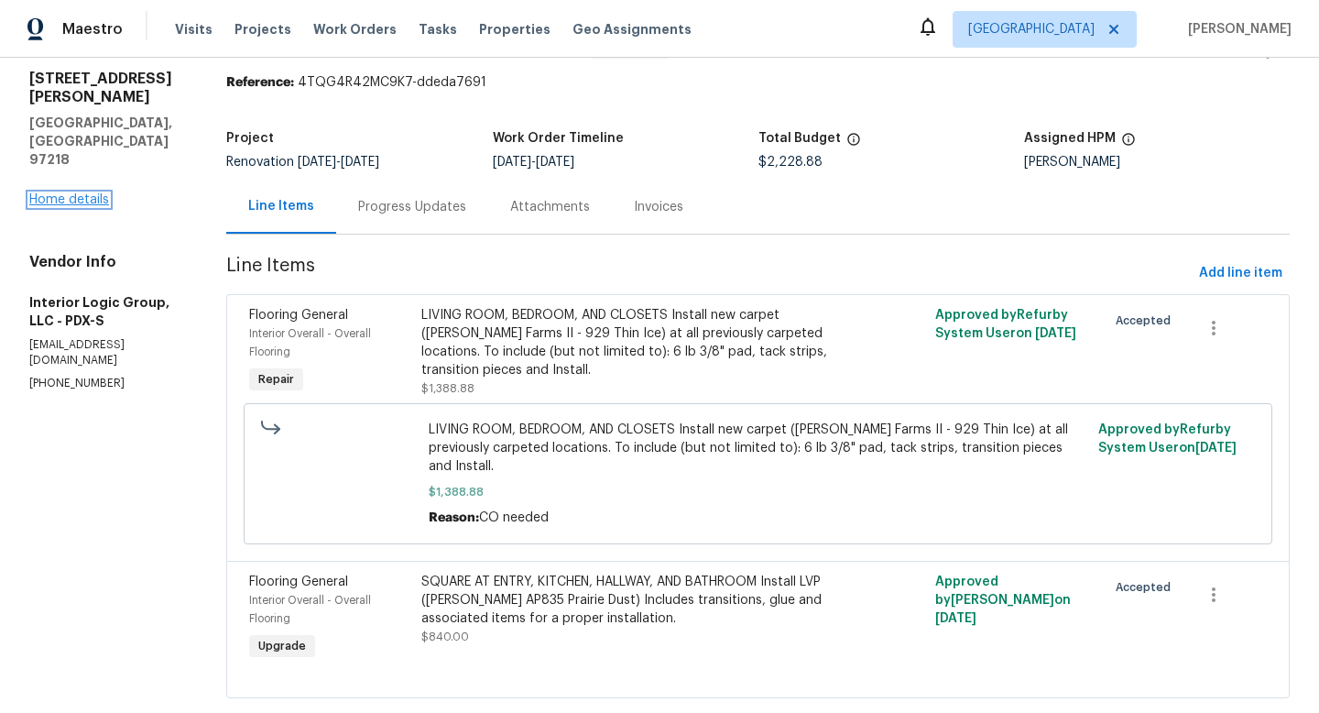
click at [92, 193] on link "Home details" at bounding box center [69, 199] width 80 height 13
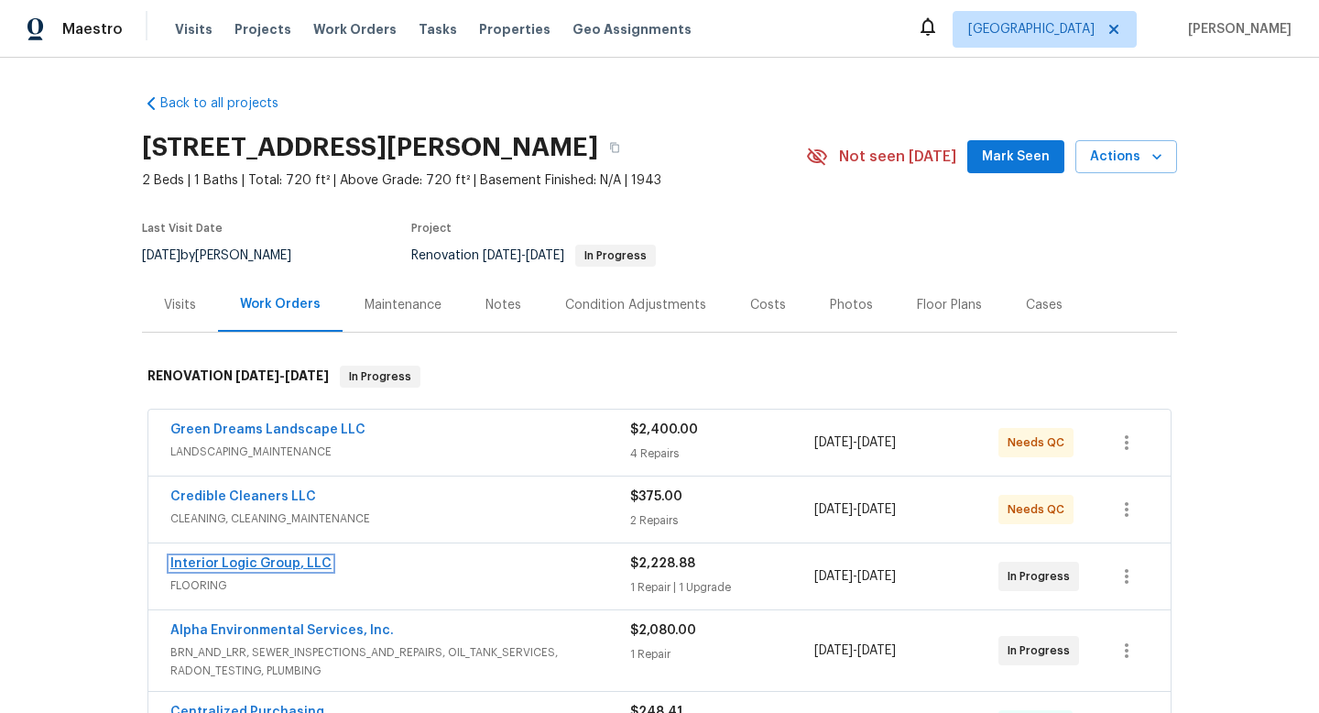
click at [273, 561] on link "Interior Logic Group, LLC" at bounding box center [250, 563] width 161 height 13
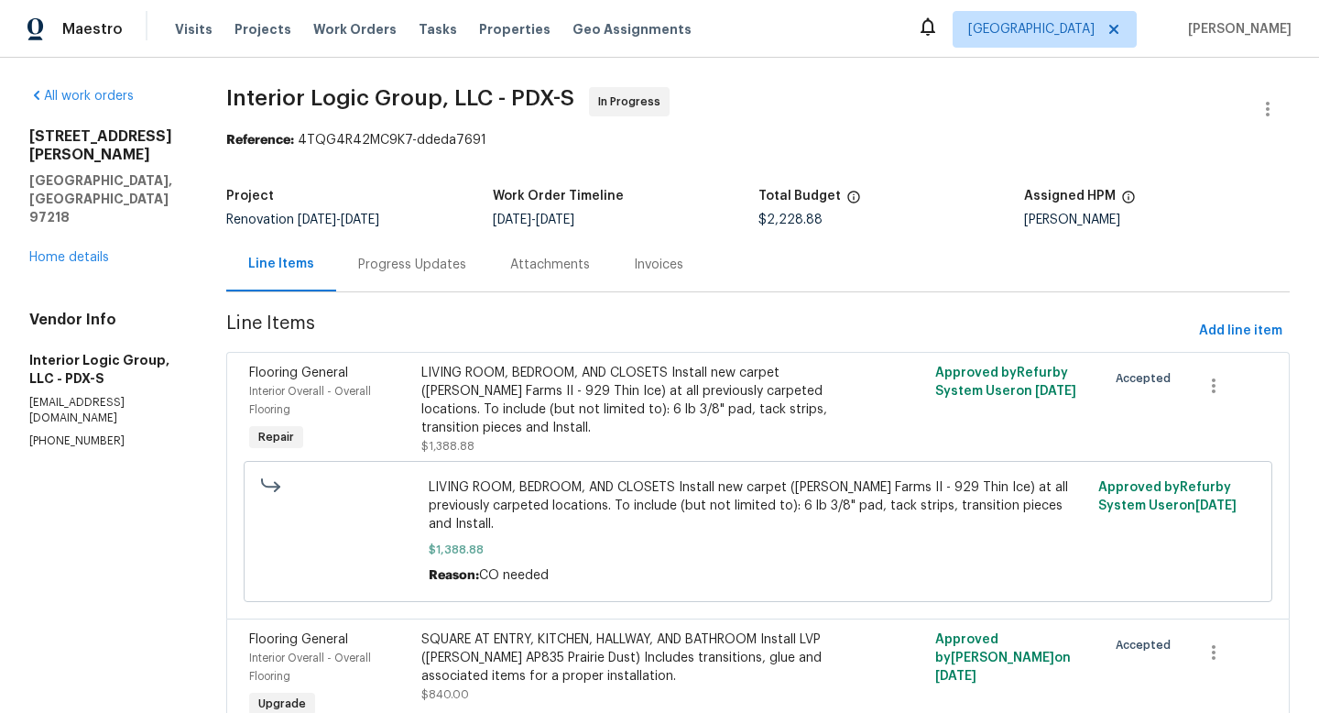
click at [416, 260] on div "Progress Updates" at bounding box center [412, 265] width 108 height 18
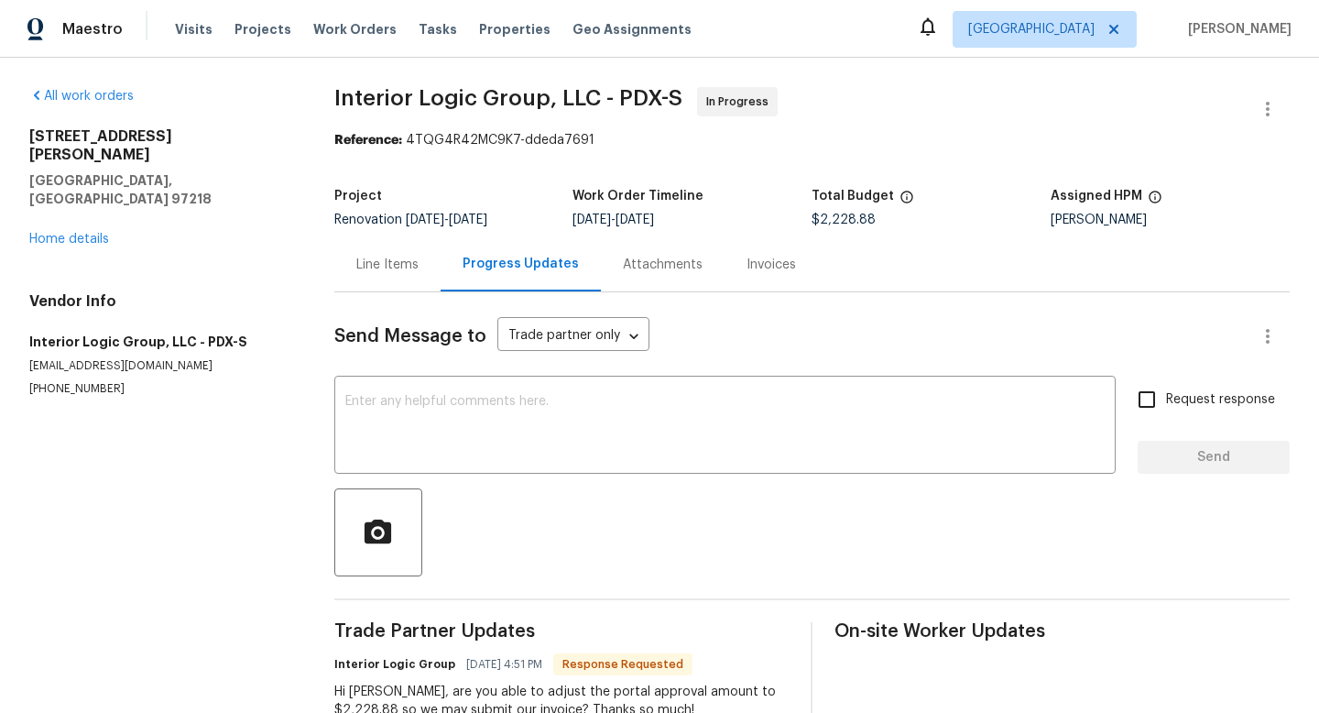
scroll to position [58, 0]
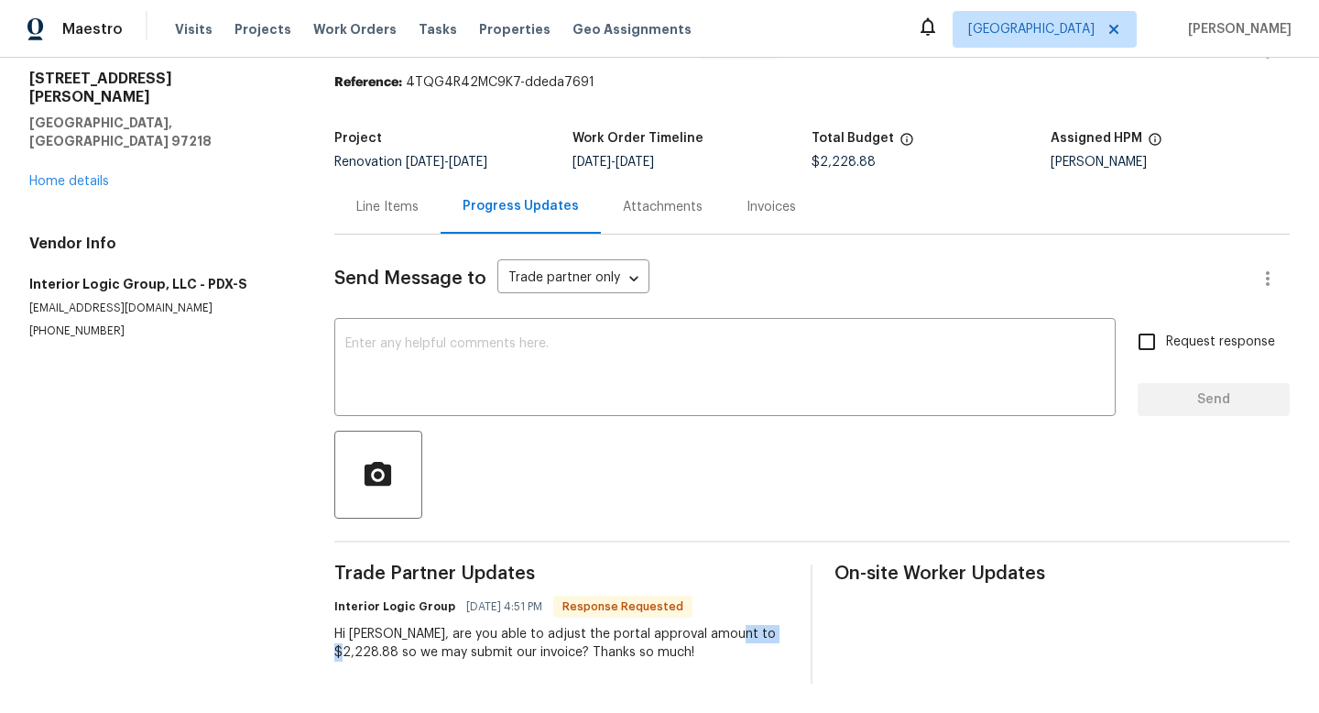
drag, startPoint x: 785, startPoint y: 629, endPoint x: 735, endPoint y: 631, distance: 49.5
click at [735, 631] on div "Hi Karen, are you able to adjust the portal approval amount to $2,228.88 so we …" at bounding box center [561, 643] width 455 height 37
click at [772, 652] on div "Hi Karen, are you able to adjust the portal approval amount to $2,228.88 so we …" at bounding box center [561, 643] width 455 height 37
click at [399, 206] on div "Line Items" at bounding box center [387, 207] width 62 height 18
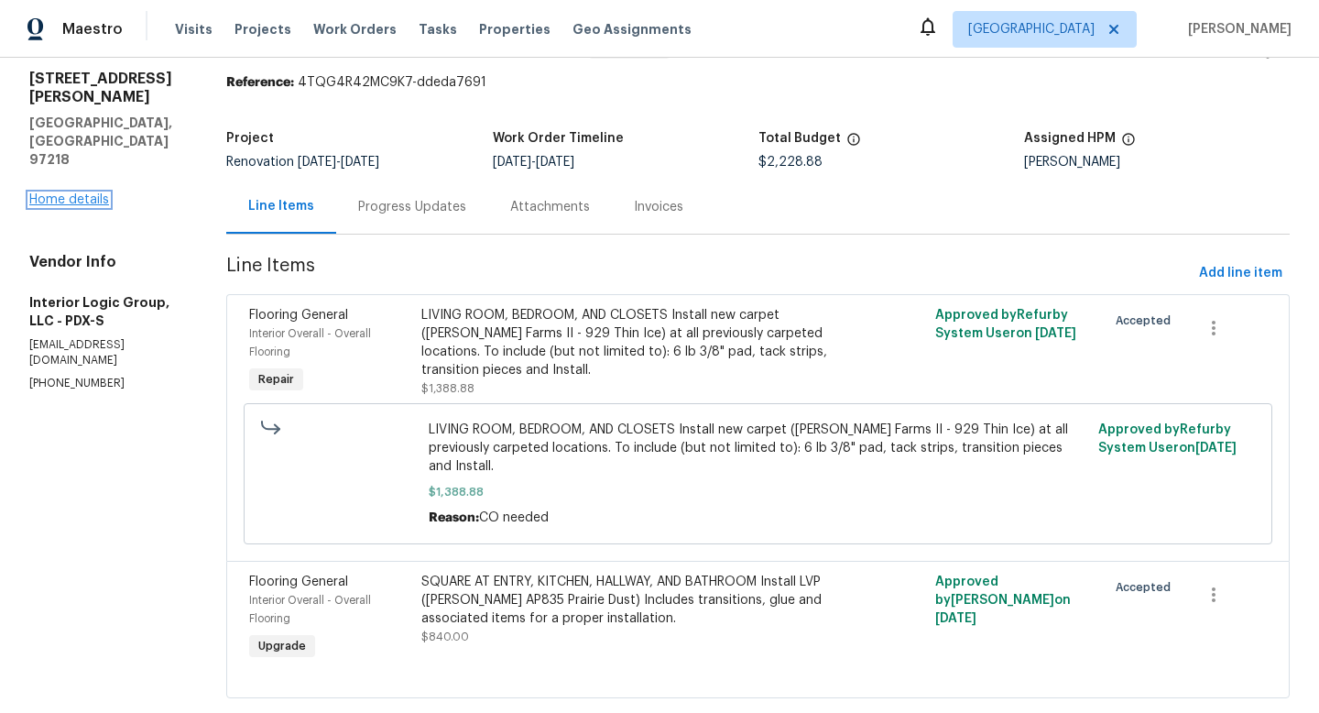
click at [58, 193] on link "Home details" at bounding box center [69, 199] width 80 height 13
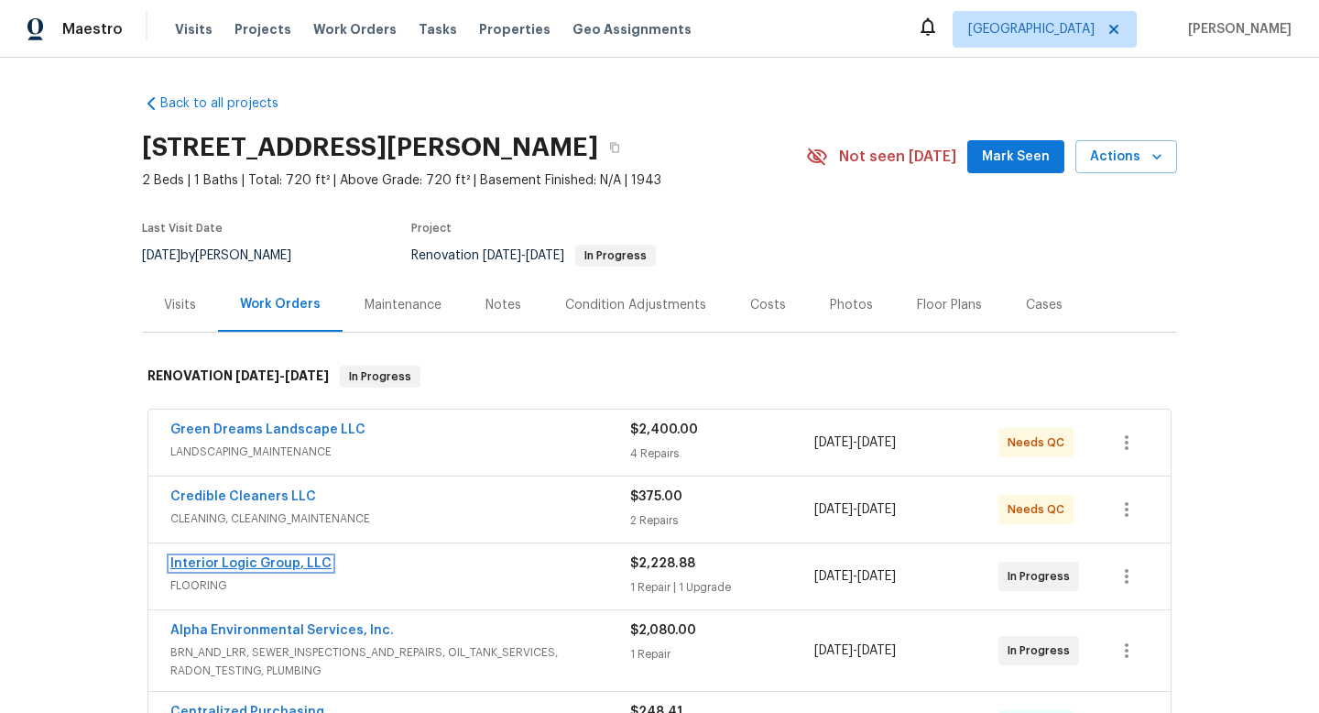
click at [239, 557] on link "Interior Logic Group, LLC" at bounding box center [250, 563] width 161 height 13
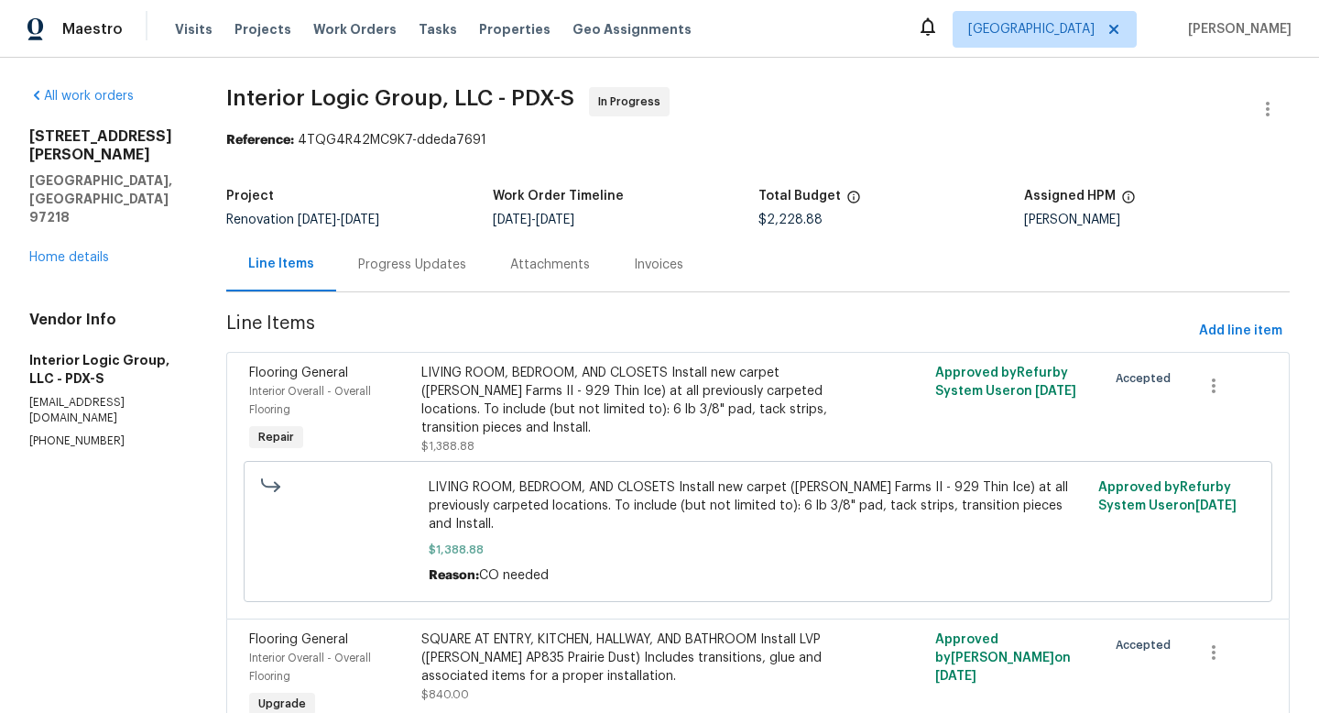
scroll to position [13, 0]
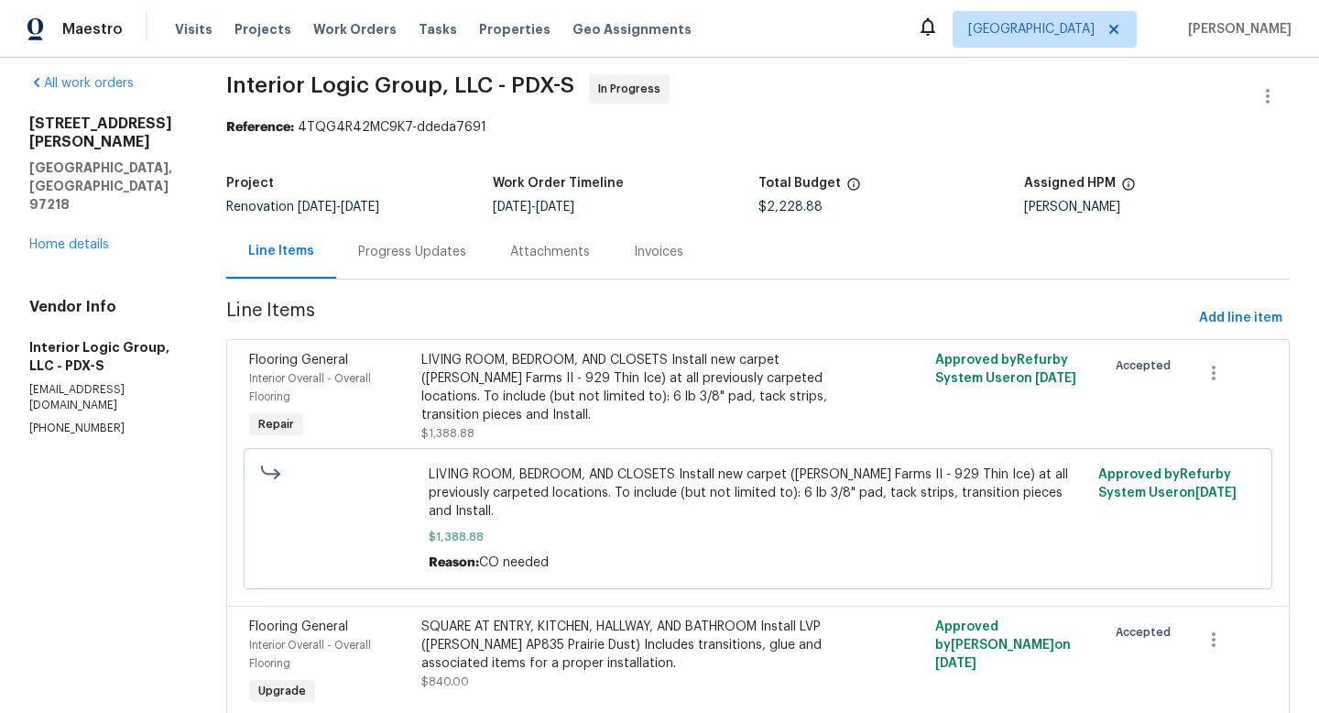
click at [458, 259] on div "Progress Updates" at bounding box center [412, 252] width 108 height 18
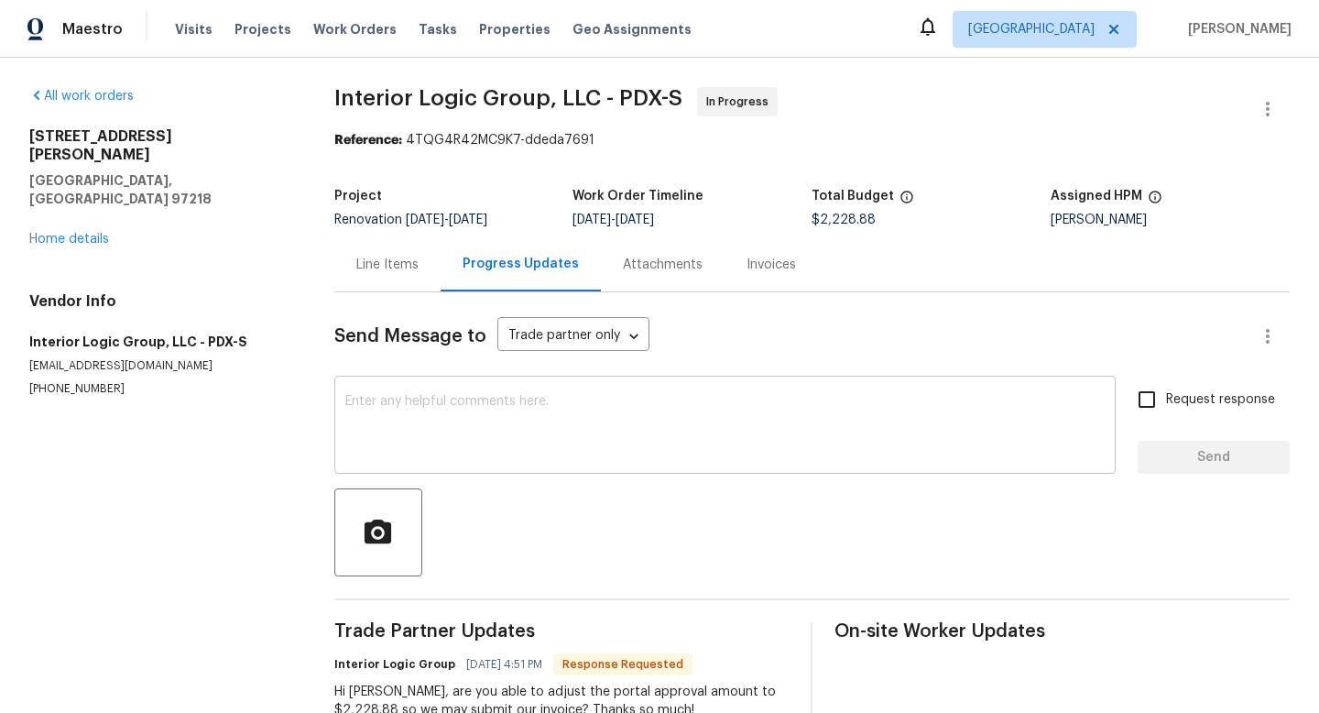
scroll to position [58, 0]
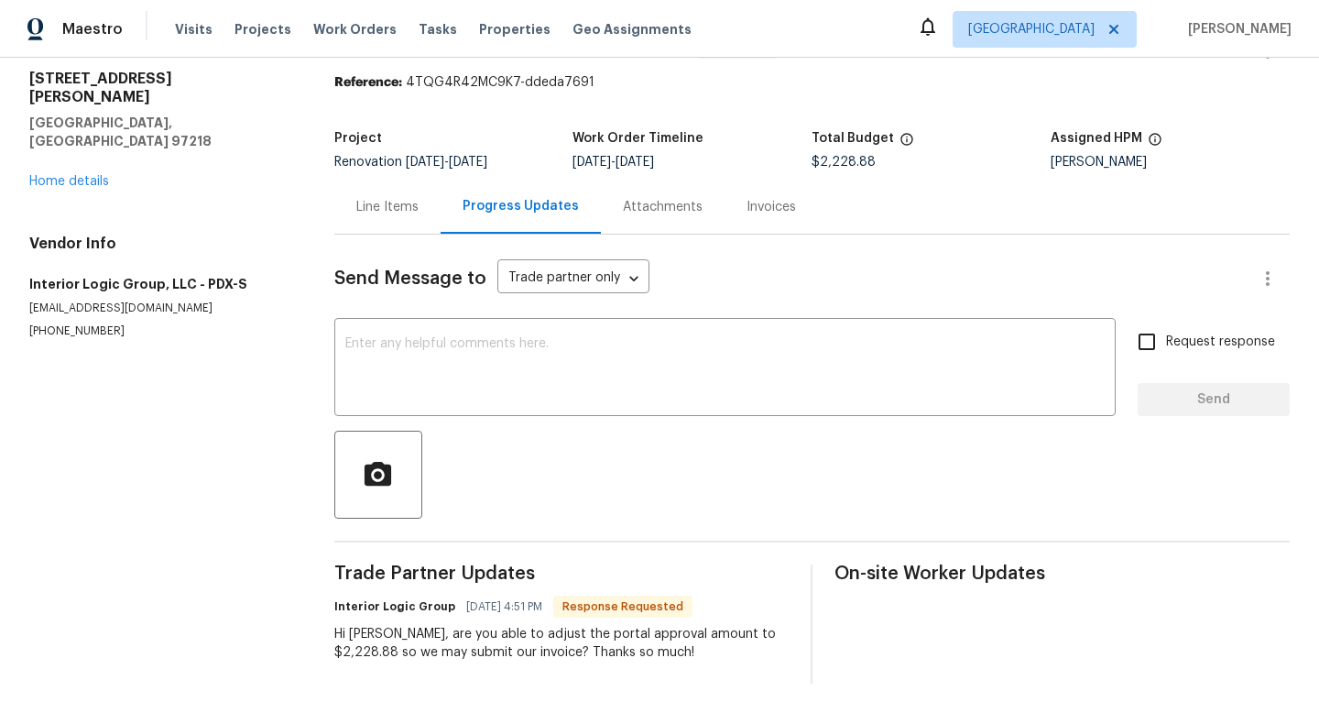
click at [387, 200] on div "Line Items" at bounding box center [387, 207] width 62 height 18
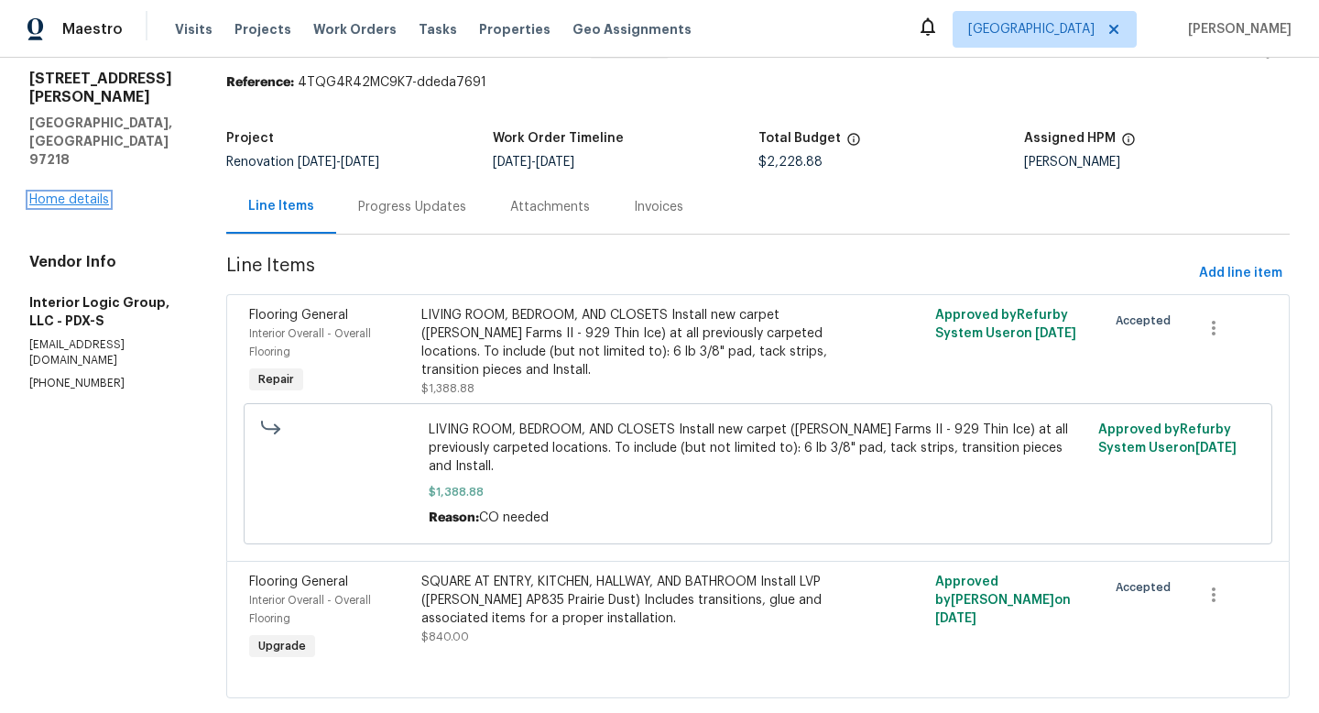
click at [98, 193] on link "Home details" at bounding box center [69, 199] width 80 height 13
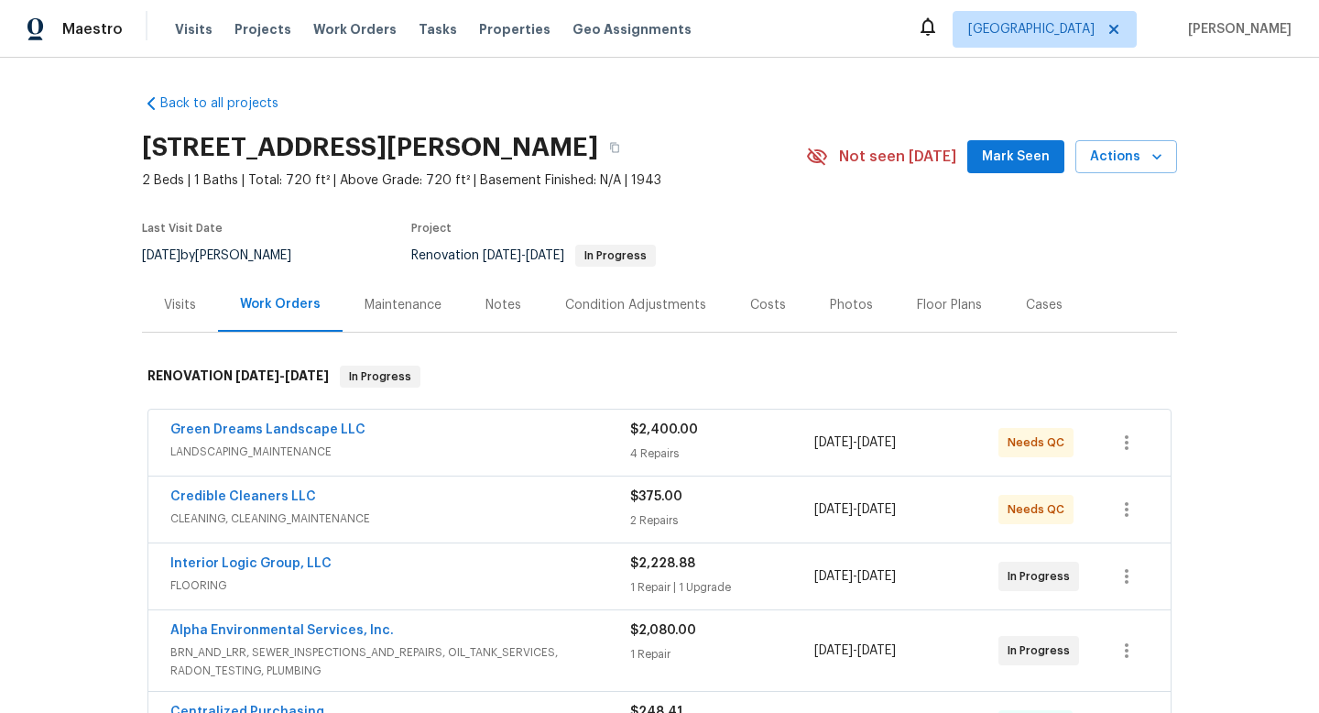
scroll to position [21, 0]
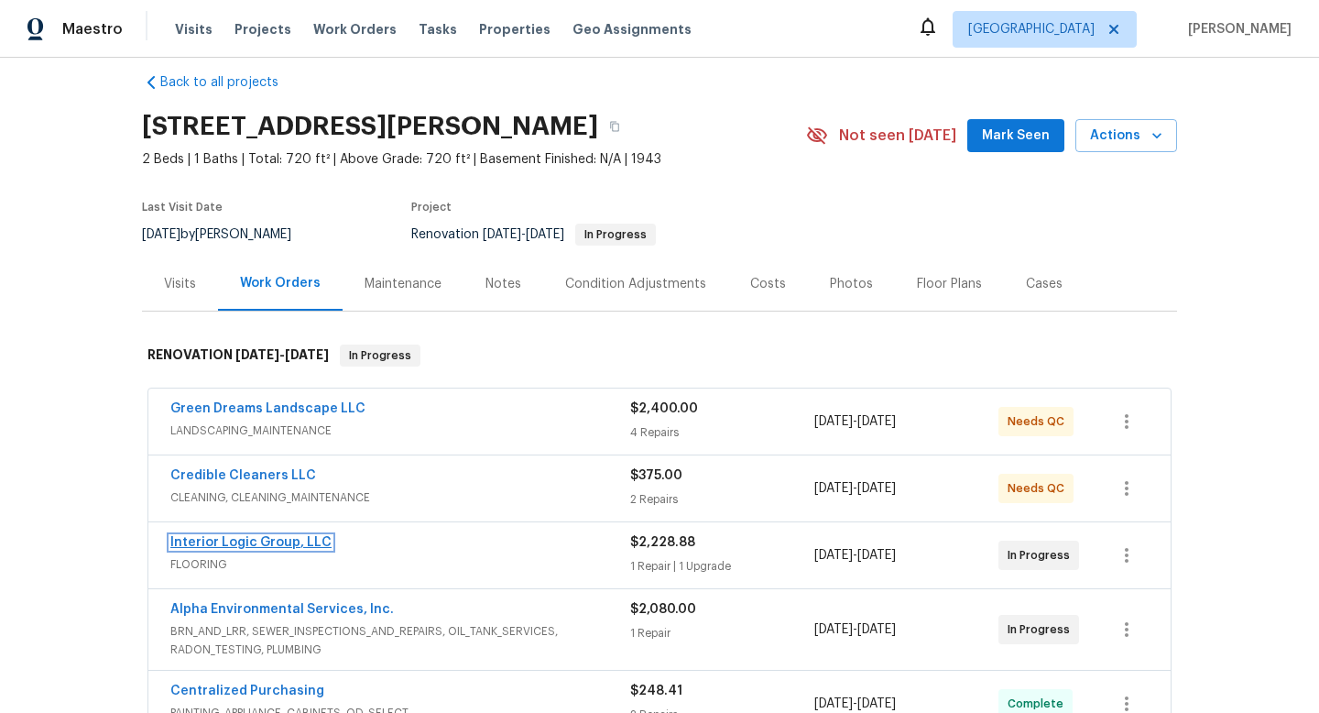
click at [310, 539] on link "Interior Logic Group, LLC" at bounding box center [250, 542] width 161 height 13
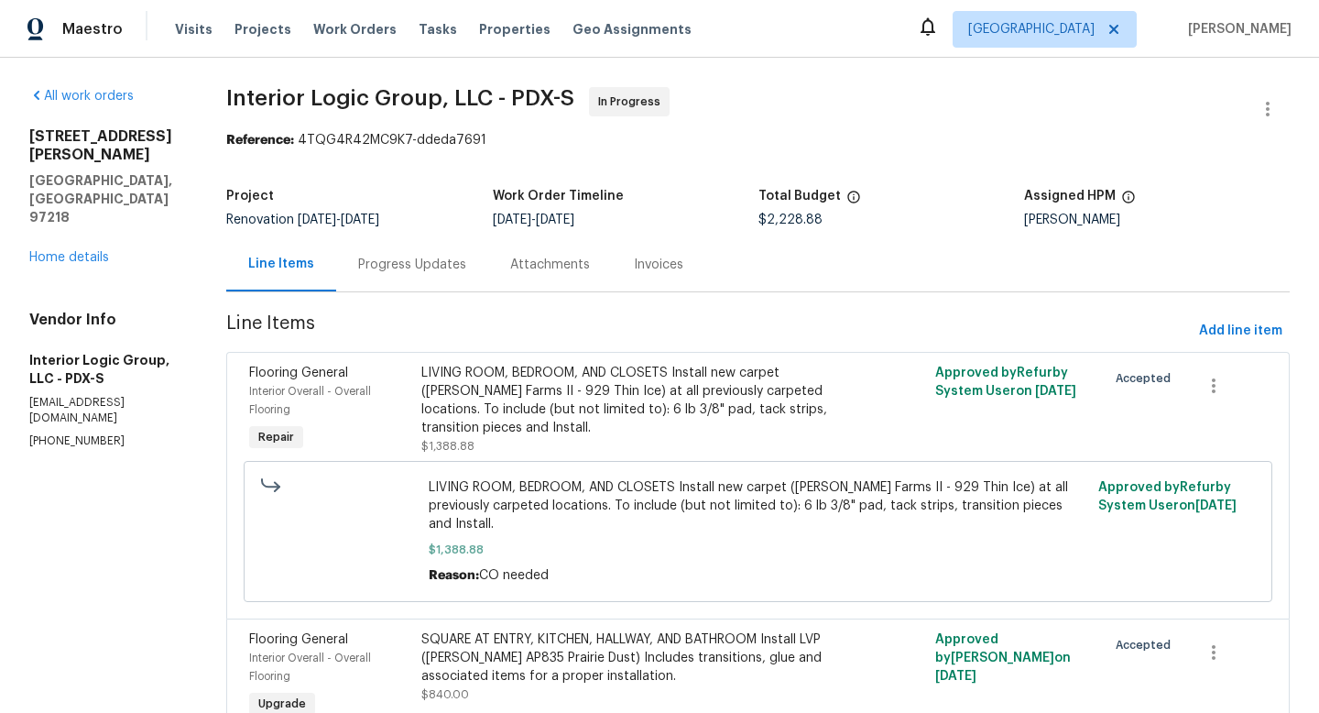
click at [440, 266] on div "Progress Updates" at bounding box center [412, 265] width 108 height 18
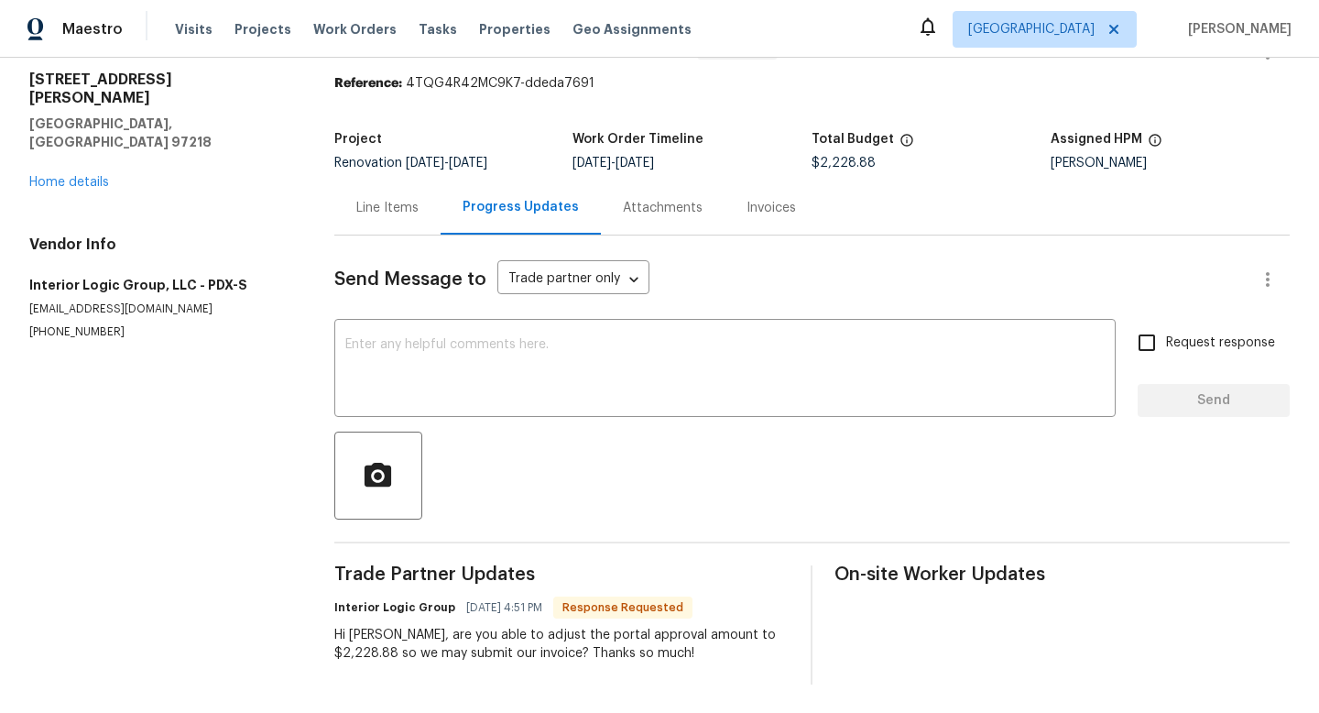
scroll to position [58, 0]
click at [697, 366] on textarea at bounding box center [725, 369] width 760 height 64
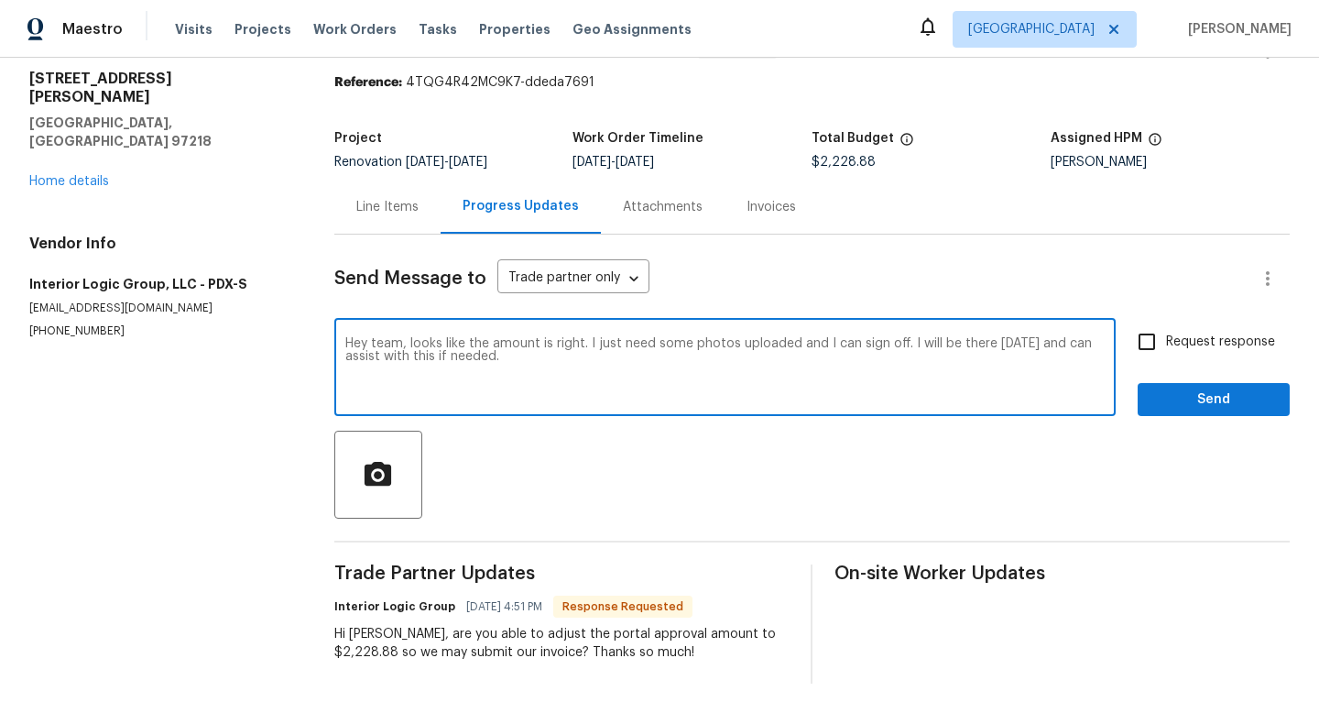
type textarea "Hey team, looks like the amount is right. I just need some photos uploaded and …"
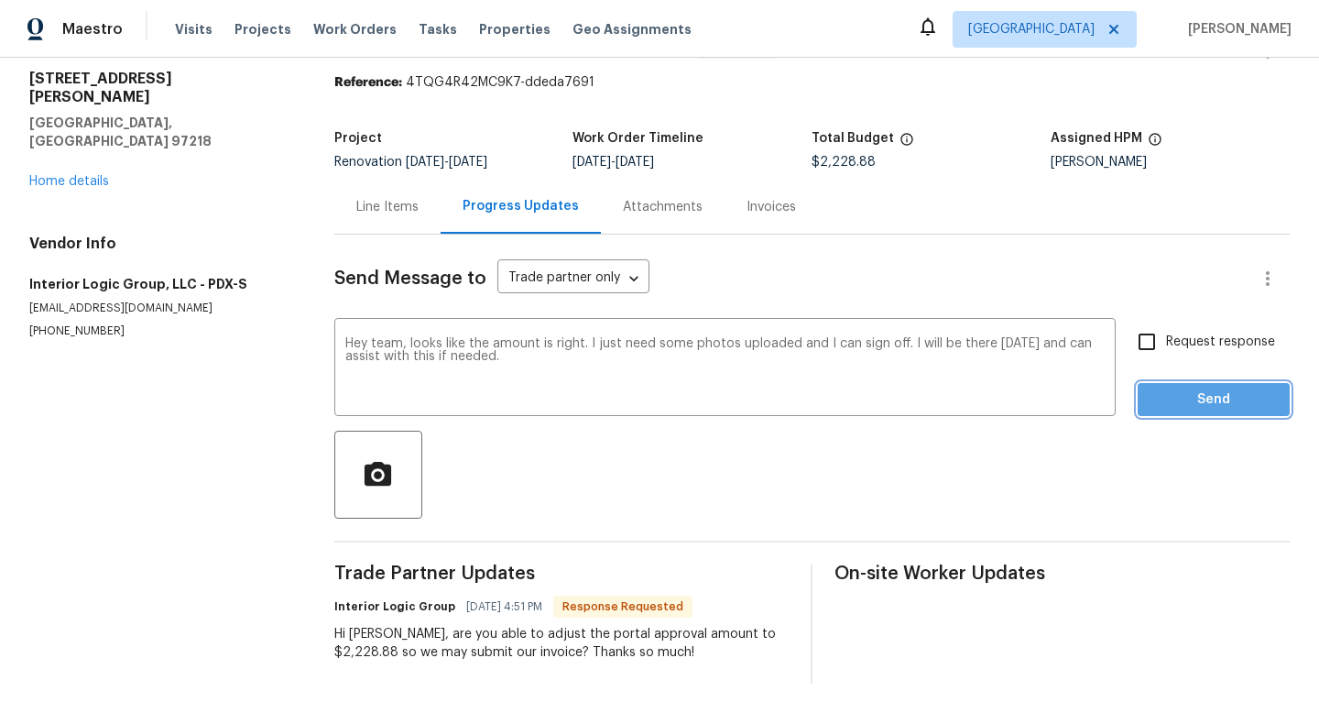
click at [1202, 407] on span "Send" at bounding box center [1213, 399] width 123 height 23
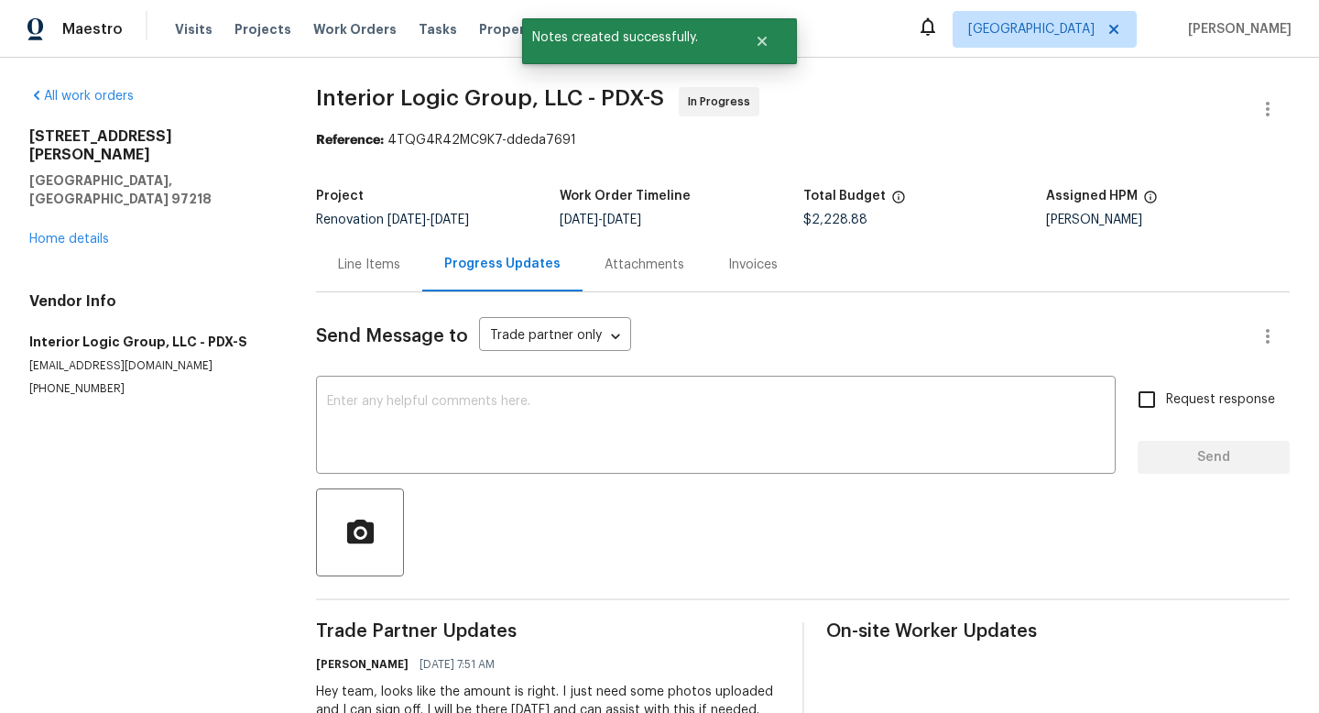
scroll to position [147, 0]
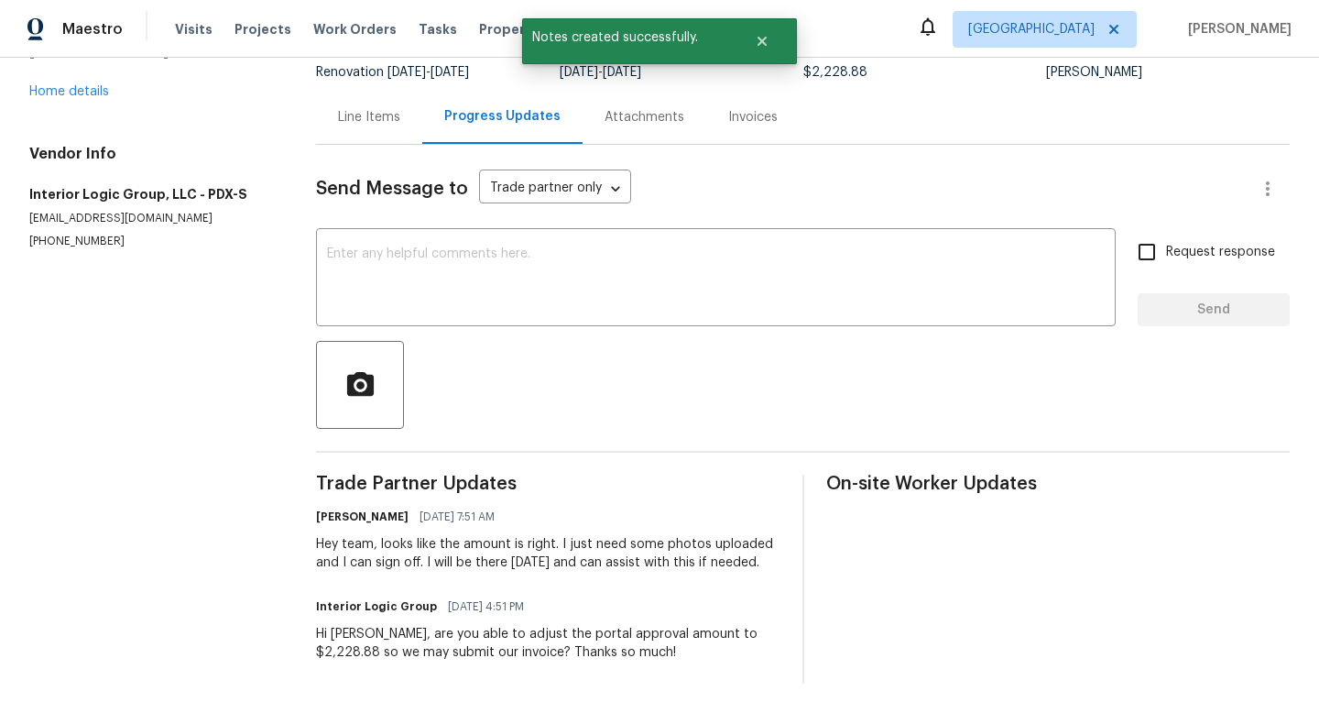
click at [372, 124] on div "Line Items" at bounding box center [369, 117] width 62 height 18
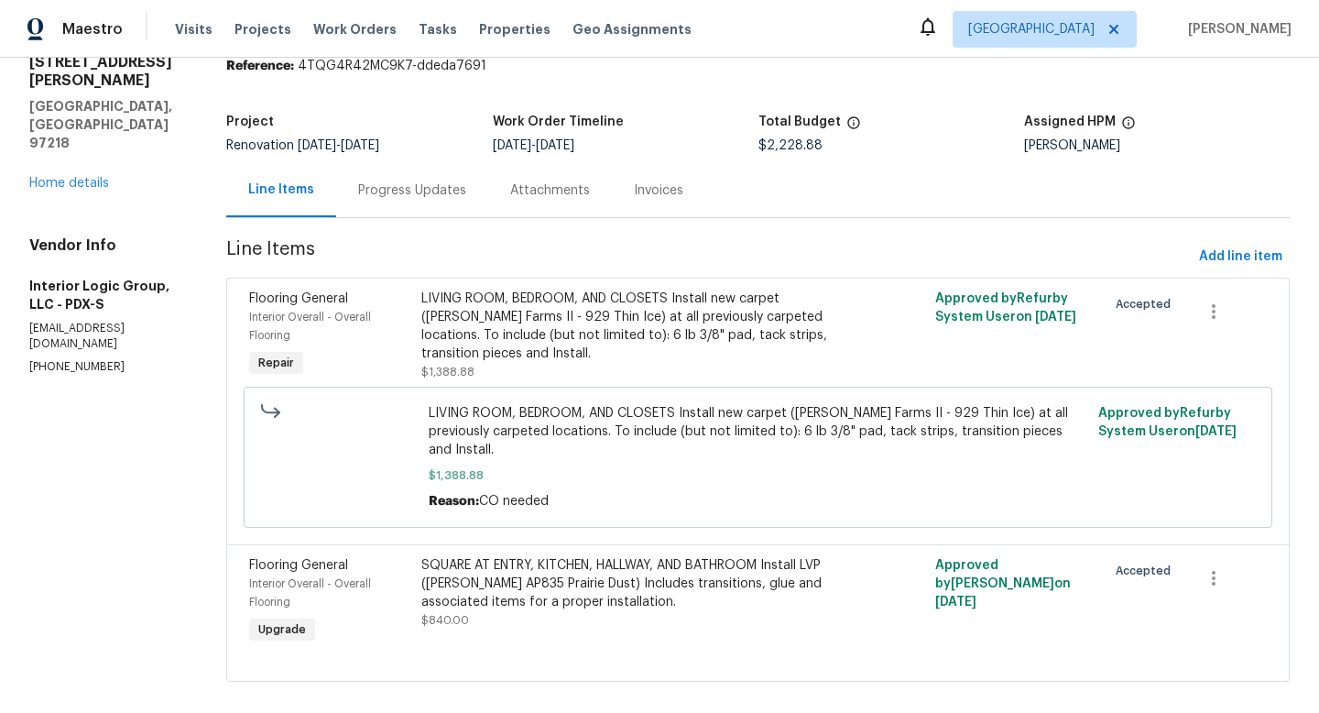
scroll to position [71, 0]
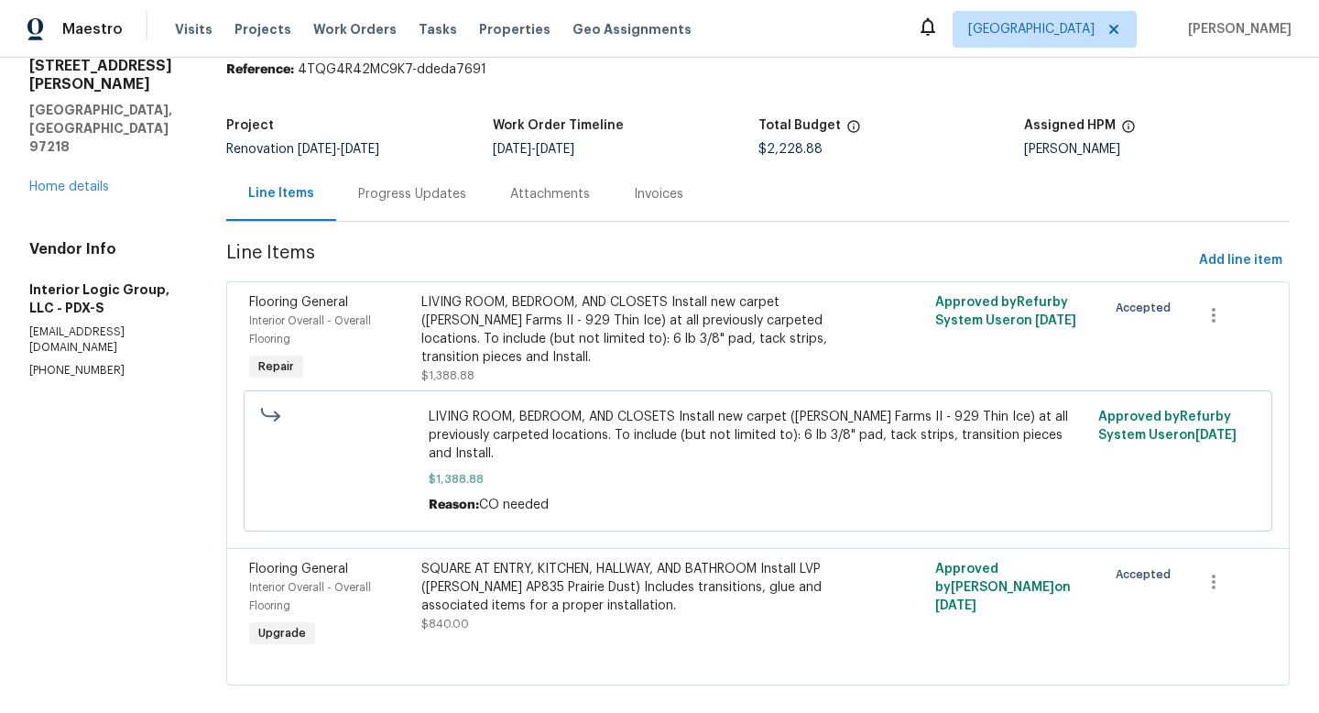
click at [46, 137] on div "5906 NE Sumner St Portland, OR 97218 Home details" at bounding box center [105, 126] width 153 height 139
click at [56, 180] on link "Home details" at bounding box center [69, 186] width 80 height 13
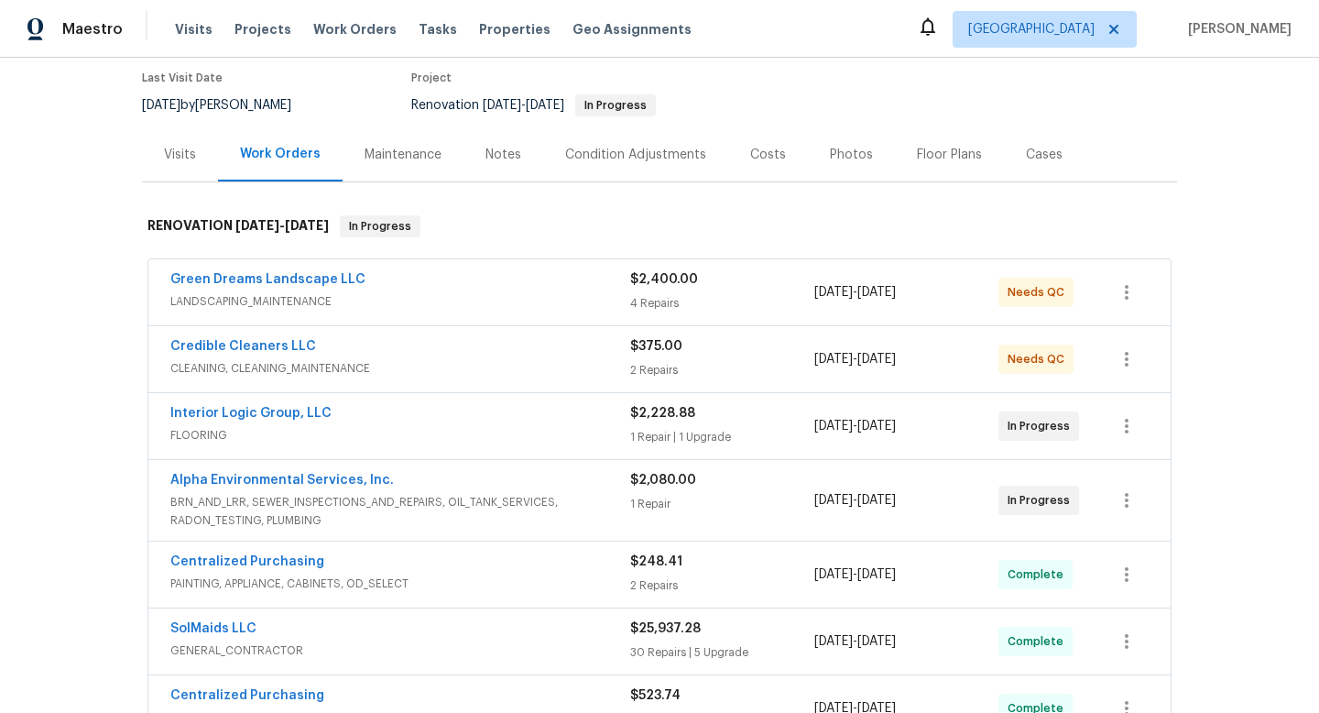
scroll to position [159, 0]
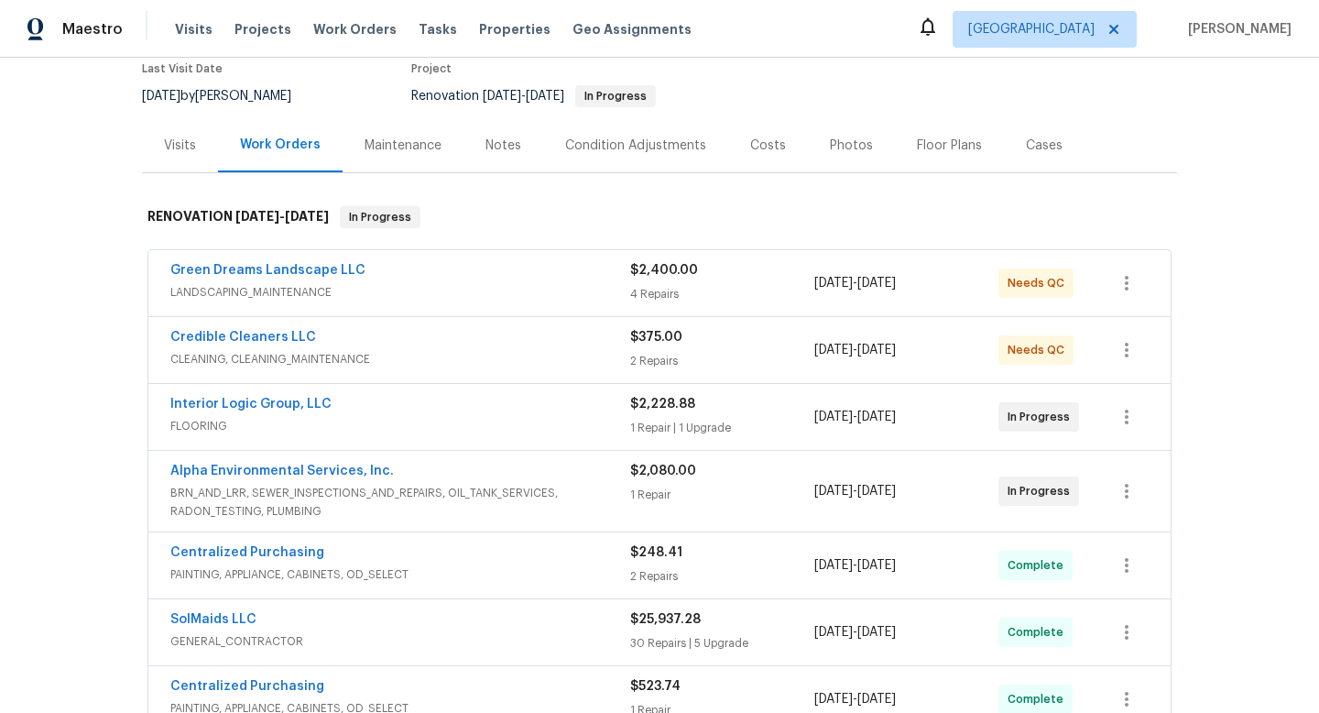
click at [444, 274] on div "Green Dreams Landscape LLC" at bounding box center [400, 272] width 460 height 22
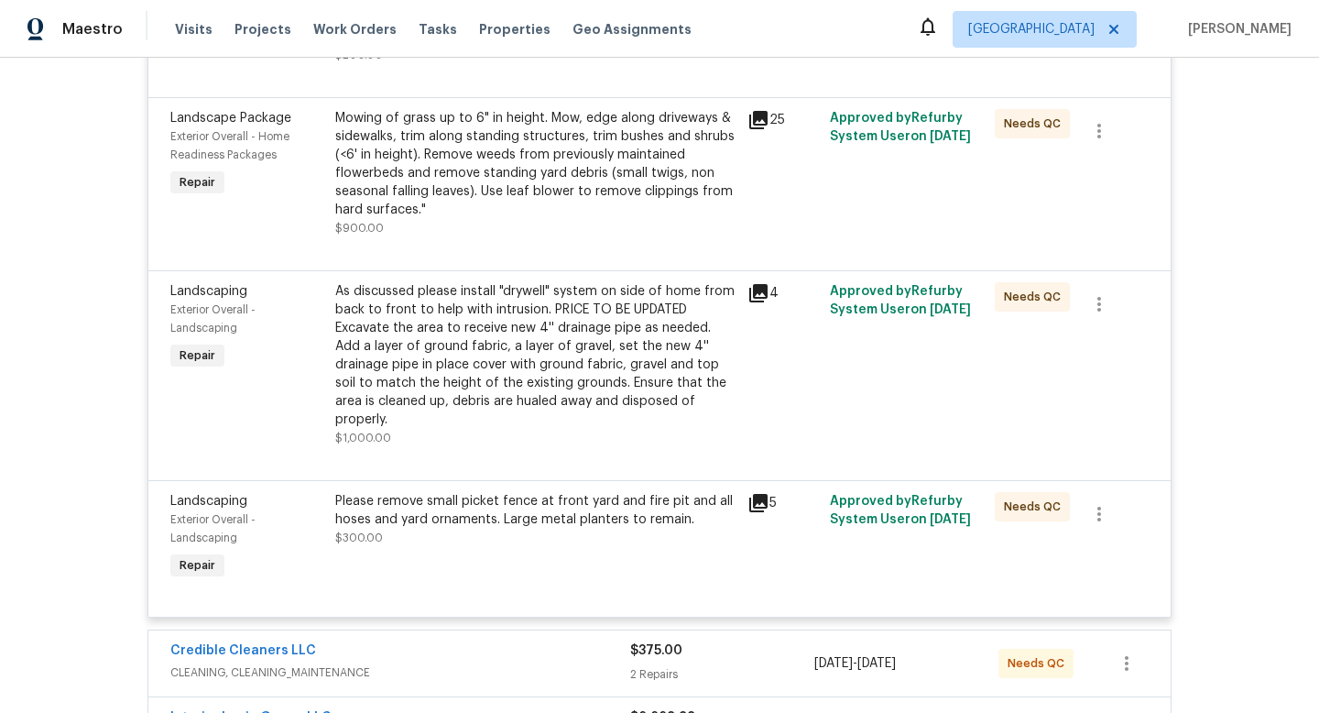
scroll to position [549, 0]
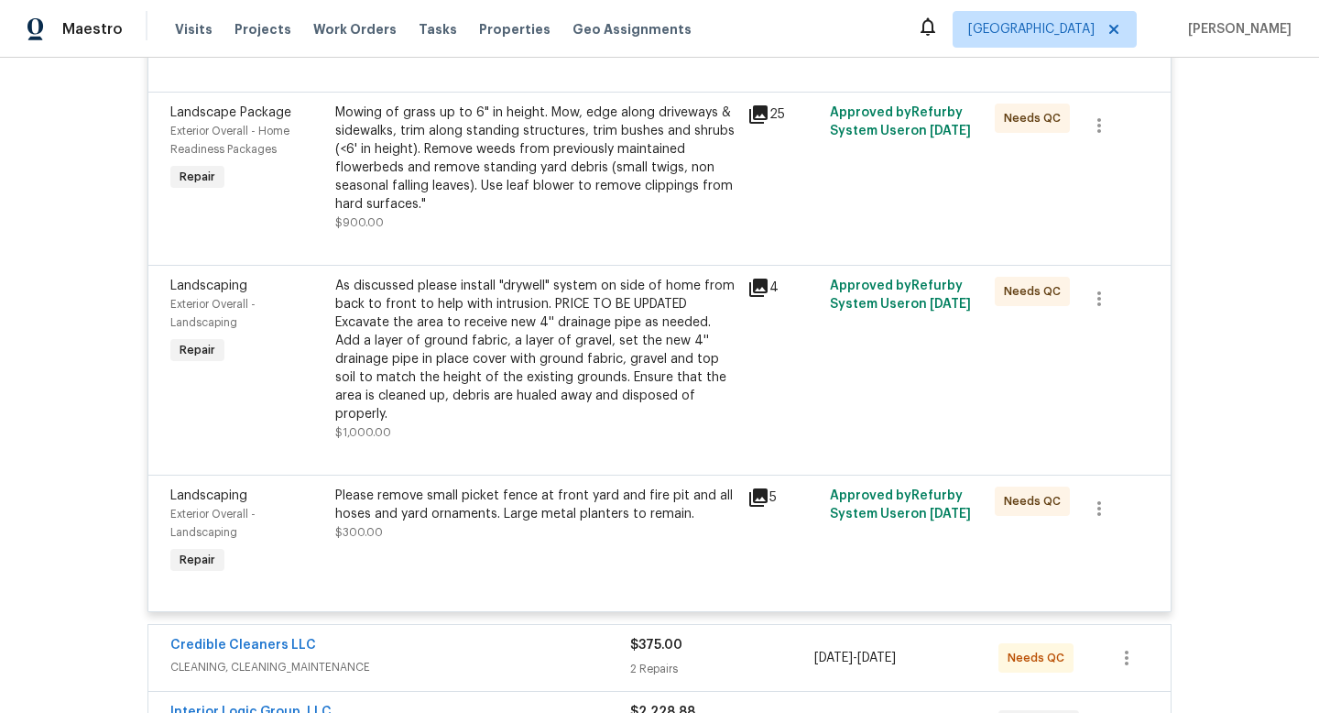
click at [567, 348] on div "As discussed please install "drywell" system on side of home from back to front…" at bounding box center [535, 350] width 401 height 147
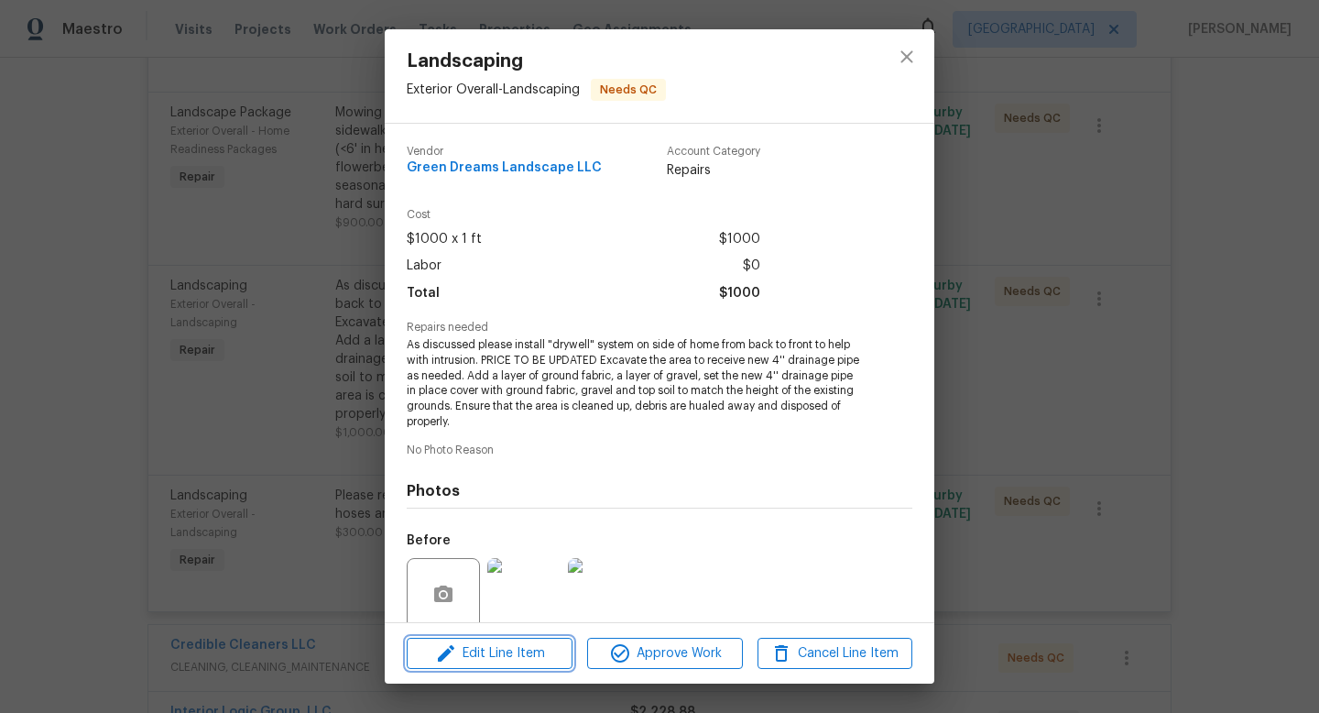
click at [527, 646] on span "Edit Line Item" at bounding box center [489, 653] width 155 height 23
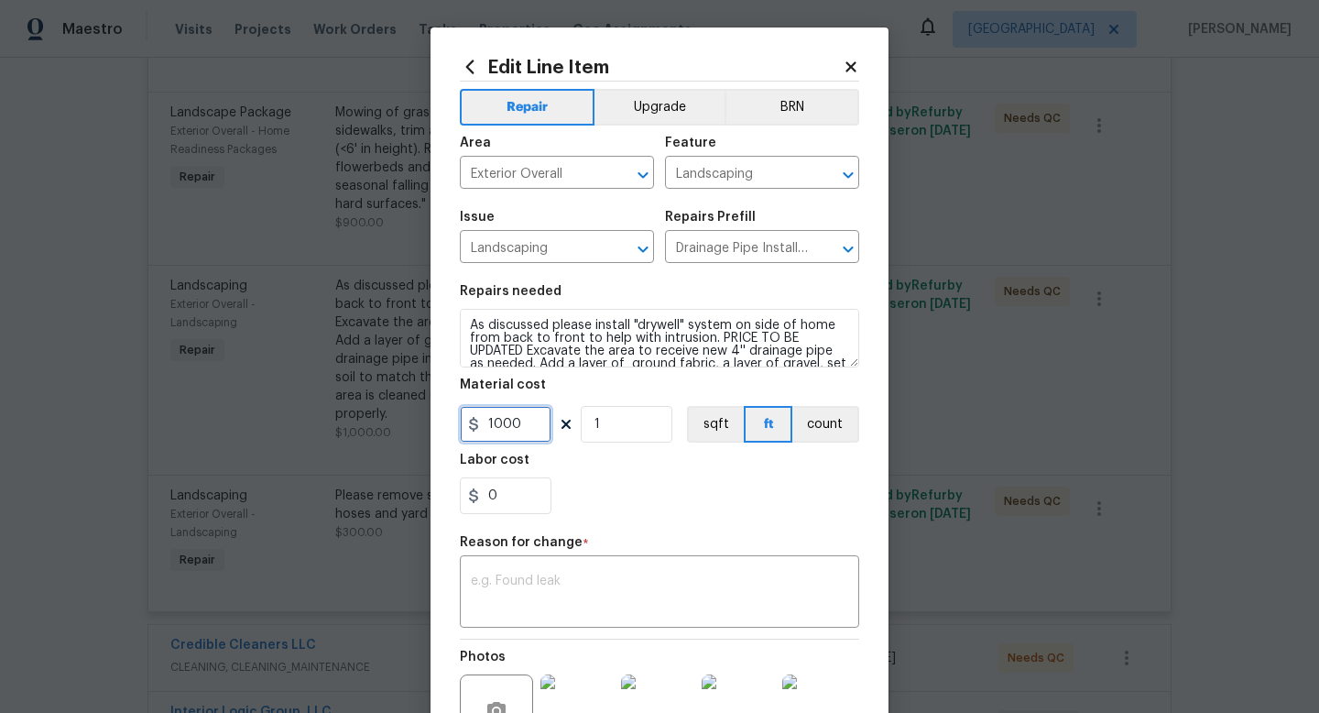
drag, startPoint x: 522, startPoint y: 425, endPoint x: 496, endPoint y: 428, distance: 25.8
click at [496, 428] on input "1000" at bounding box center [506, 424] width 92 height 37
type input "1850"
click at [561, 566] on div "x ​" at bounding box center [659, 594] width 399 height 68
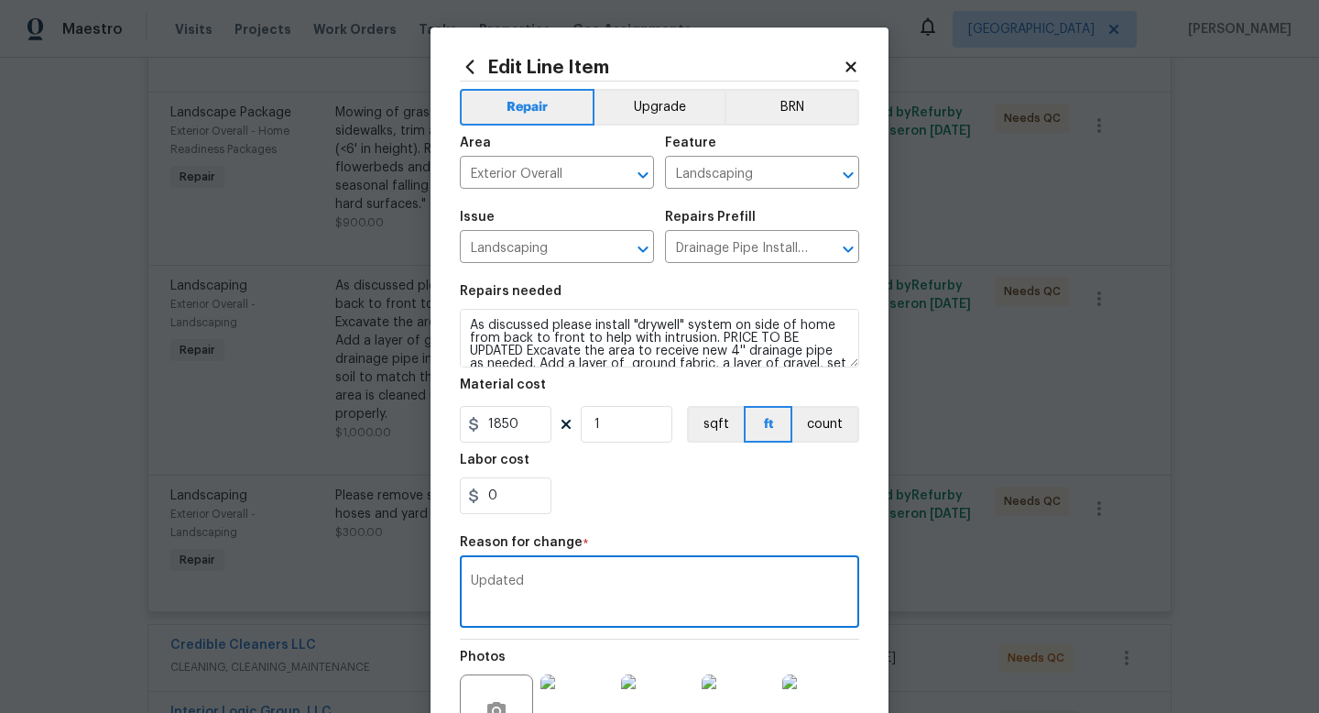
scroll to position [191, 0]
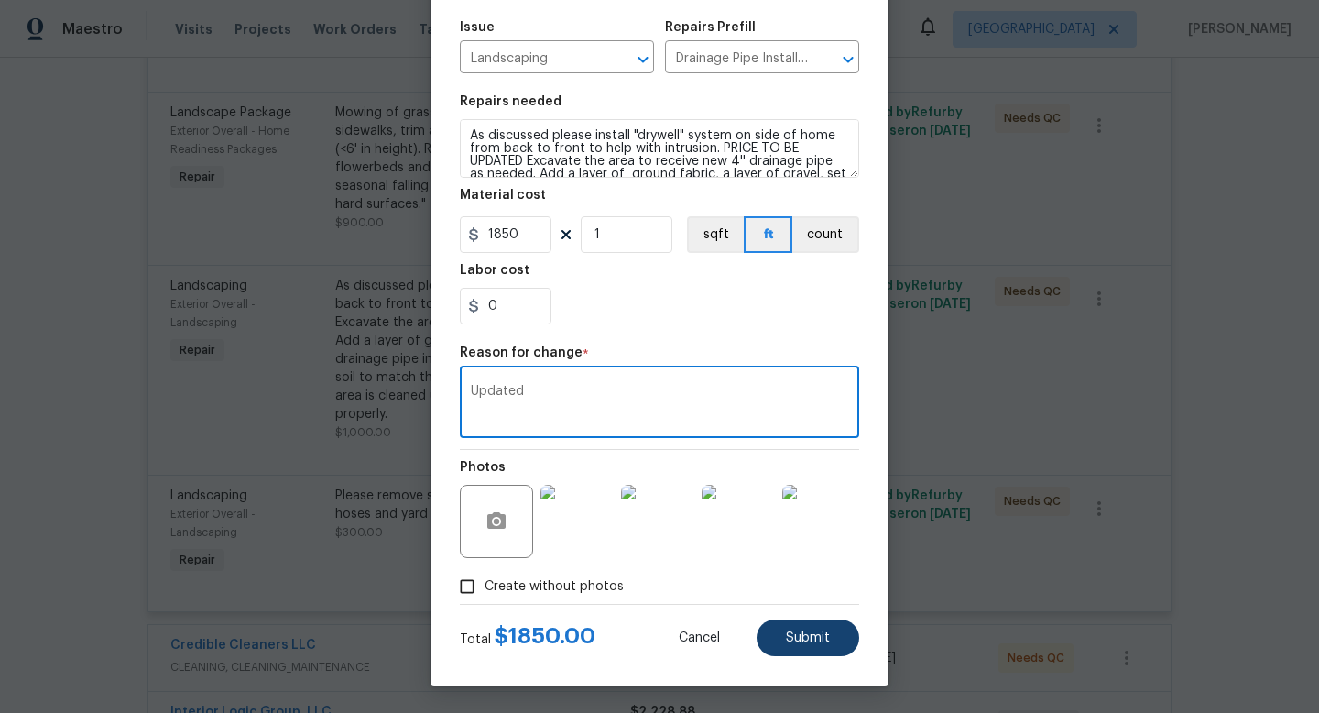
type textarea "Updated"
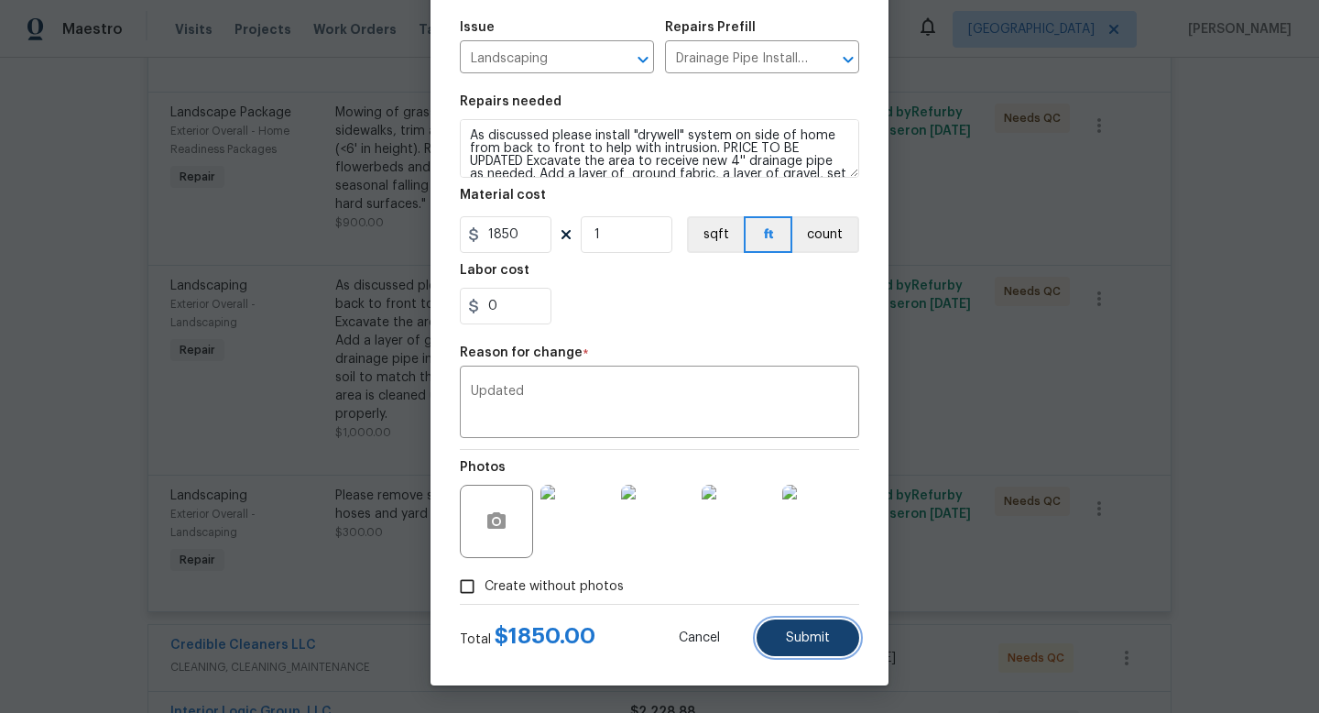
click at [804, 629] on button "Submit" at bounding box center [808, 637] width 103 height 37
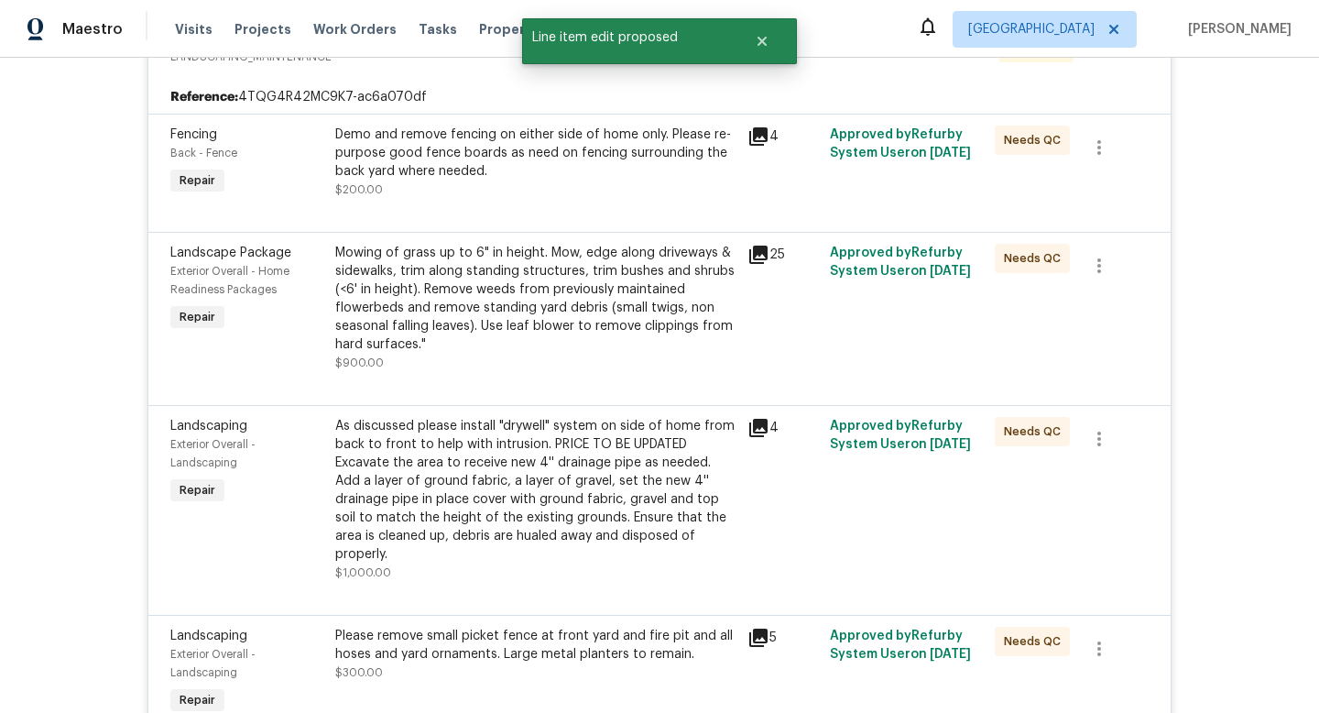
scroll to position [251, 0]
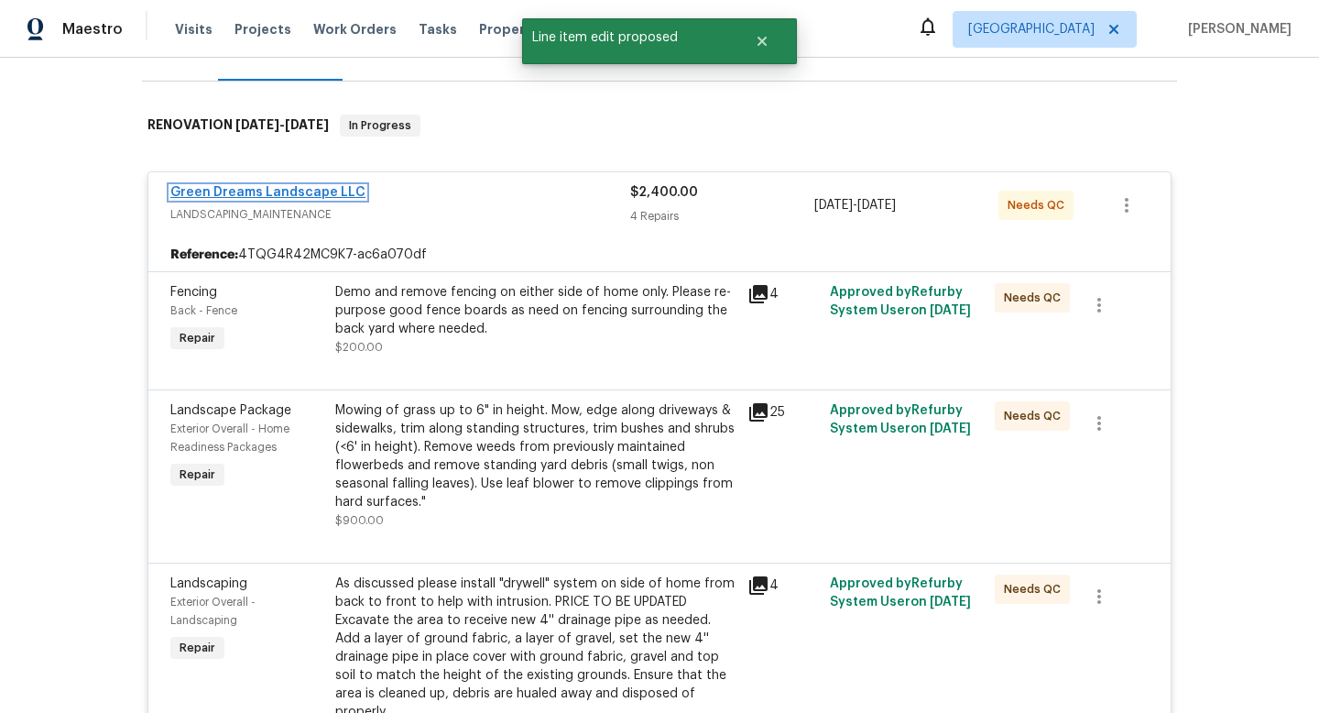
click at [296, 192] on link "Green Dreams Landscape LLC" at bounding box center [267, 192] width 195 height 13
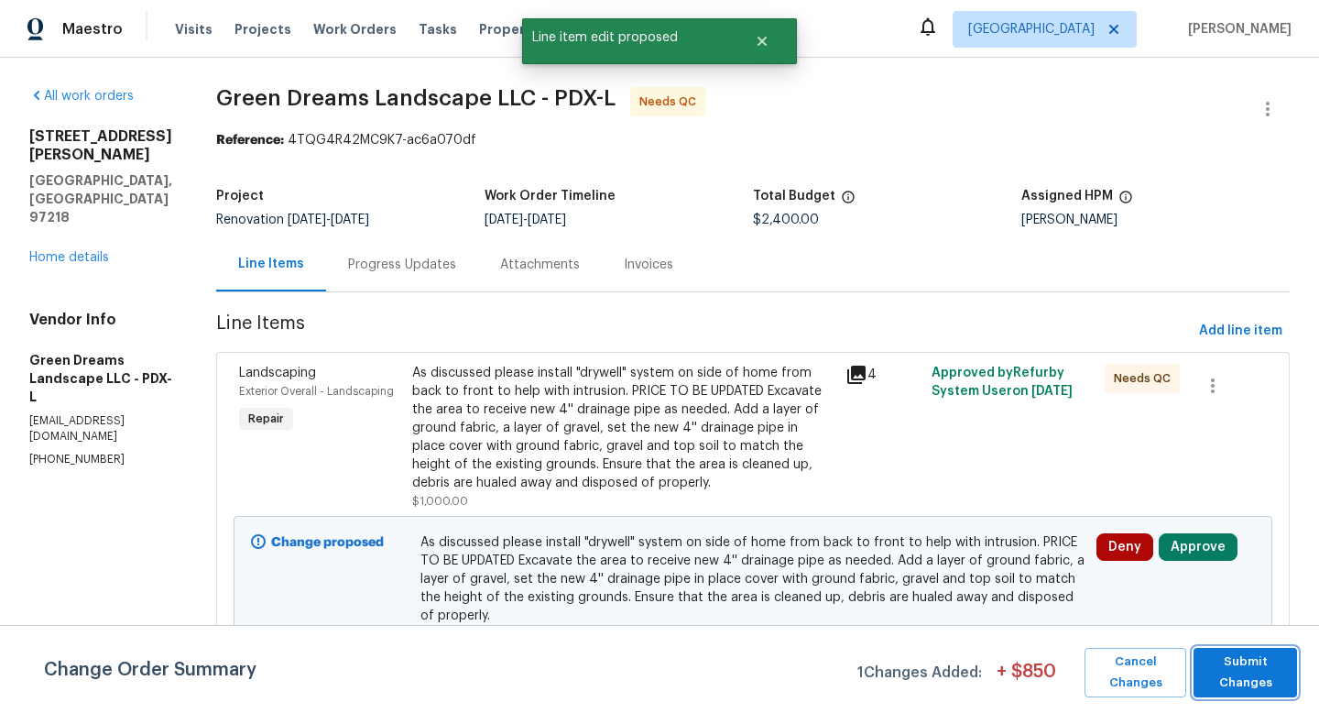
click at [1265, 677] on span "Submit Changes" at bounding box center [1245, 672] width 85 height 42
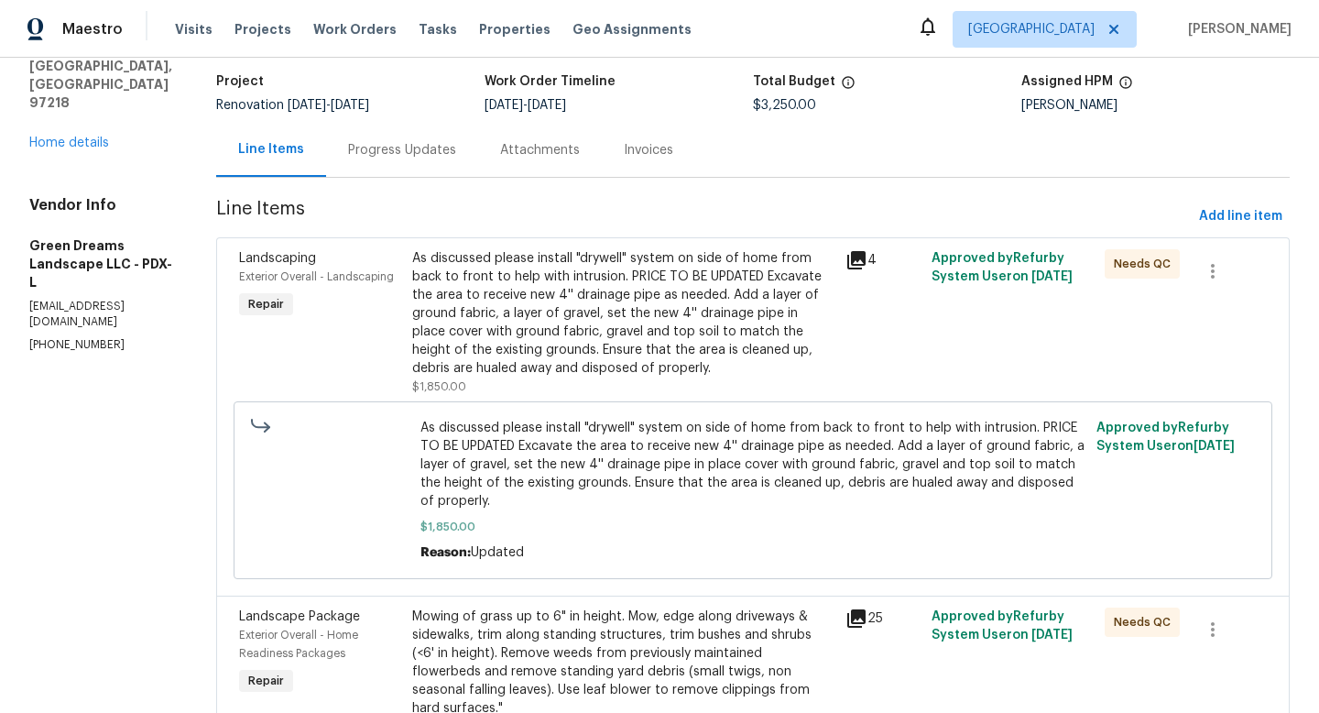
scroll to position [139, 0]
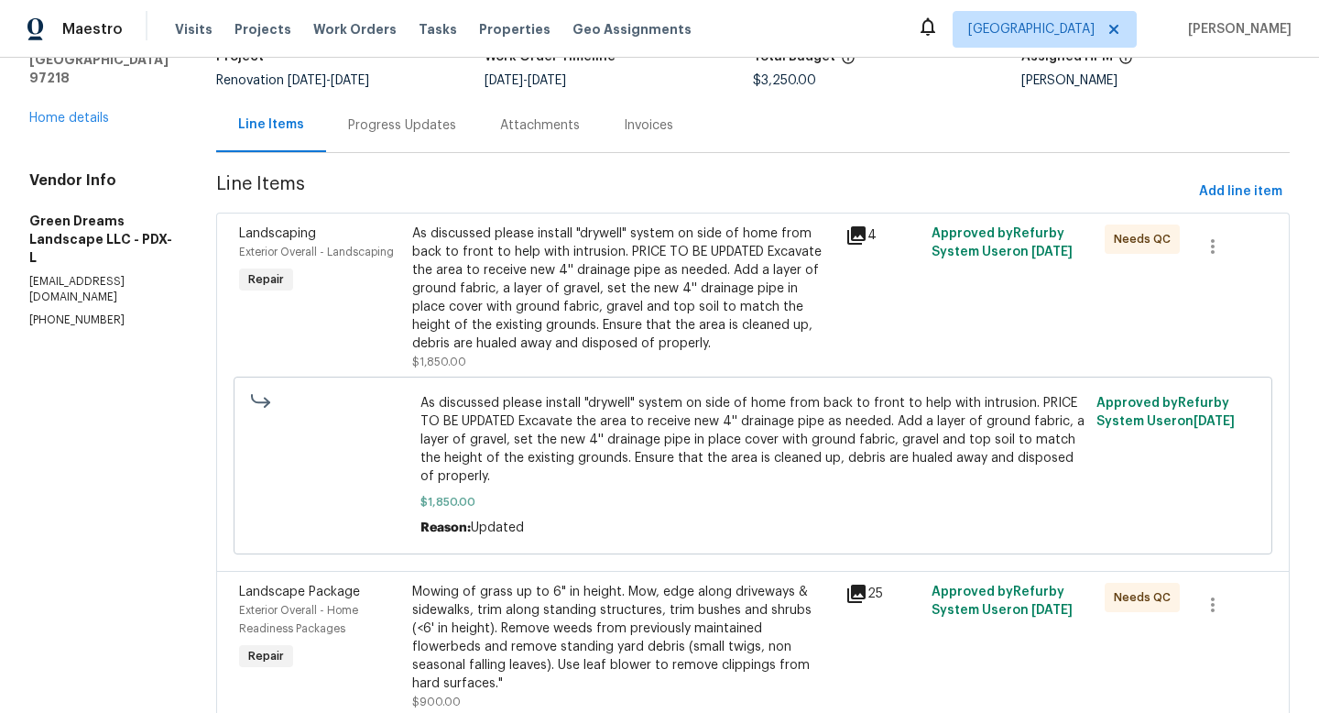
click at [532, 324] on div "As discussed please install "drywell" system on side of home from back to front…" at bounding box center [623, 288] width 422 height 128
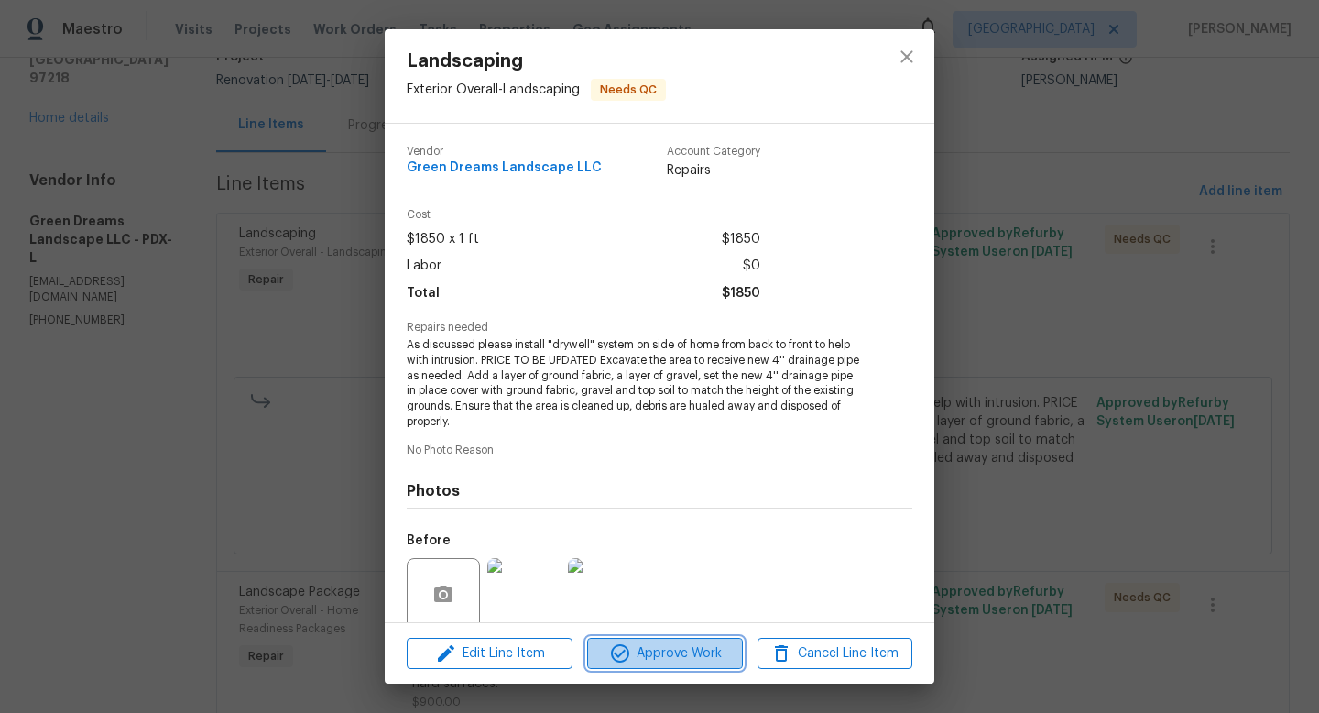
click at [684, 656] on span "Approve Work" at bounding box center [665, 653] width 144 height 23
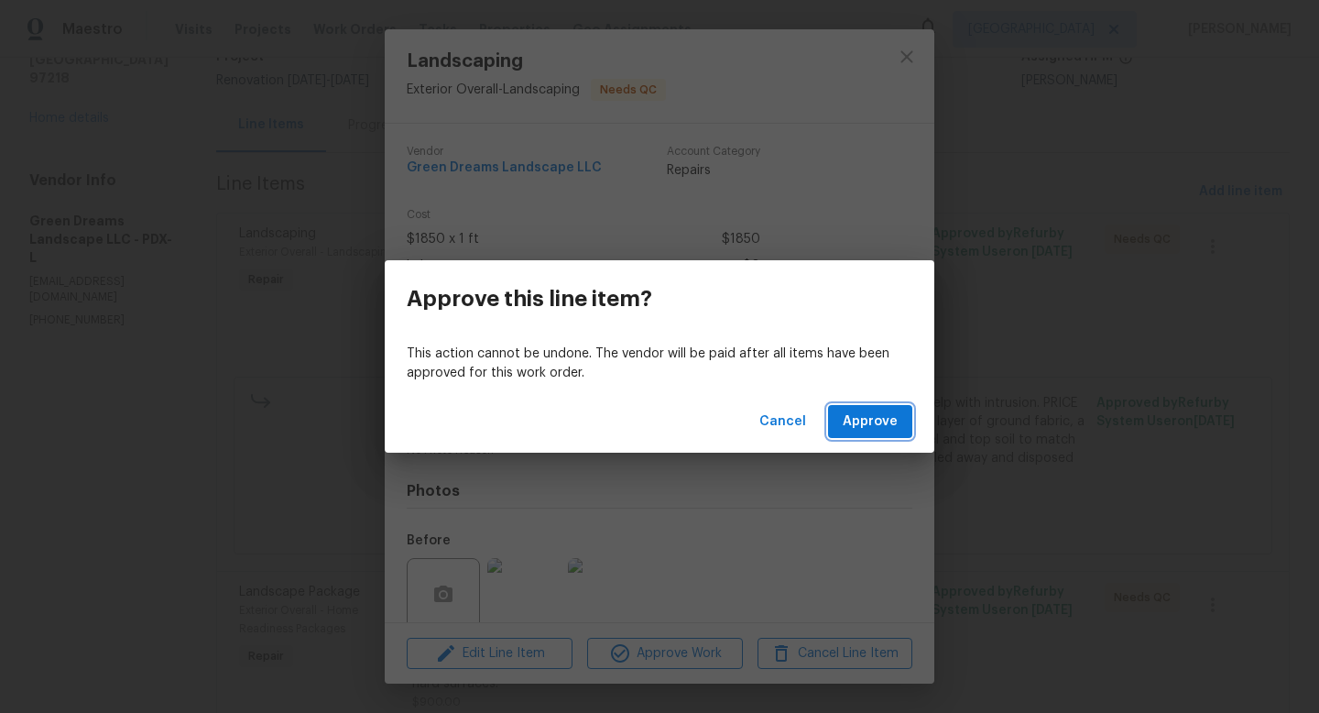
click at [860, 422] on span "Approve" at bounding box center [870, 421] width 55 height 23
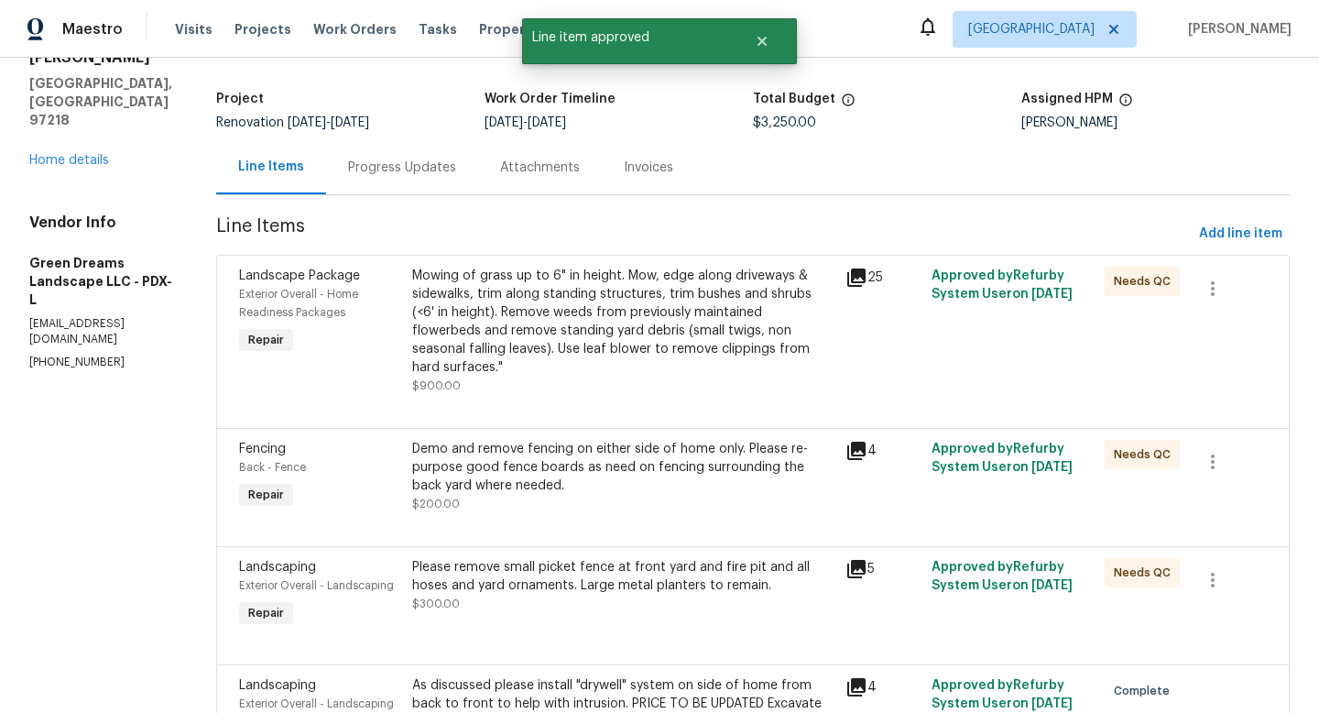
scroll to position [106, 0]
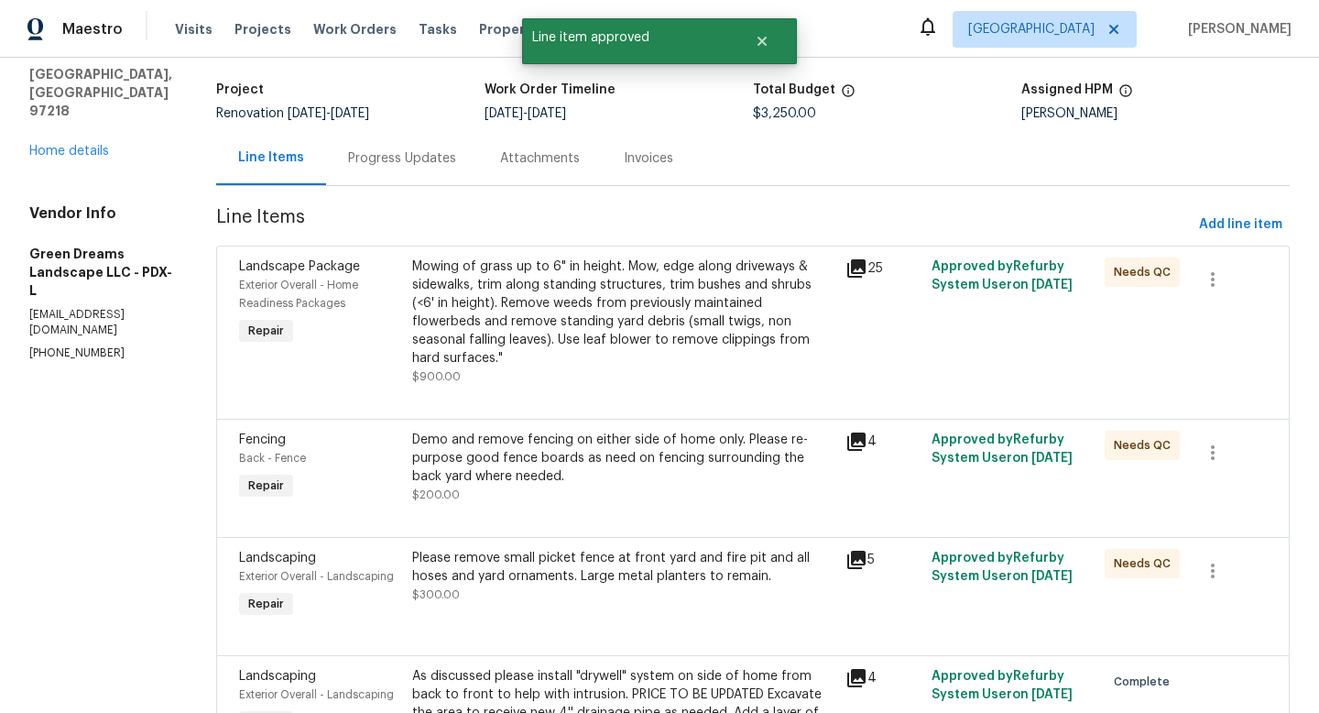
click at [572, 318] on div "Mowing of grass up to 6" in height. Mow, edge along driveways & sidewalks, trim…" at bounding box center [623, 312] width 422 height 110
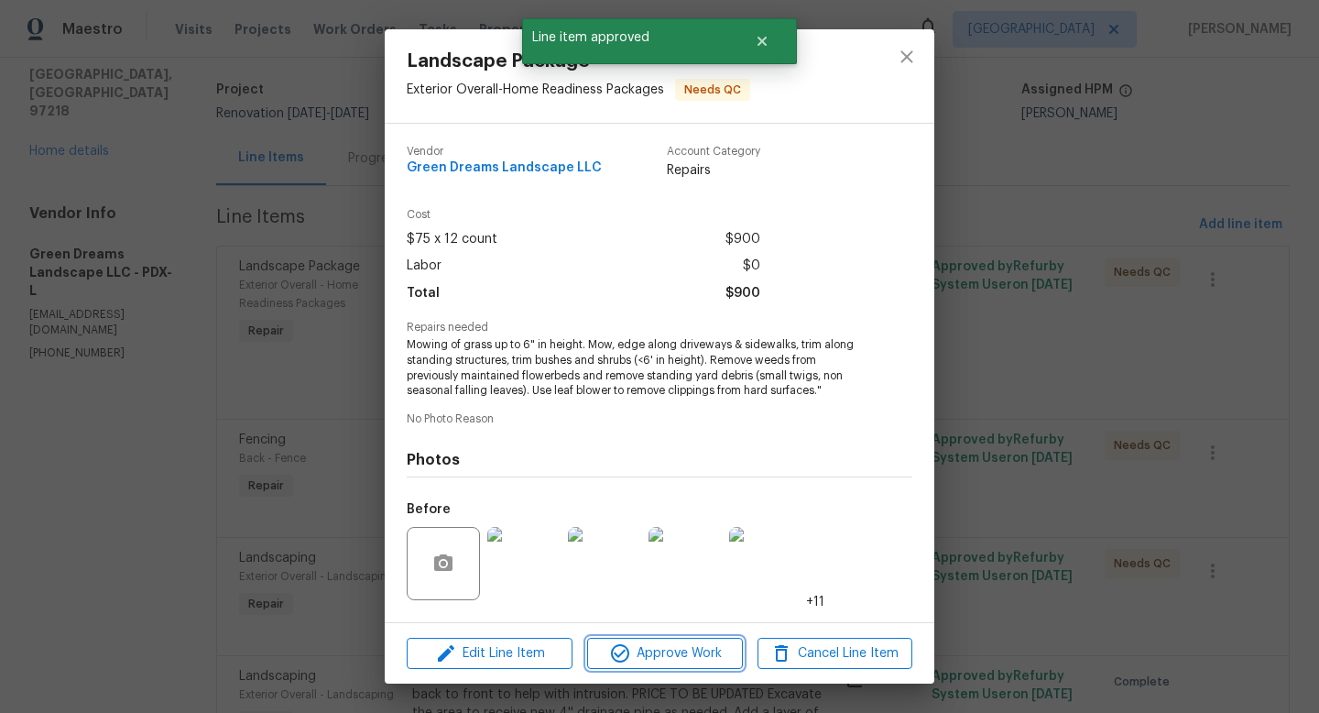
click at [696, 655] on span "Approve Work" at bounding box center [665, 653] width 144 height 23
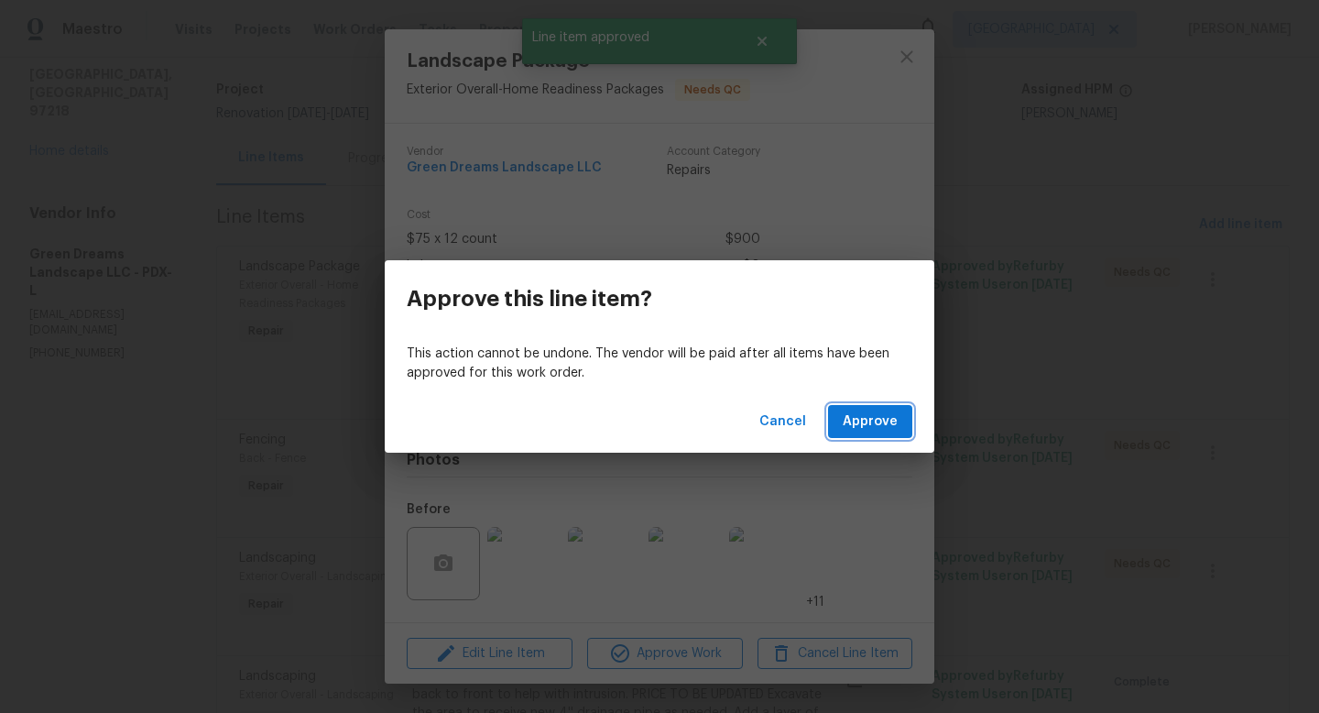
click at [874, 428] on span "Approve" at bounding box center [870, 421] width 55 height 23
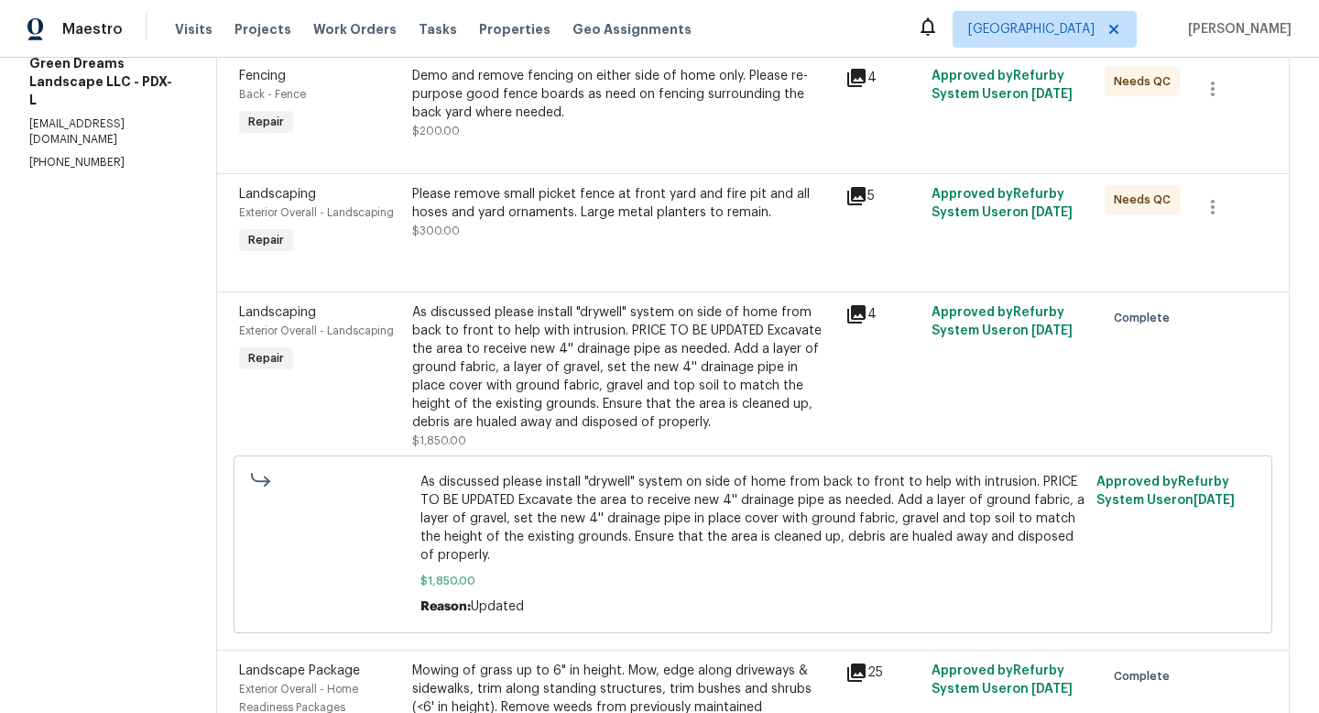
scroll to position [213, 0]
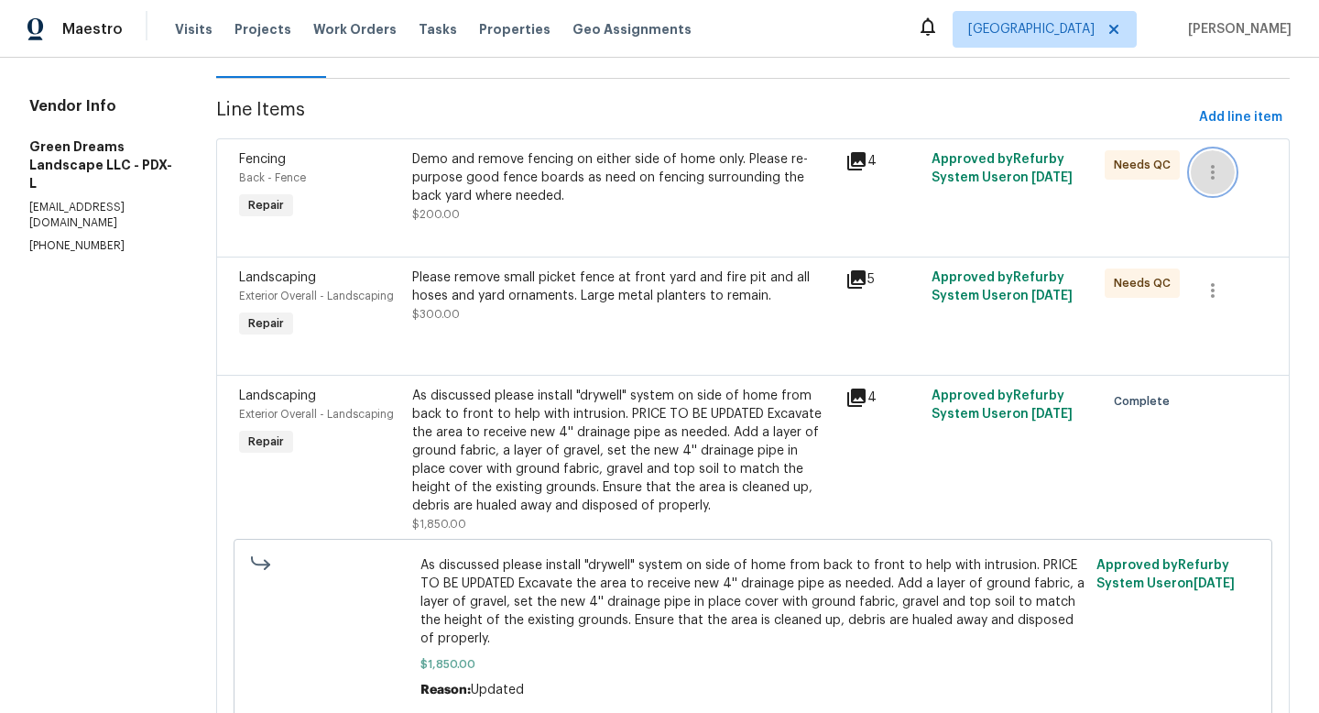
click at [1216, 166] on icon "button" at bounding box center [1213, 172] width 22 height 22
click at [1228, 174] on li "Cancel" at bounding box center [1223, 172] width 71 height 30
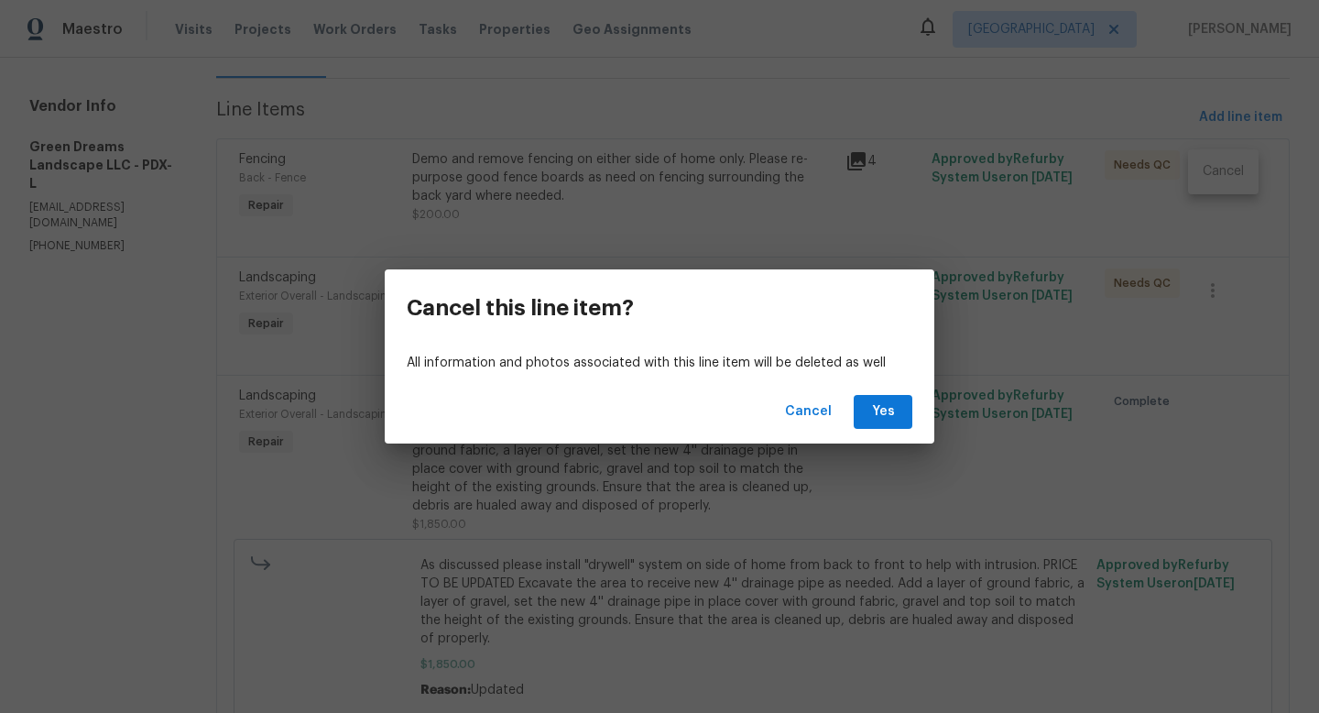
click at [919, 408] on div "Cancel Yes" at bounding box center [660, 411] width 550 height 63
click at [880, 402] on span "Yes" at bounding box center [882, 411] width 29 height 23
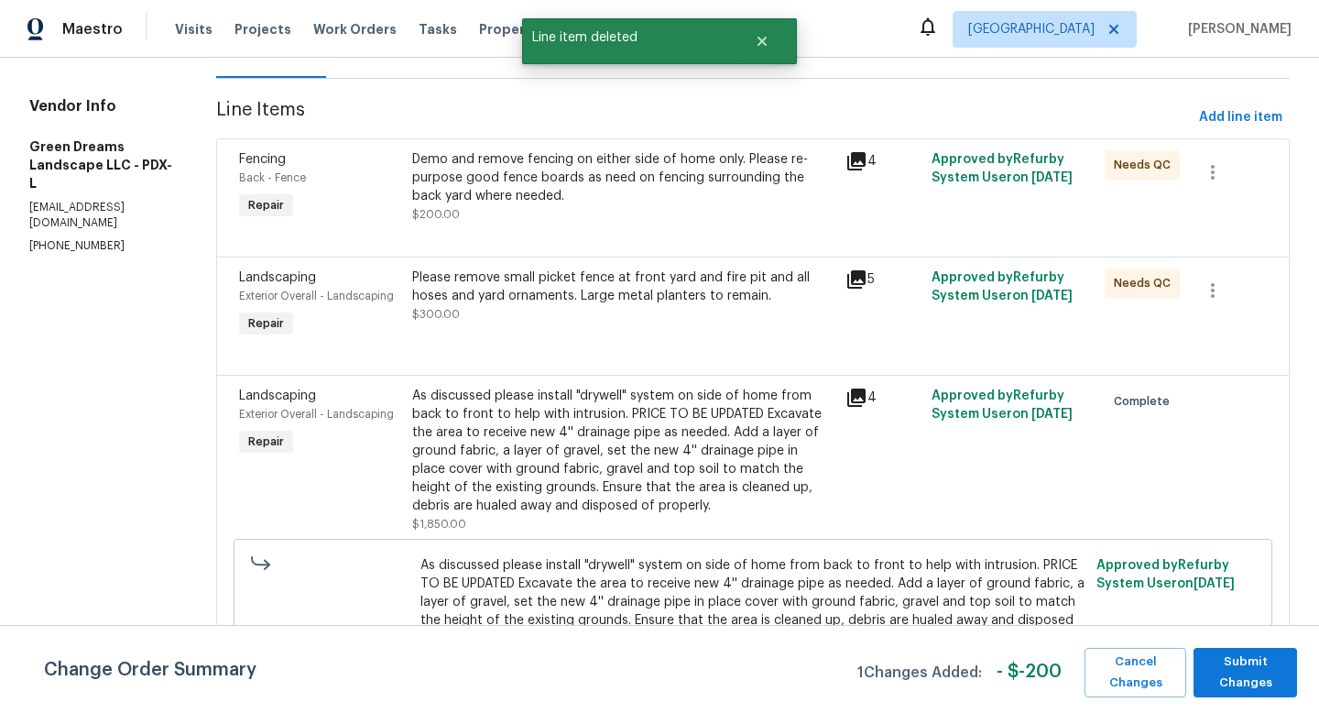
scroll to position [0, 0]
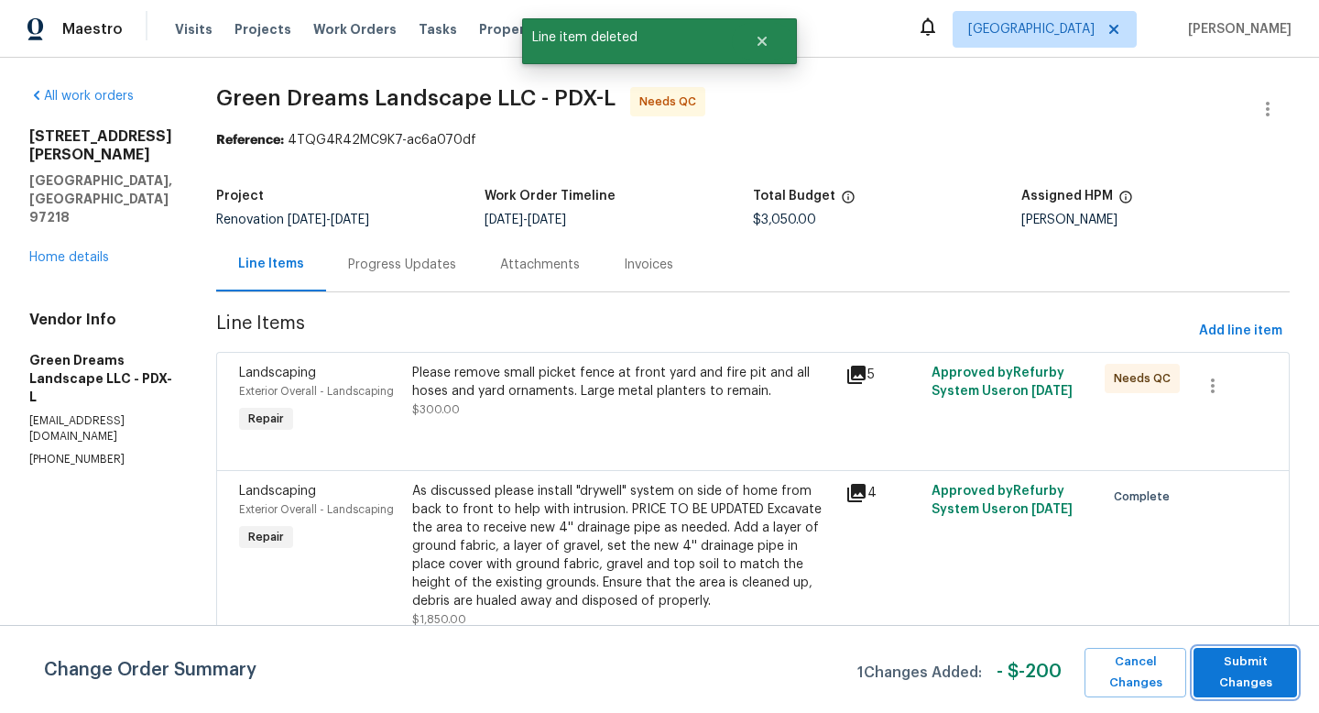
click at [1271, 684] on span "Submit Changes" at bounding box center [1245, 672] width 85 height 42
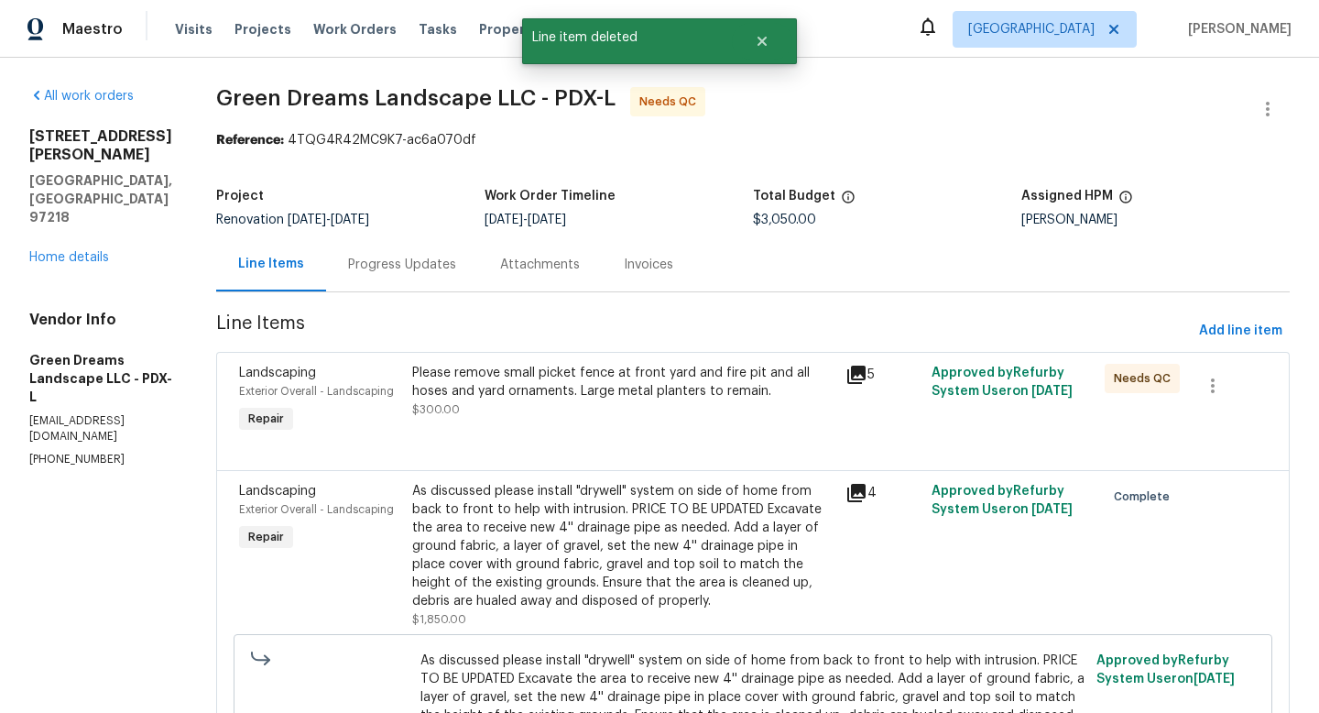
click at [661, 389] on div "Please remove small picket fence at front yard and fire pit and all hoses and y…" at bounding box center [623, 382] width 422 height 37
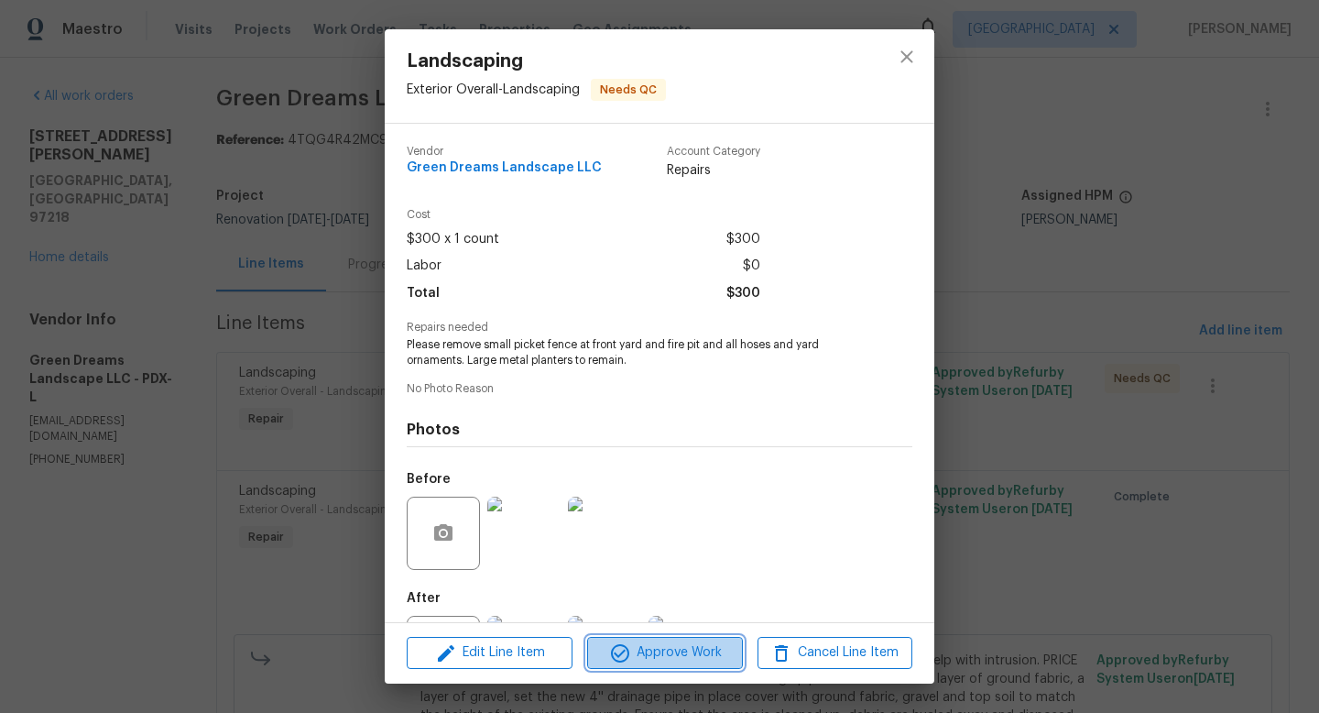
click at [637, 658] on span "Approve Work" at bounding box center [665, 652] width 144 height 23
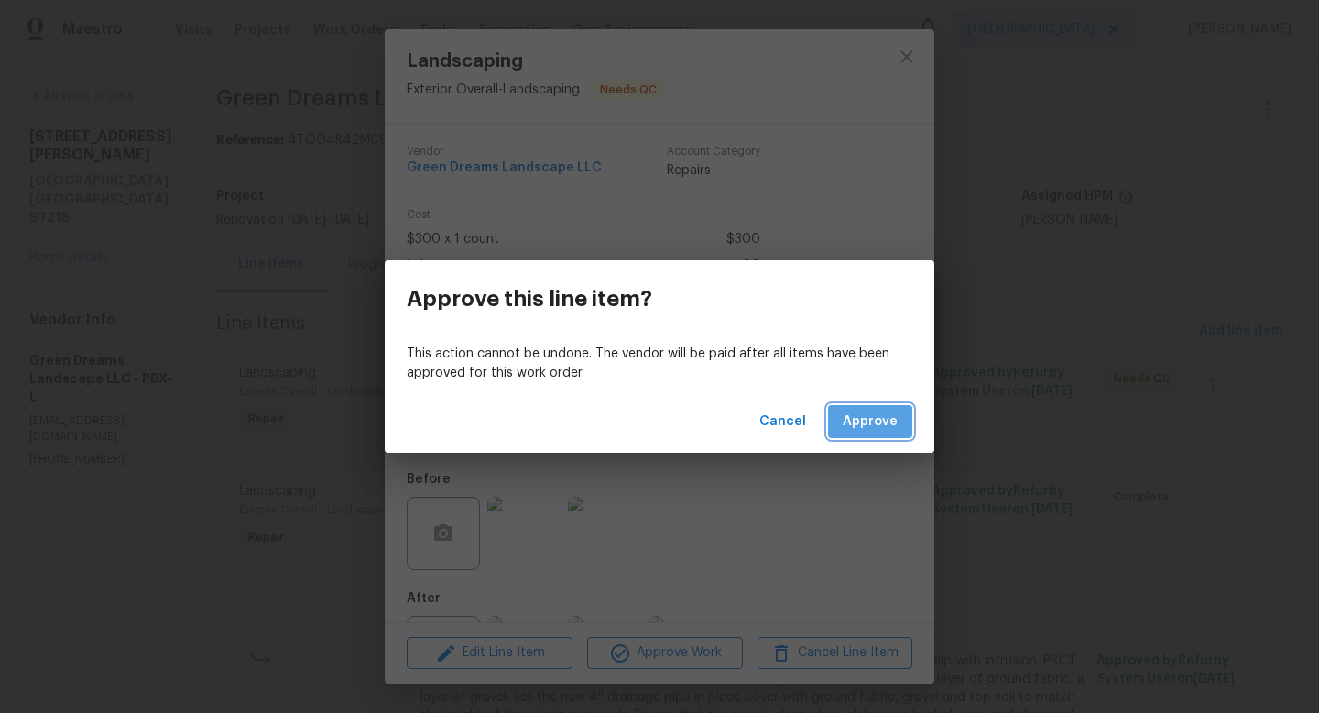
click at [874, 405] on button "Approve" at bounding box center [870, 422] width 84 height 34
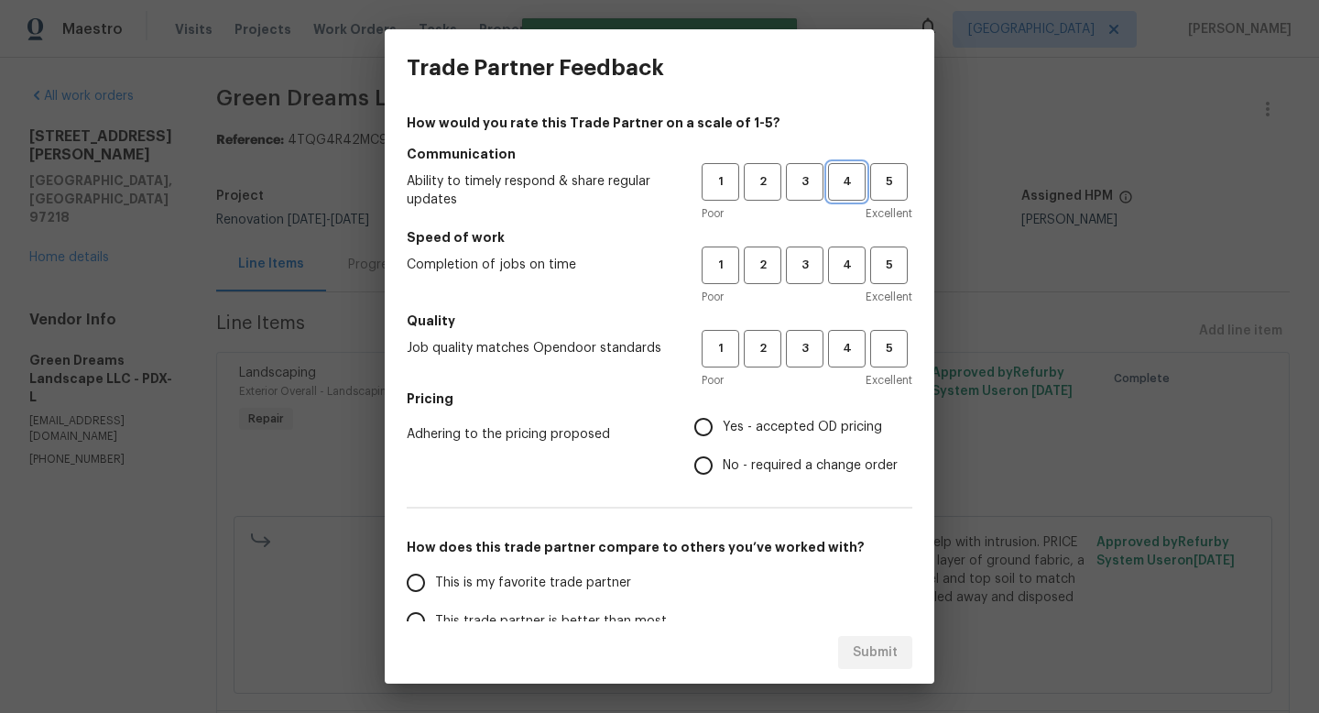
click at [844, 188] on span "4" at bounding box center [847, 181] width 34 height 21
click at [848, 248] on button "4" at bounding box center [847, 265] width 38 height 38
click at [838, 356] on span "4" at bounding box center [847, 348] width 34 height 21
click at [693, 430] on input "Yes - accepted OD pricing" at bounding box center [703, 427] width 38 height 38
radio input "true"
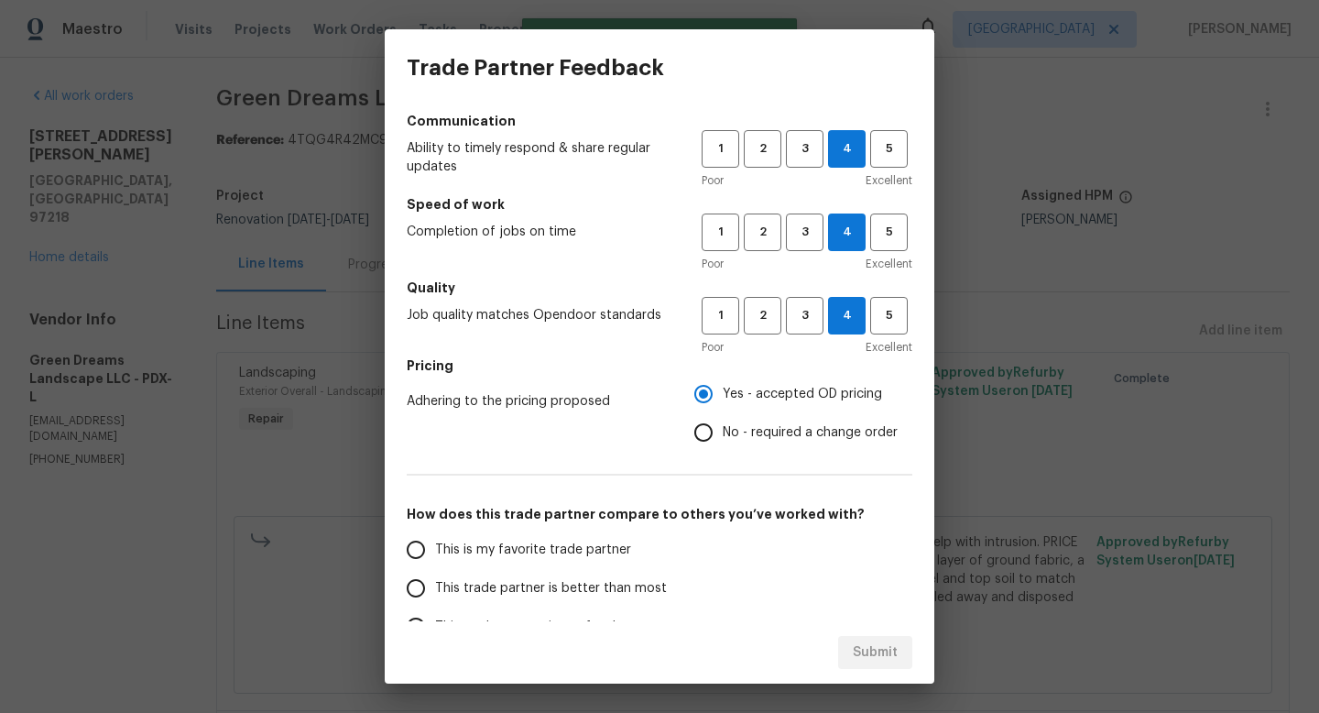
scroll to position [43, 0]
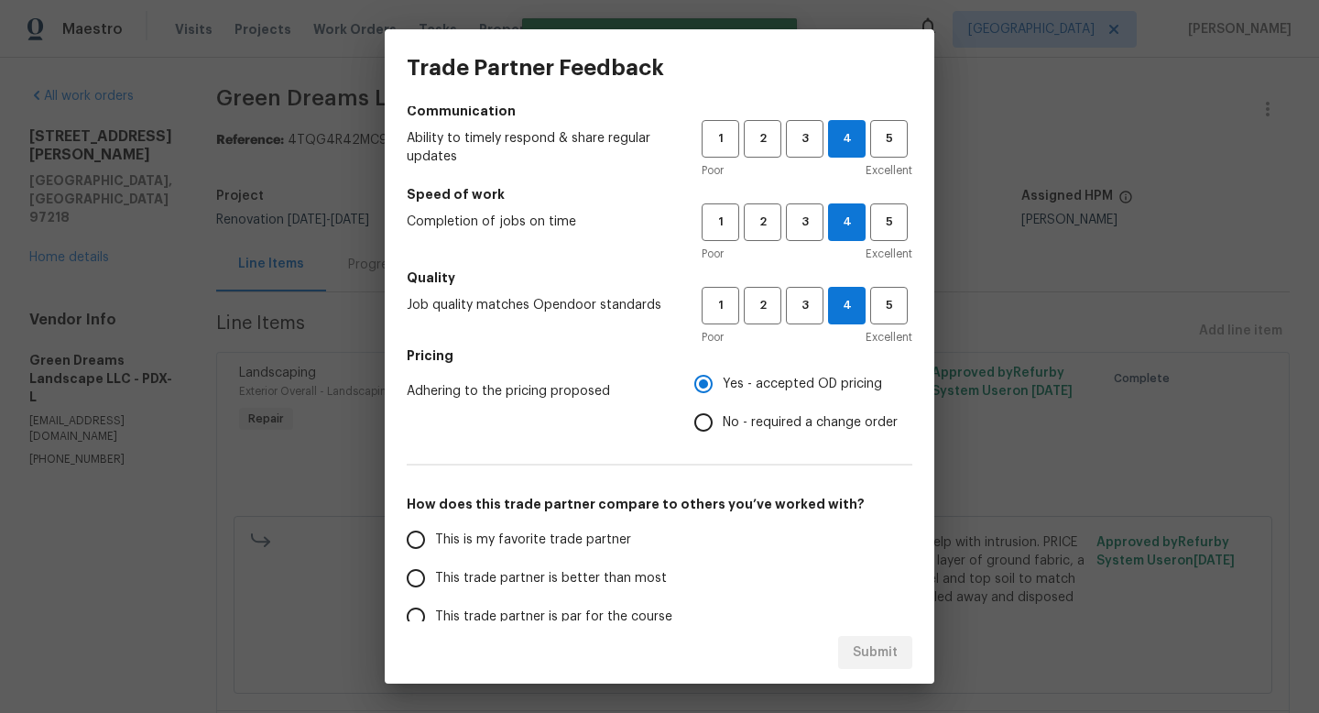
click at [419, 577] on input "This trade partner is better than most" at bounding box center [416, 578] width 38 height 38
click at [875, 647] on span "Submit" at bounding box center [875, 652] width 45 height 23
radio input "true"
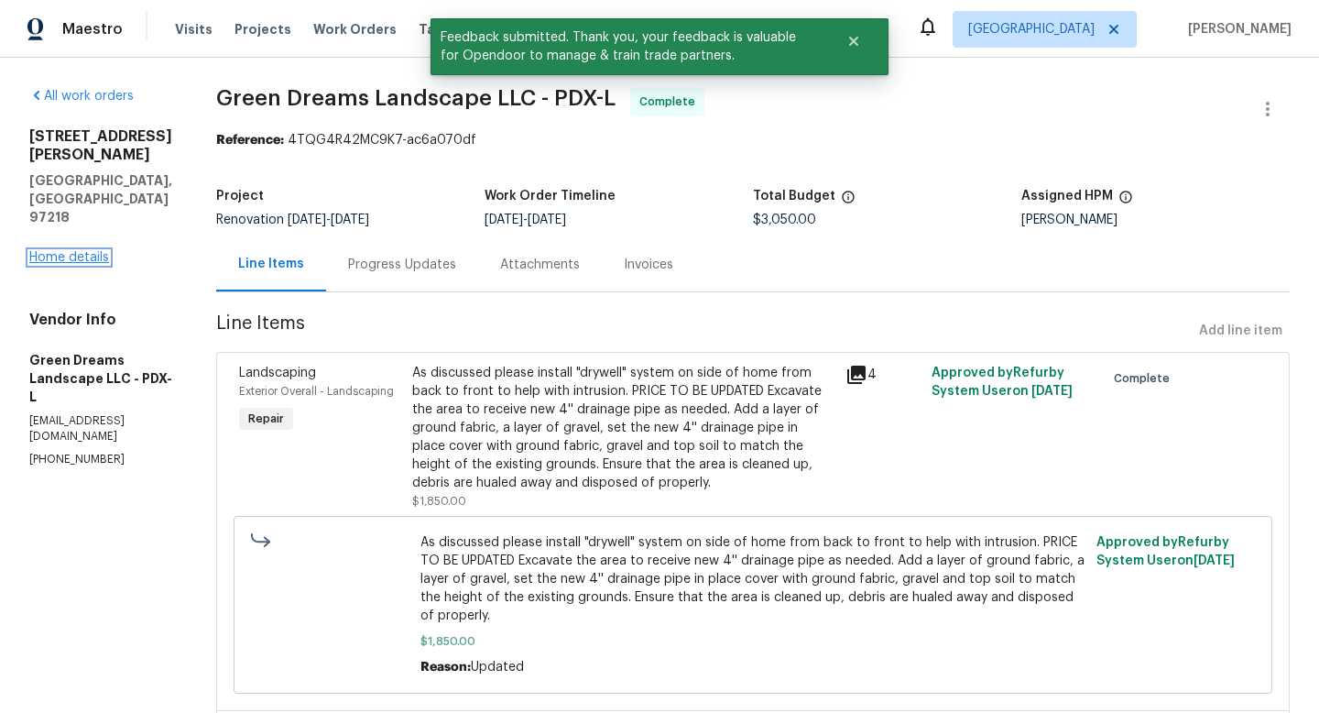
click at [80, 251] on link "Home details" at bounding box center [69, 257] width 80 height 13
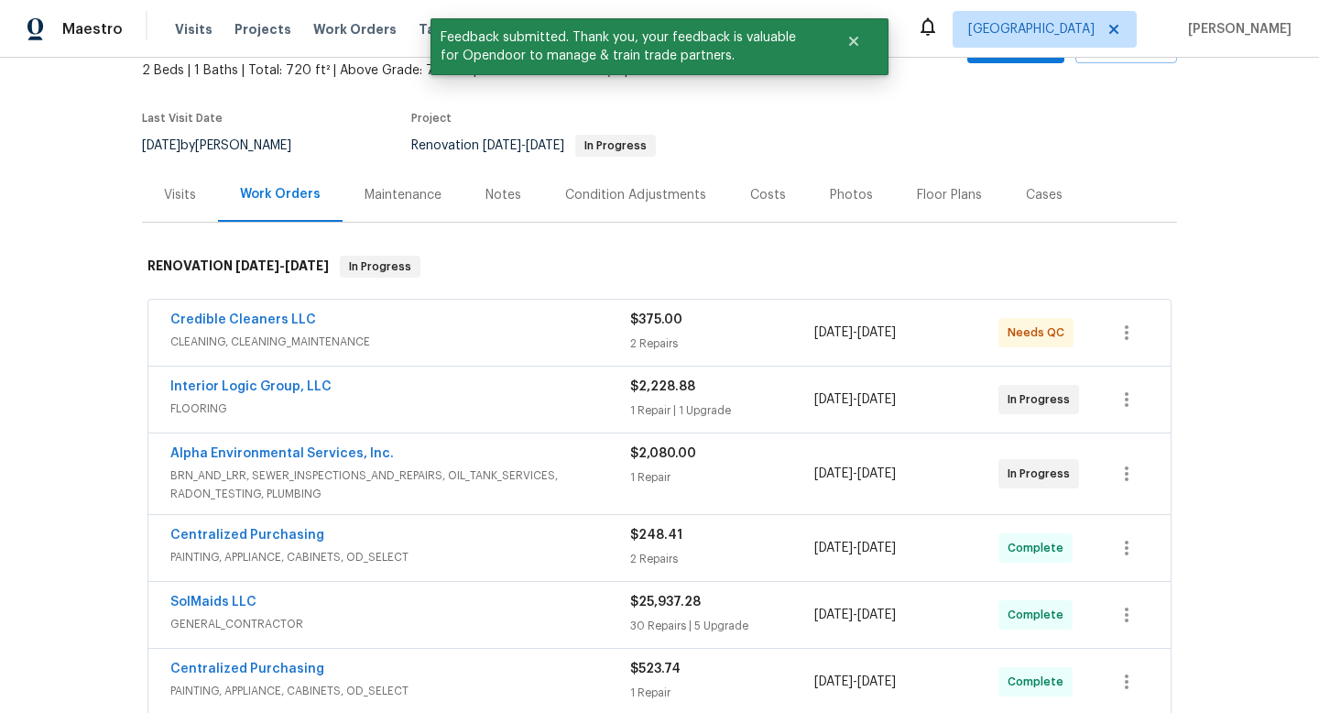
scroll to position [152, 0]
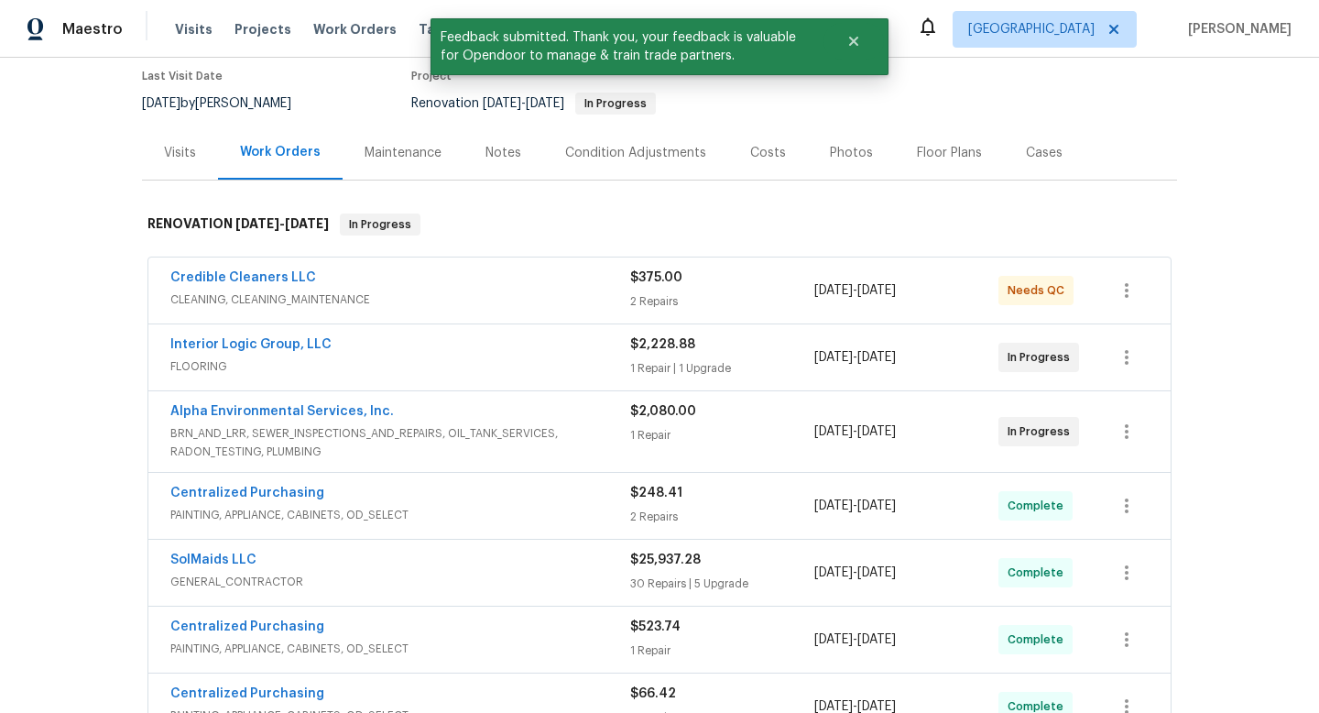
click at [468, 304] on span "CLEANING, CLEANING_MAINTENANCE" at bounding box center [400, 299] width 460 height 18
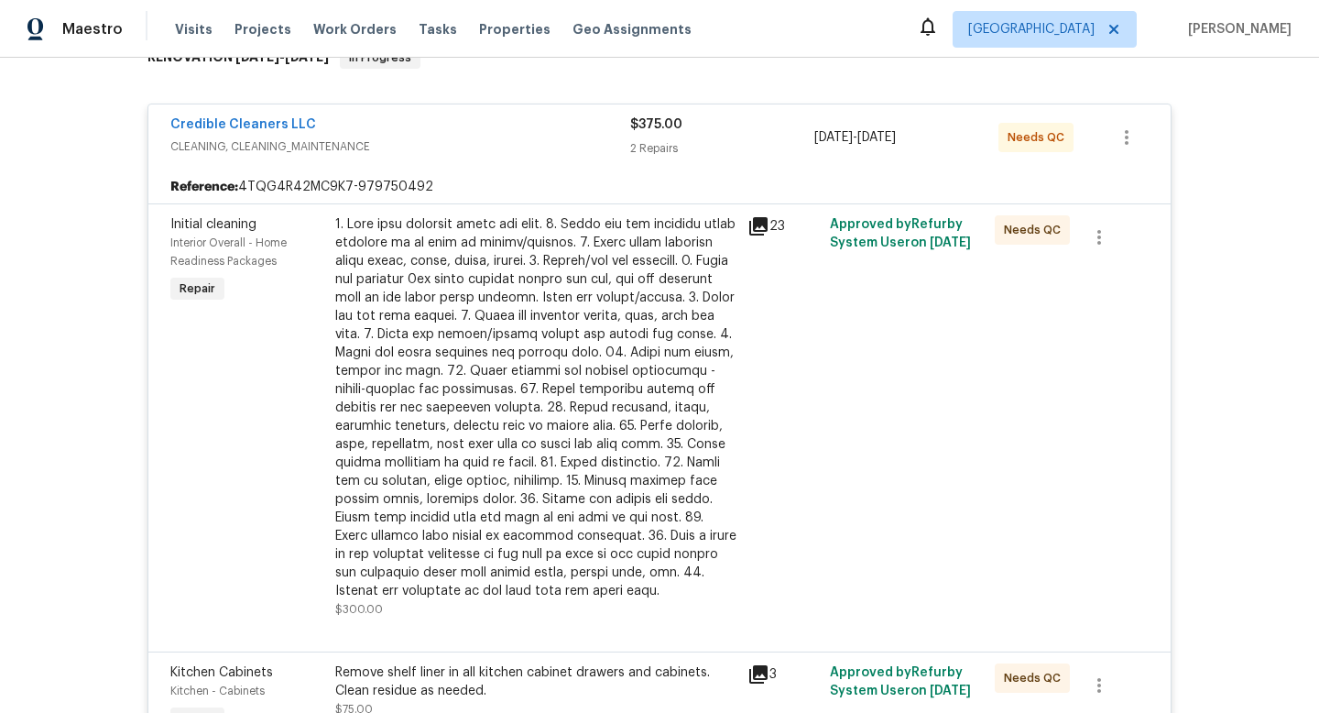
scroll to position [555, 0]
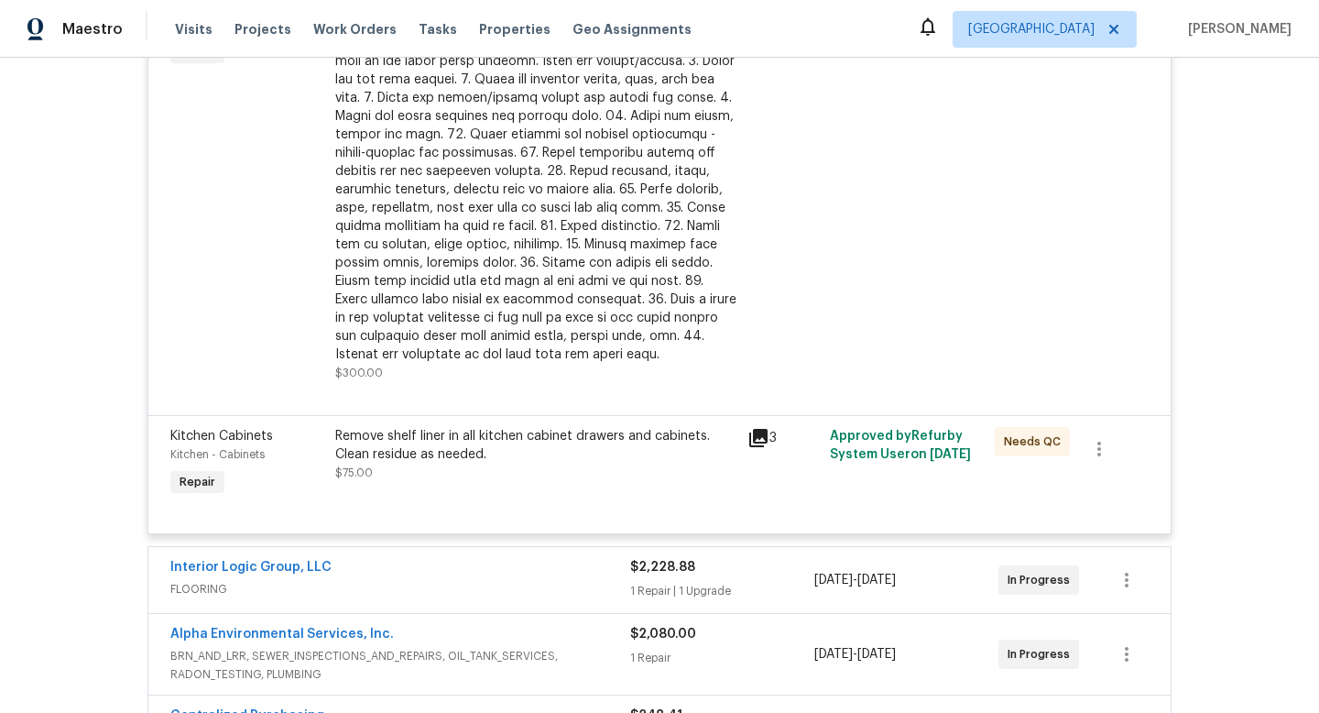
click at [471, 433] on div "Remove shelf liner in all kitchen cabinet drawers and cabinets. Clean residue a…" at bounding box center [535, 445] width 401 height 37
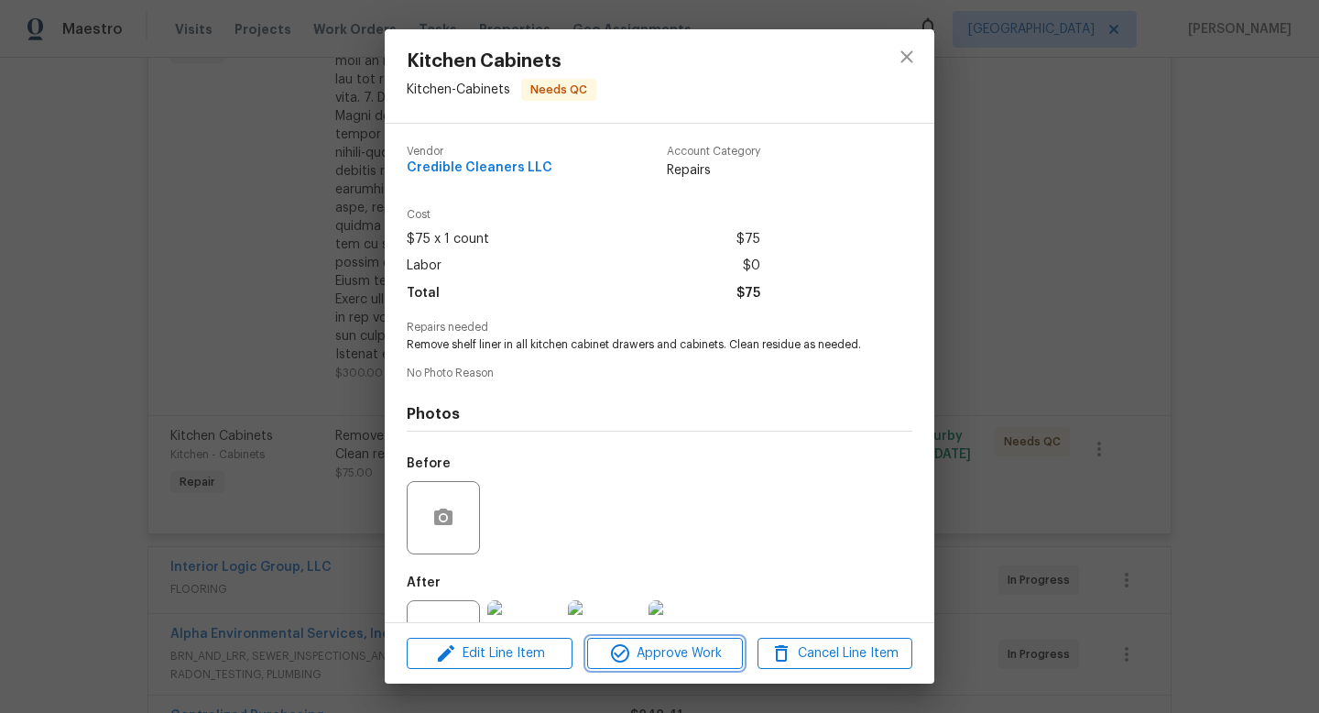
click at [652, 650] on span "Approve Work" at bounding box center [665, 653] width 144 height 23
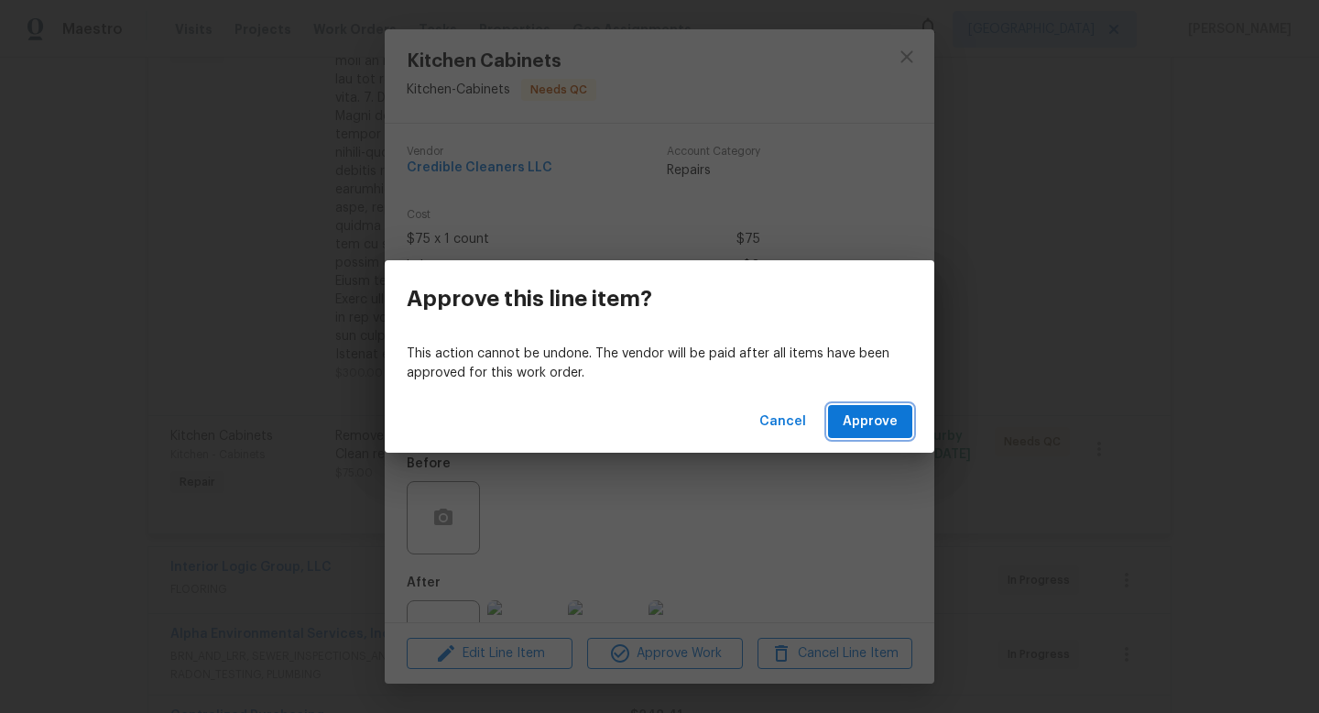
click at [889, 434] on button "Approve" at bounding box center [870, 422] width 84 height 34
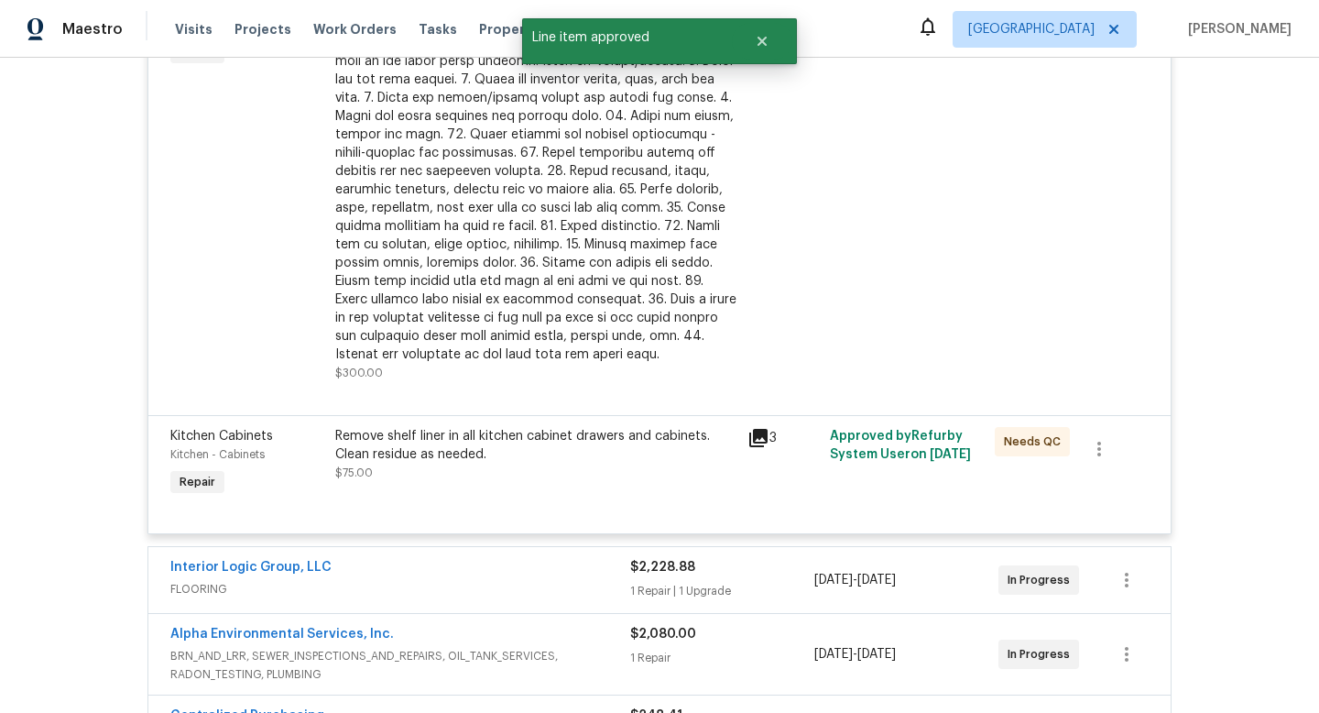
click at [484, 268] on div at bounding box center [535, 171] width 401 height 385
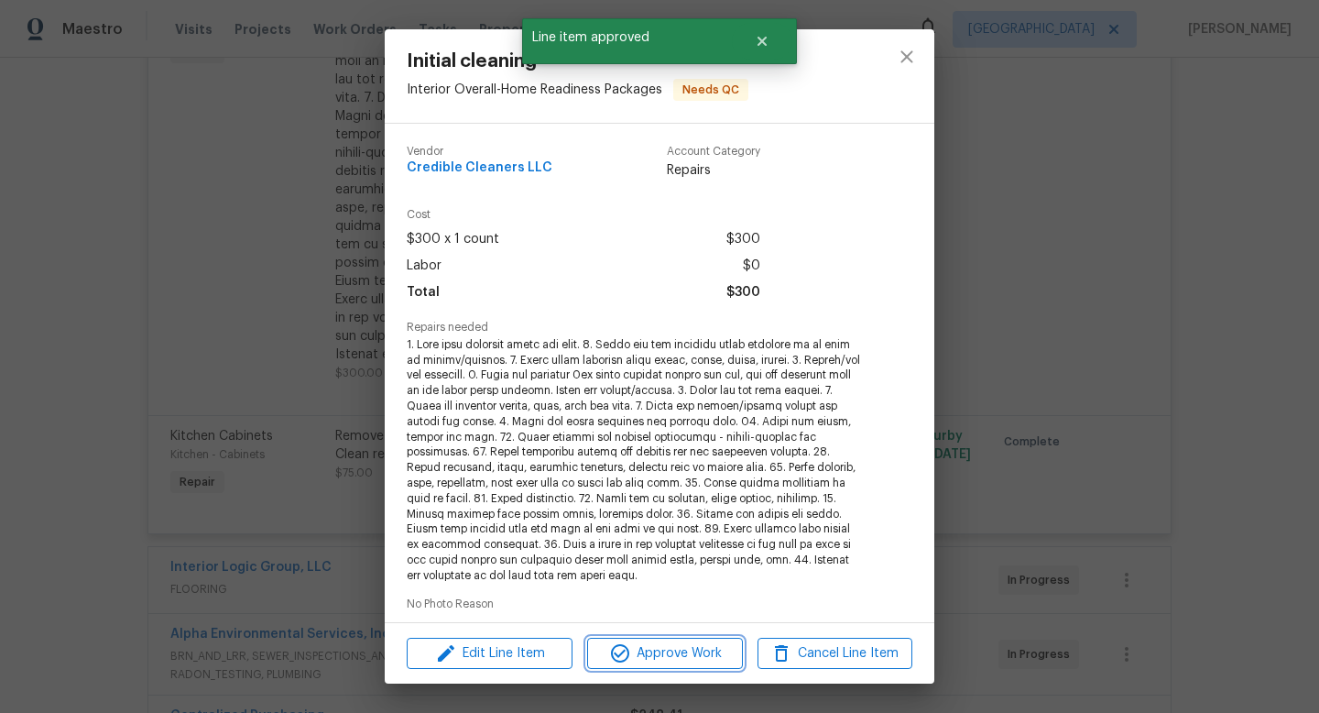
click at [673, 660] on span "Approve Work" at bounding box center [665, 653] width 144 height 23
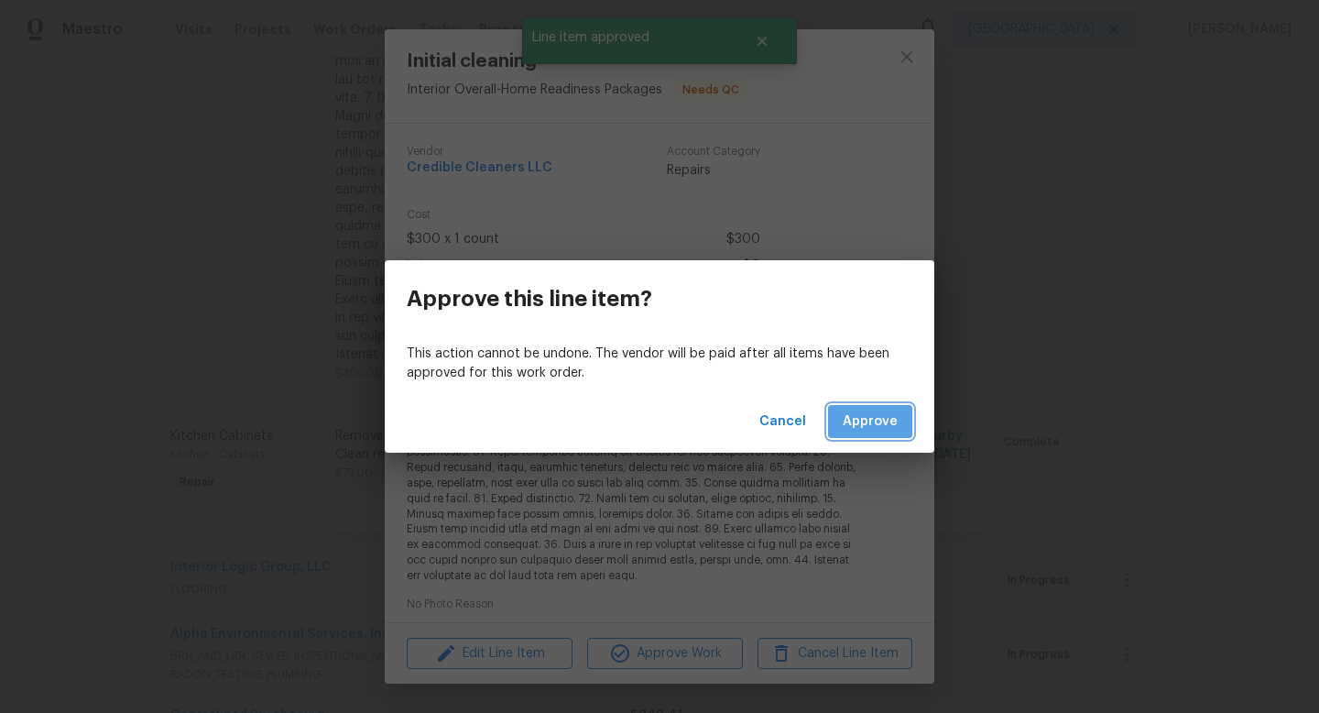
click at [893, 422] on span "Approve" at bounding box center [870, 421] width 55 height 23
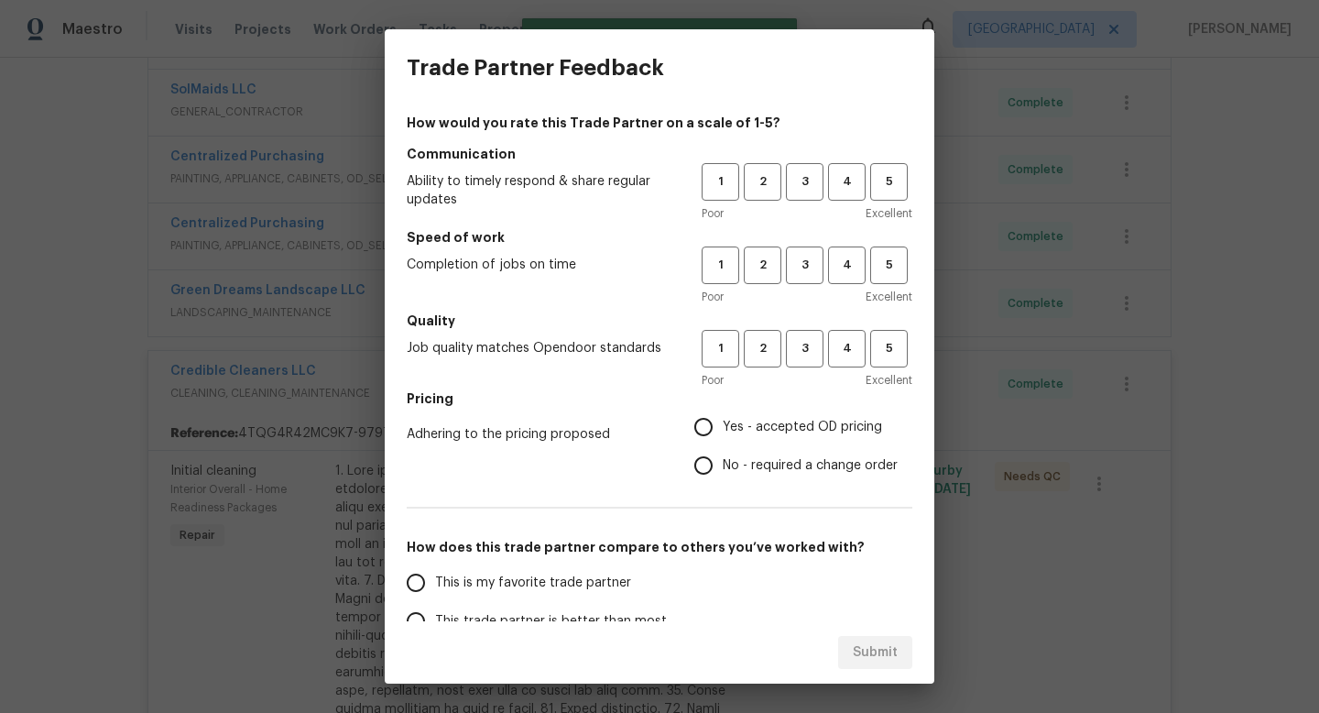
scroll to position [0, 0]
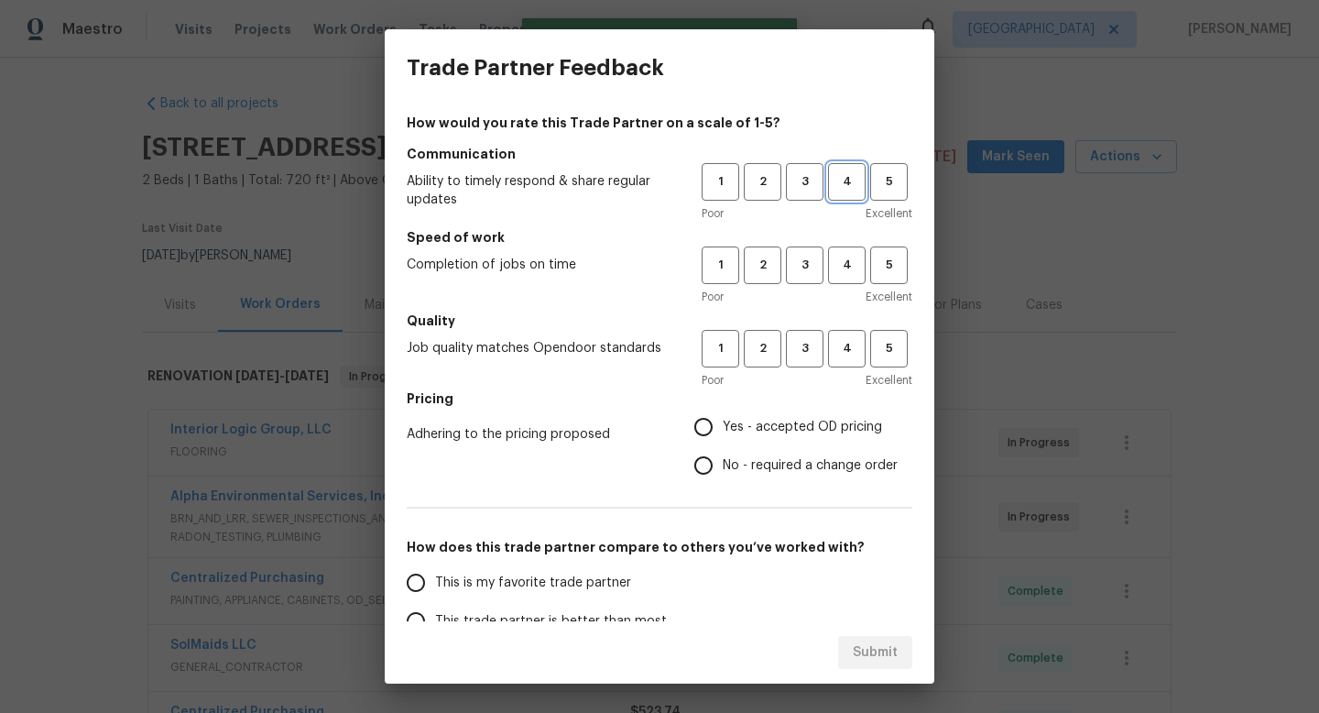
click at [838, 184] on span "4" at bounding box center [847, 181] width 34 height 21
click at [843, 278] on button "4" at bounding box center [847, 265] width 38 height 38
click at [797, 355] on span "3" at bounding box center [805, 348] width 34 height 21
click at [717, 423] on input "Yes - accepted OD pricing" at bounding box center [703, 427] width 38 height 38
radio input "true"
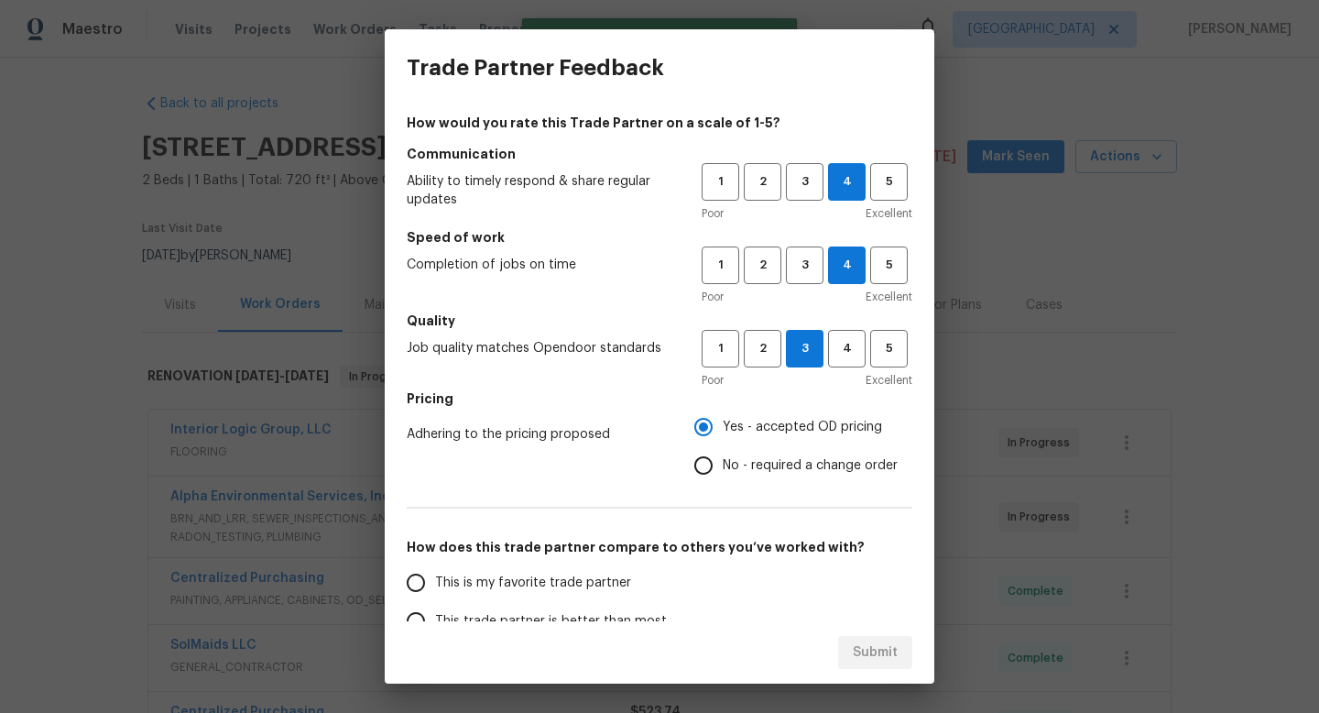
click at [427, 618] on input "This trade partner is better than most" at bounding box center [416, 621] width 38 height 38
click at [884, 646] on span "Submit" at bounding box center [875, 652] width 45 height 23
radio input "true"
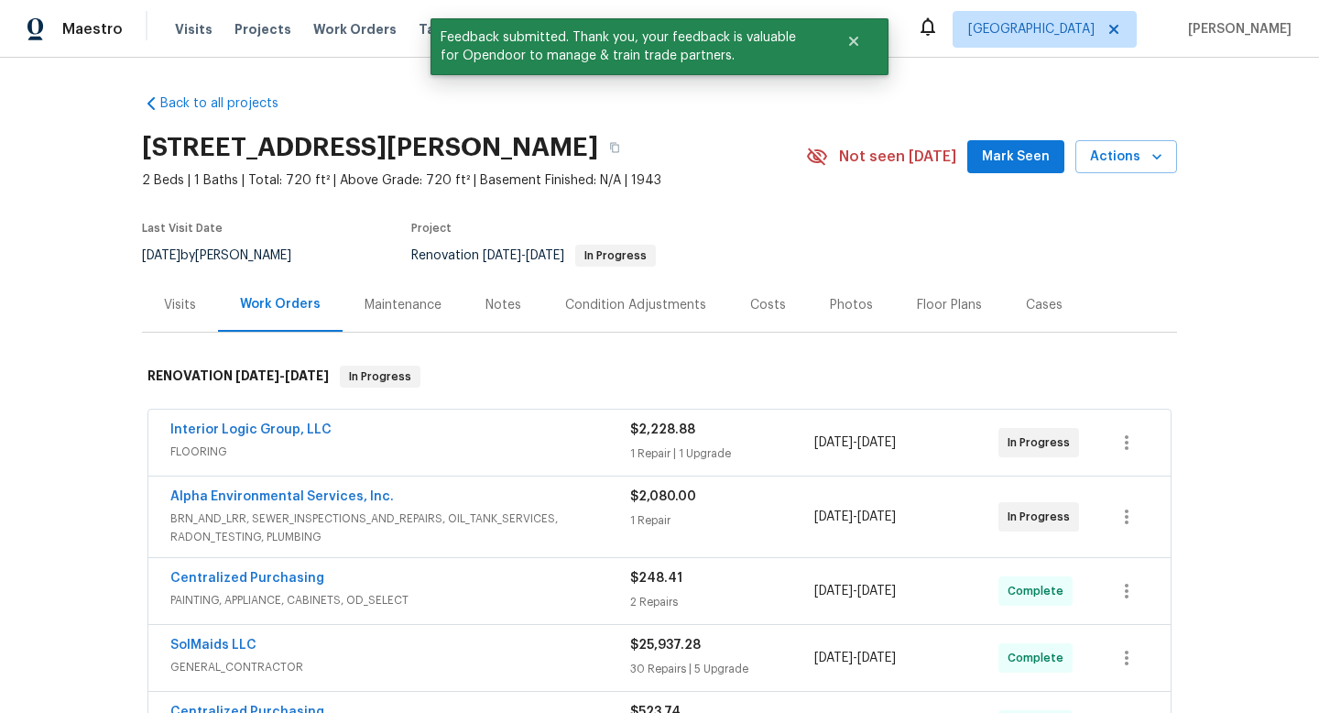
click at [84, 104] on div "Back to all projects 5906 NE Sumner St, Portland, OR 97218 2 Beds | 1 Baths | T…" at bounding box center [659, 385] width 1319 height 655
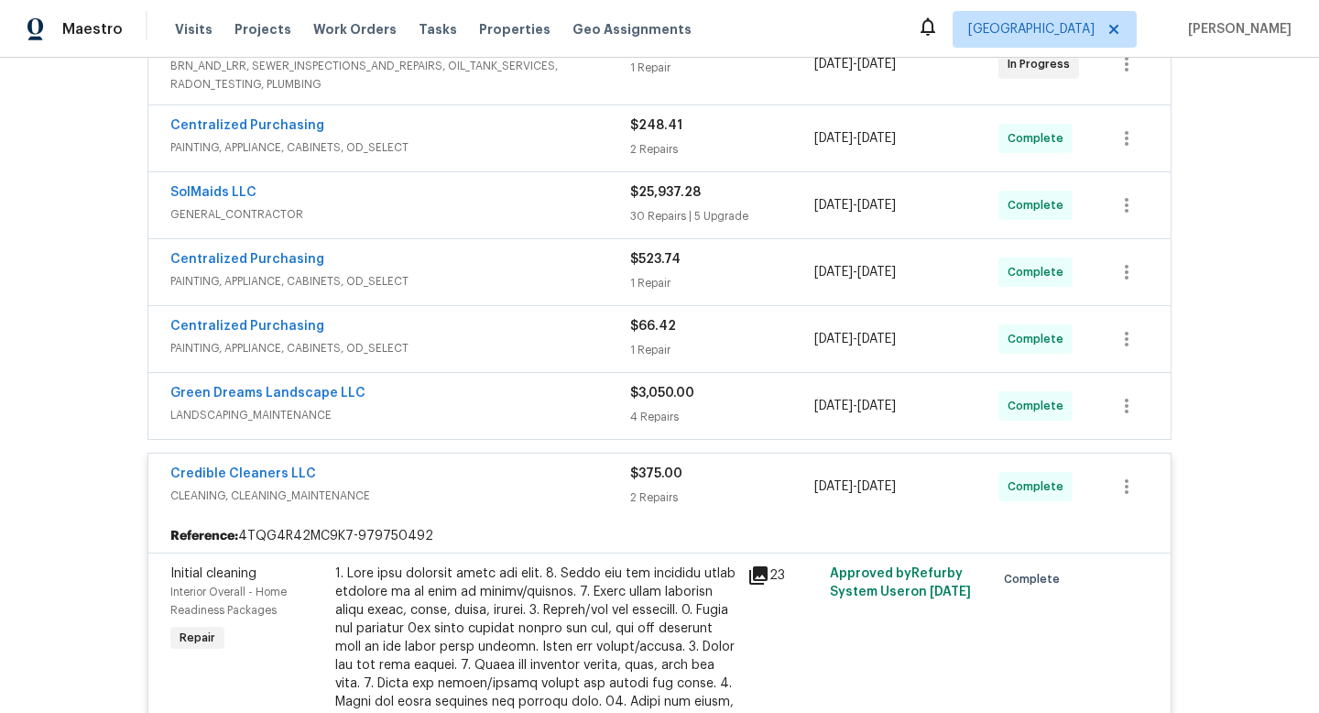
scroll to position [619, 0]
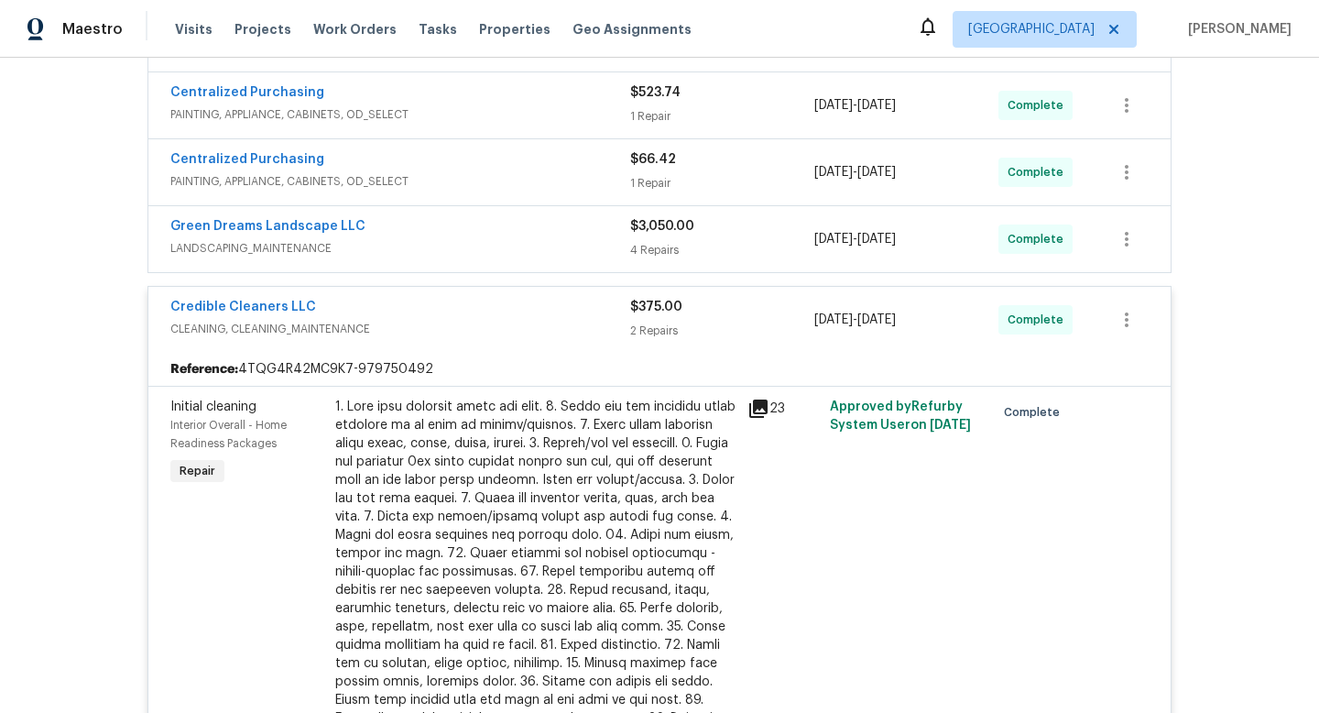
click at [537, 321] on span "CLEANING, CLEANING_MAINTENANCE" at bounding box center [400, 329] width 460 height 18
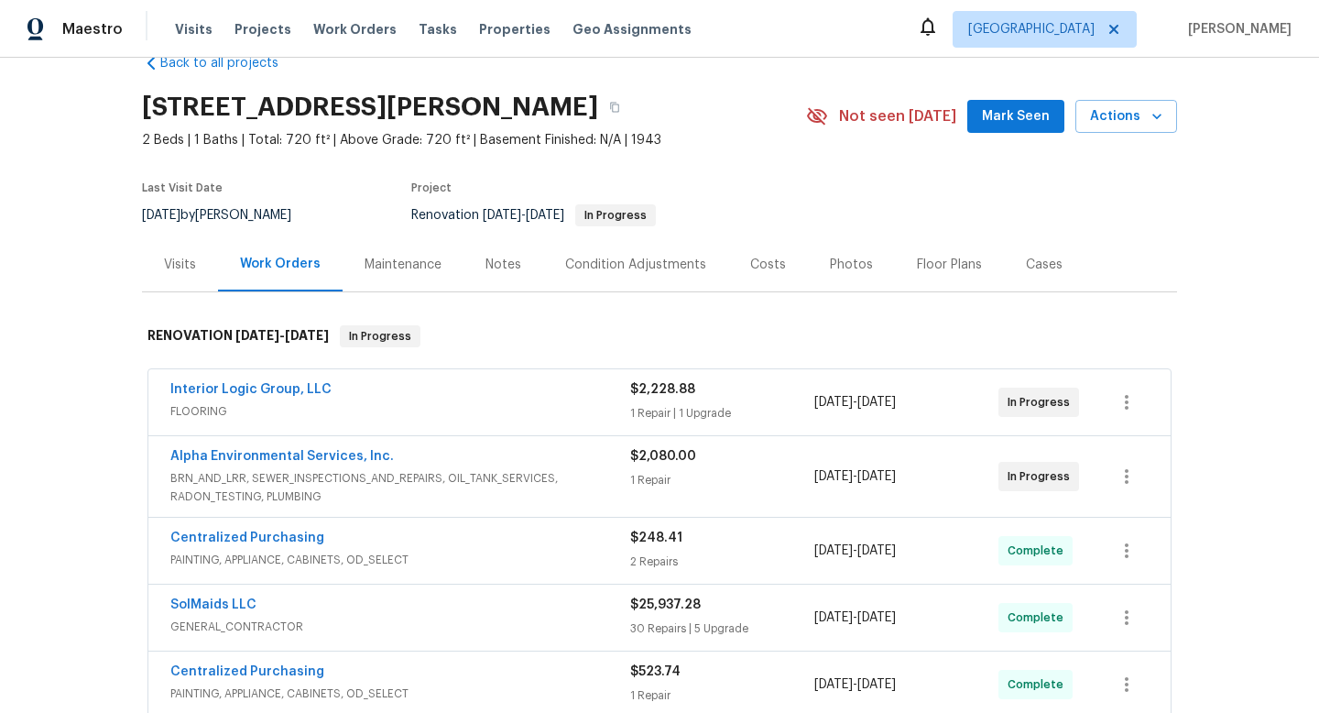
scroll to position [31, 0]
